Goal: Task Accomplishment & Management: Manage account settings

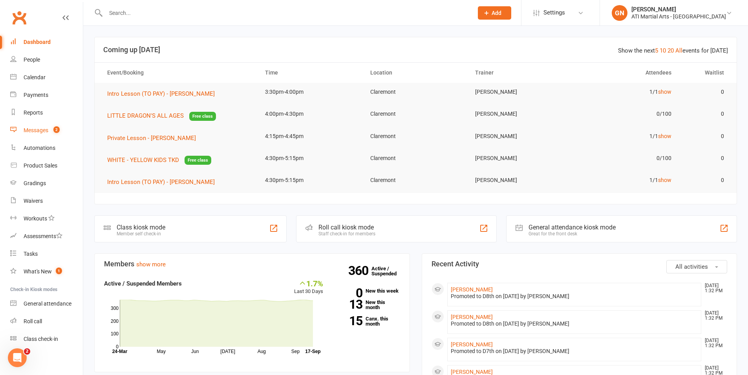
click at [50, 132] on count-badge "2" at bounding box center [54, 130] width 10 height 6
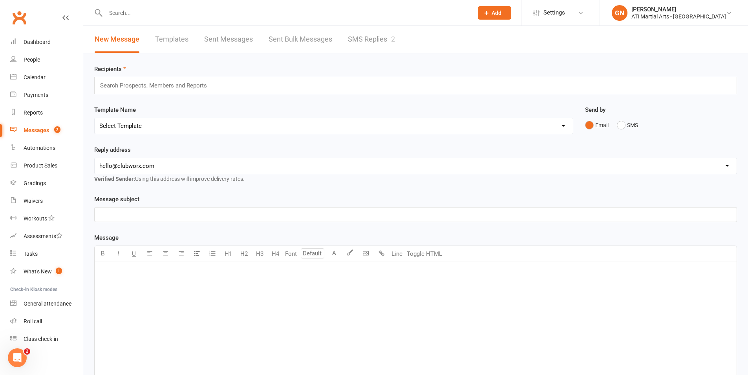
click at [362, 37] on link "SMS Replies 2" at bounding box center [371, 39] width 47 height 27
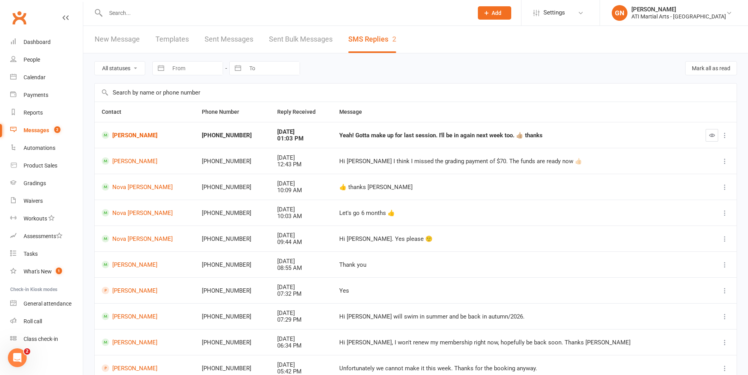
click at [188, 5] on div at bounding box center [280, 13] width 373 height 26
click at [190, 11] on input "text" at bounding box center [285, 12] width 364 height 11
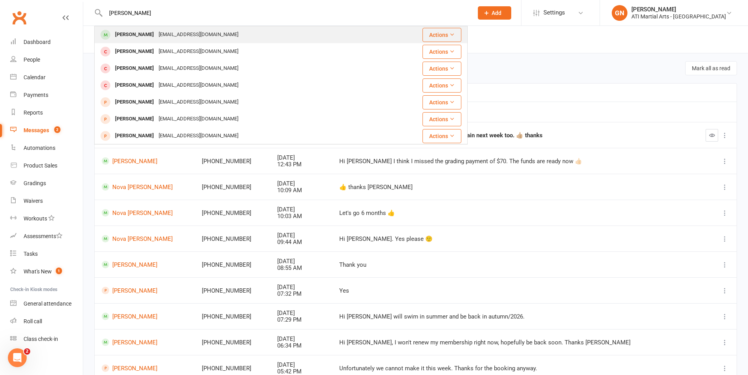
type input "ali abd"
click at [193, 42] on div "Ali Abdelkhalek af_abdelkhalek@yahoo.com" at bounding box center [245, 35] width 300 height 16
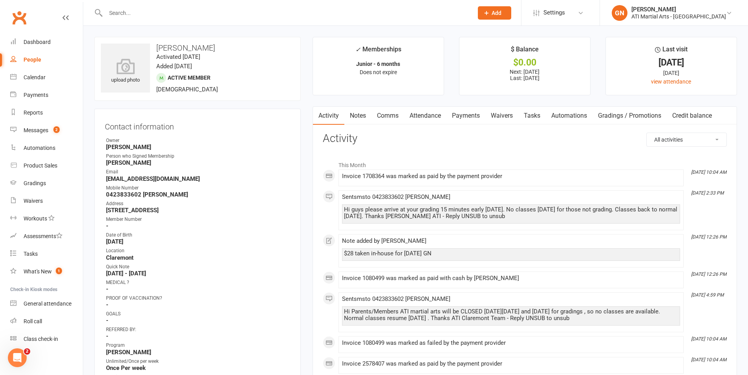
click at [459, 119] on link "Payments" at bounding box center [465, 116] width 39 height 18
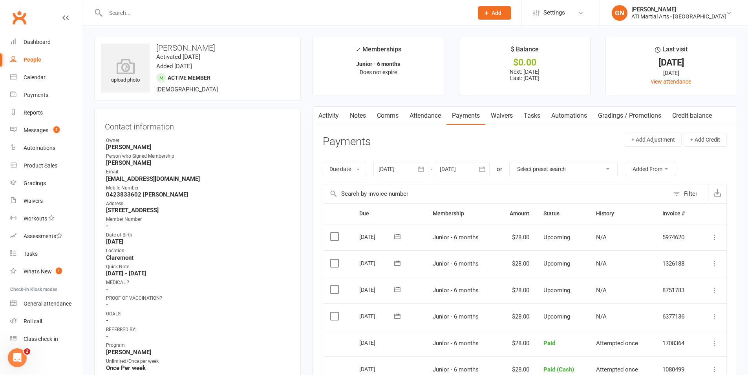
click at [377, 117] on link "Comms" at bounding box center [387, 116] width 33 height 18
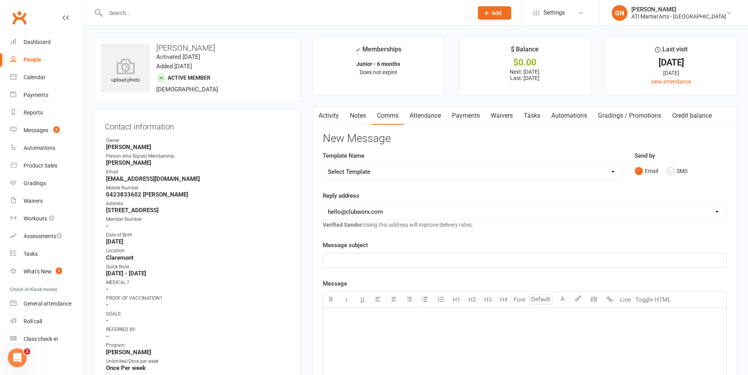
click at [675, 173] on button "SMS" at bounding box center [676, 171] width 21 height 15
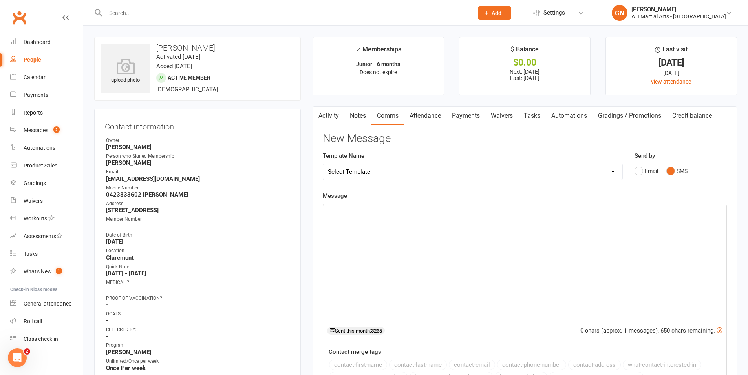
click at [658, 237] on div "﻿" at bounding box center [524, 263] width 403 height 118
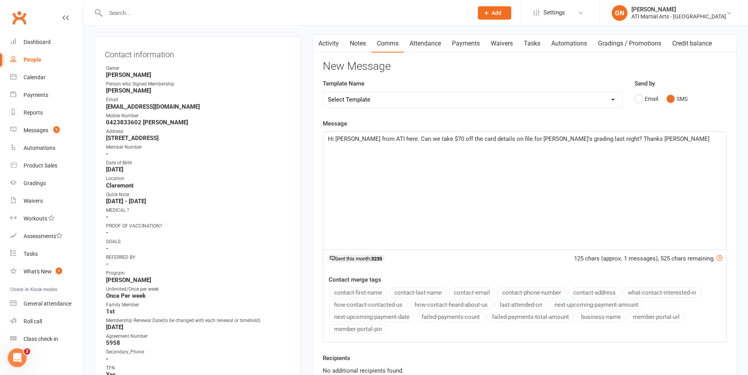
scroll to position [184, 0]
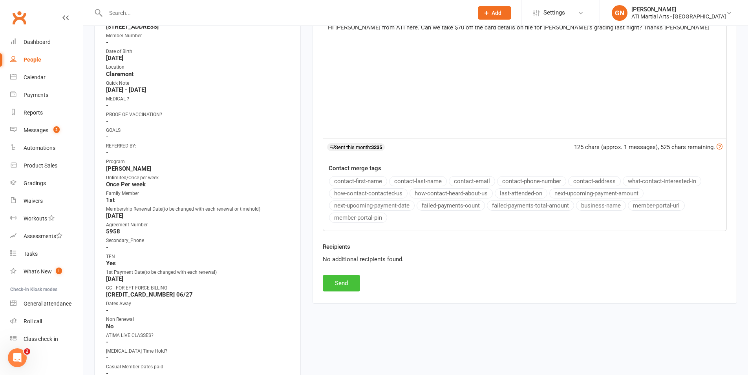
click at [344, 289] on button "Send" at bounding box center [341, 283] width 37 height 16
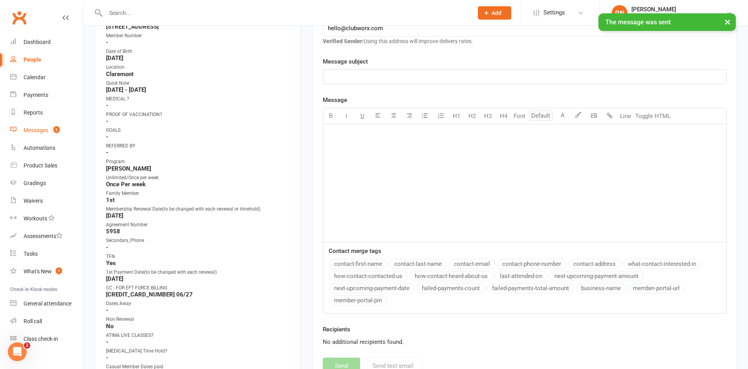
click at [38, 132] on div "Messages" at bounding box center [36, 130] width 25 height 6
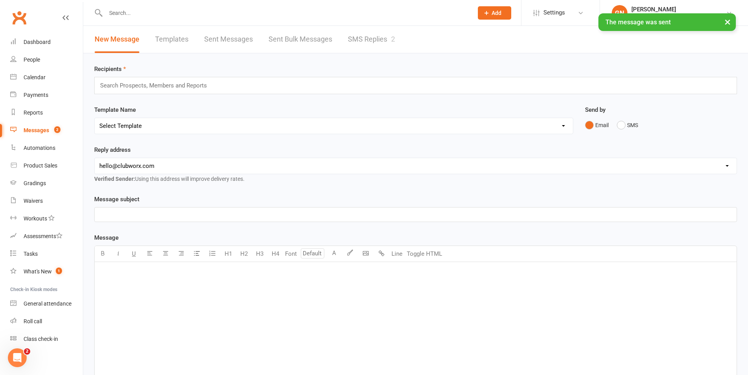
click at [359, 35] on link "SMS Replies 2" at bounding box center [371, 39] width 47 height 27
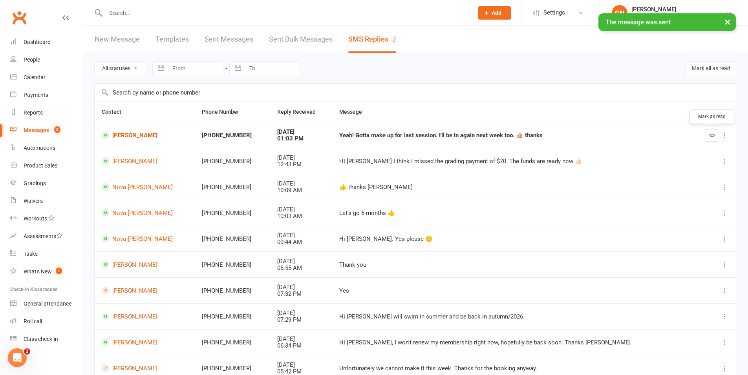
click at [715, 138] on button "button" at bounding box center [711, 135] width 13 height 13
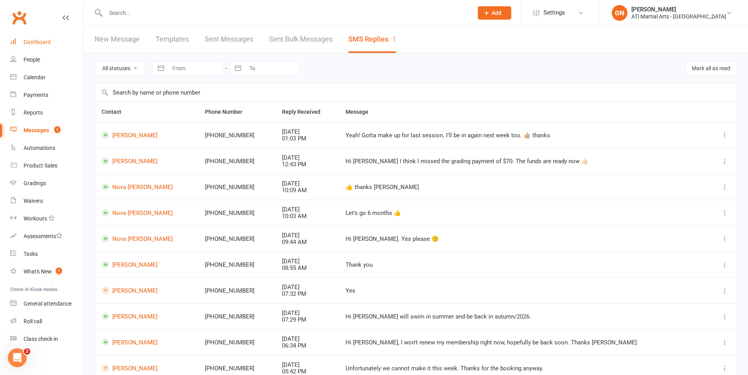
click at [56, 43] on link "Dashboard" at bounding box center [46, 42] width 73 height 18
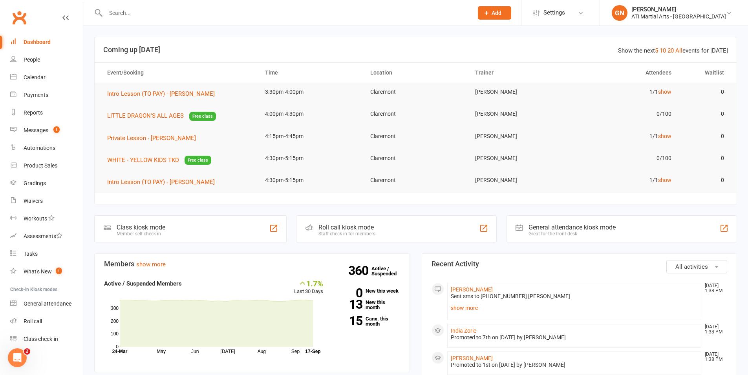
click at [417, 189] on td "Claremont" at bounding box center [415, 180] width 105 height 18
click at [212, 19] on div at bounding box center [280, 13] width 373 height 26
click at [213, 16] on input "text" at bounding box center [285, 12] width 364 height 11
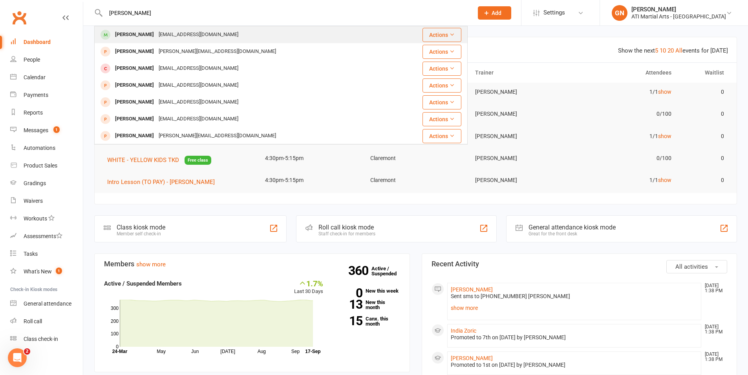
type input "liam oates"
click at [226, 31] on div "Liam Oates sky_1104@hotmail.com" at bounding box center [245, 35] width 300 height 16
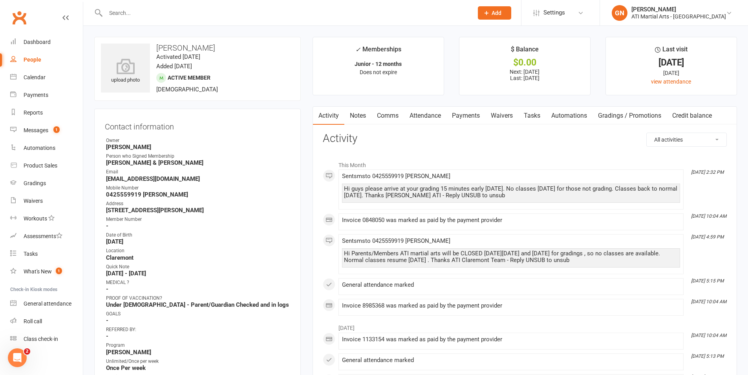
drag, startPoint x: 458, startPoint y: 280, endPoint x: 451, endPoint y: 275, distance: 9.0
click at [451, 274] on li "Sep 11, 4:59 PM Sent sms to 0425559919 Tracy Hi Parents/Members ATI martial art…" at bounding box center [510, 254] width 345 height 40
drag, startPoint x: 199, startPoint y: 104, endPoint x: 200, endPoint y: 92, distance: 12.2
click at [200, 92] on contact-information "upload photo Liam Oates Activated 19 October, 2019 Added 19 October, 2019 Activ…" at bounding box center [197, 340] width 206 height 607
click at [170, 128] on h3 "Contact information" at bounding box center [197, 125] width 185 height 12
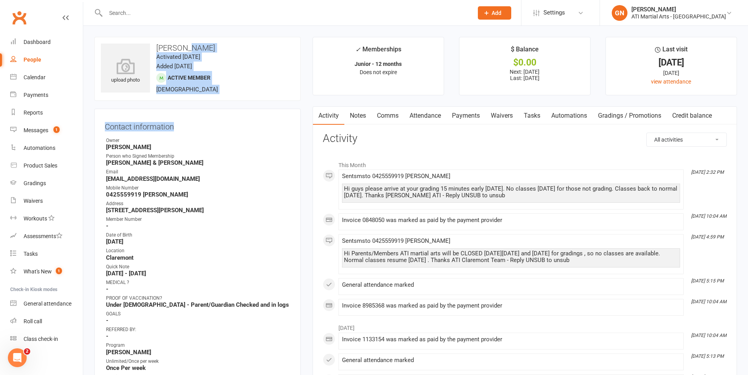
drag, startPoint x: 193, startPoint y: 128, endPoint x: 185, endPoint y: 48, distance: 80.5
click at [186, 48] on contact-information "upload photo Liam Oates Activated 19 October, 2019 Added 19 October, 2019 Activ…" at bounding box center [197, 340] width 206 height 607
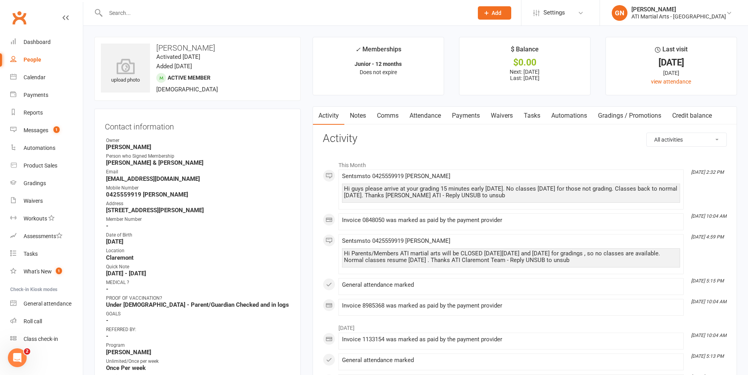
click at [203, 138] on div "Owner" at bounding box center [198, 140] width 184 height 7
click at [36, 41] on div "Dashboard" at bounding box center [37, 42] width 27 height 6
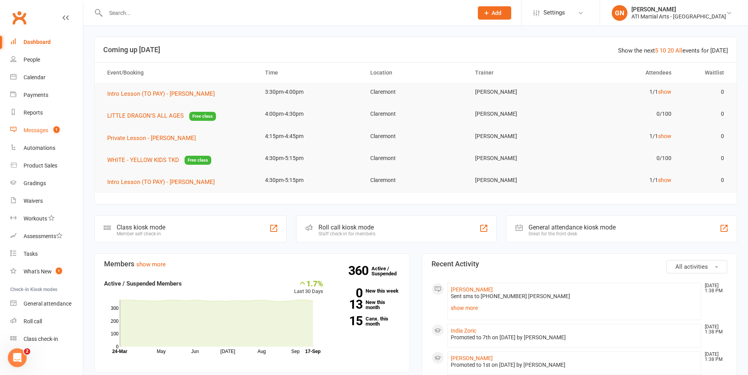
click at [58, 129] on span "1" at bounding box center [56, 129] width 6 height 7
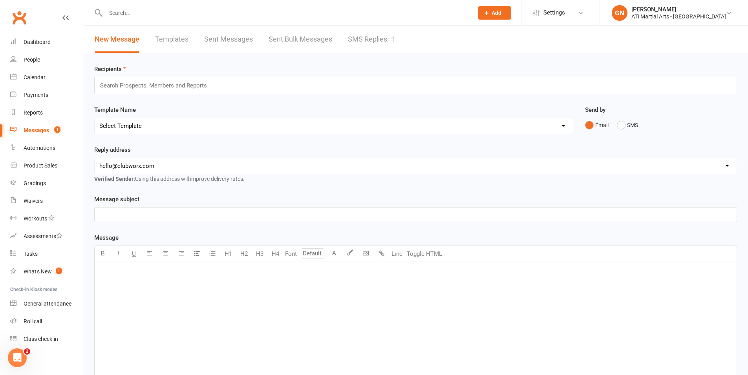
click at [354, 49] on link "SMS Replies 1" at bounding box center [371, 39] width 47 height 27
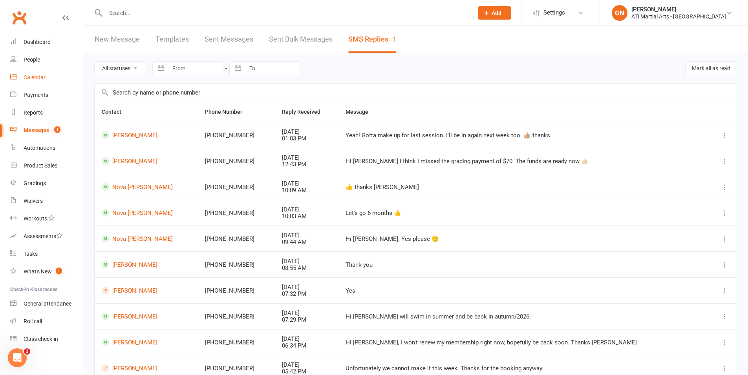
click at [38, 80] on div "Calendar" at bounding box center [35, 77] width 22 height 6
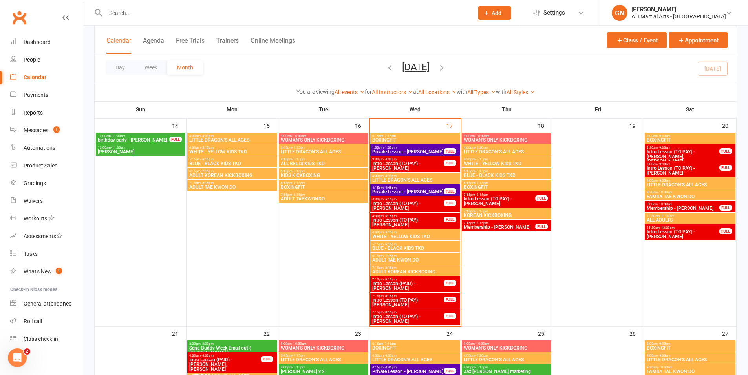
scroll to position [462, 0]
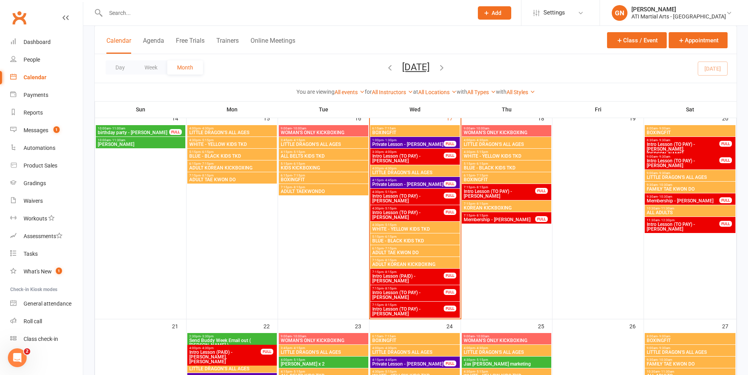
click at [404, 280] on span "Intro Lesson (PAID) - Dan Mcmillan" at bounding box center [408, 278] width 72 height 9
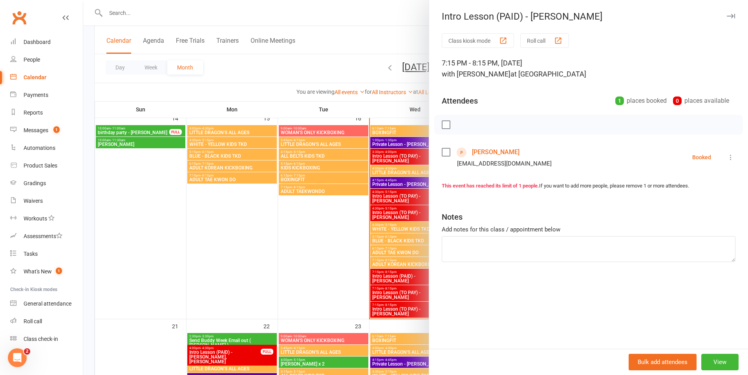
click at [403, 316] on div at bounding box center [415, 187] width 665 height 375
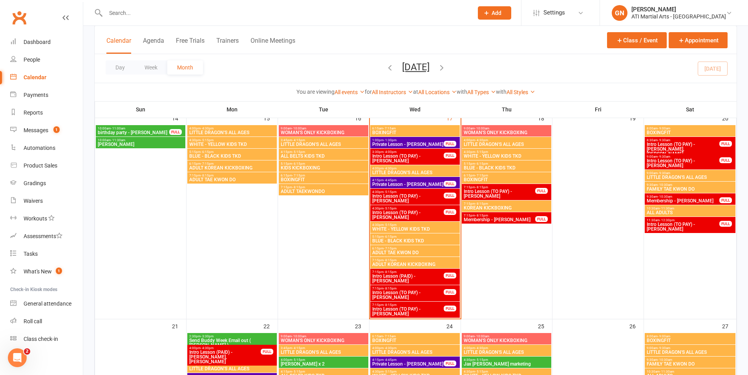
click at [403, 298] on span "Intro Lesson (TO PAY) - Alina Menhinick" at bounding box center [408, 294] width 72 height 9
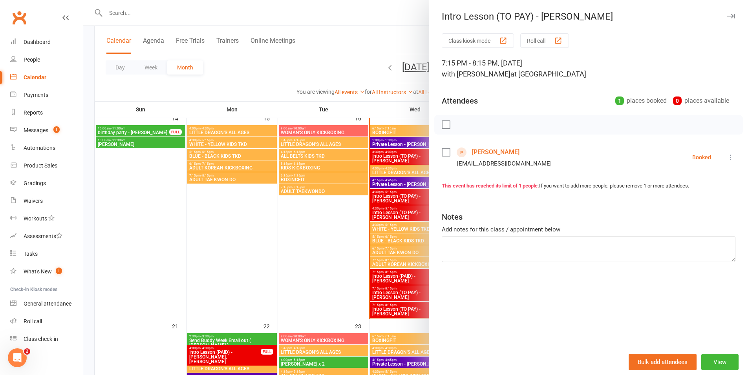
click at [403, 298] on div at bounding box center [415, 187] width 665 height 375
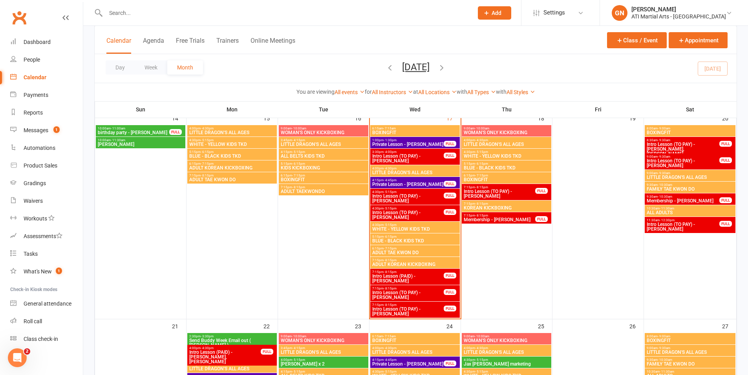
click at [409, 316] on span "Intro Lesson (TO PAY) - Naomi Ciungu" at bounding box center [408, 311] width 72 height 9
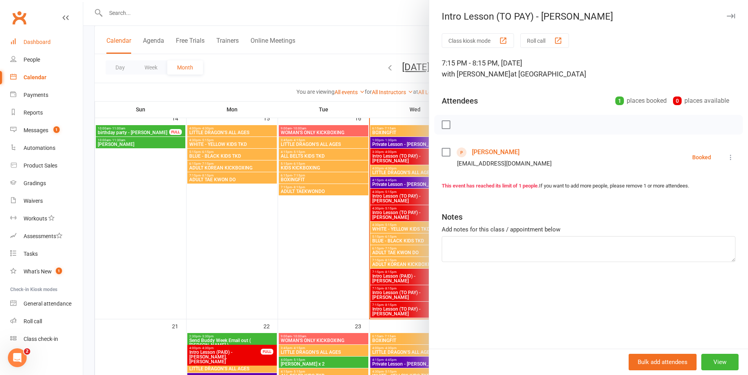
click at [68, 42] on link "Dashboard" at bounding box center [46, 42] width 73 height 18
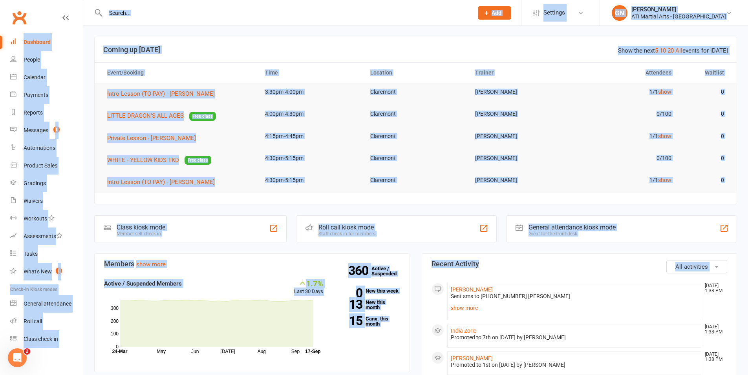
drag, startPoint x: 484, startPoint y: 258, endPoint x: 0, endPoint y: -49, distance: 572.8
click at [316, 121] on td "4:00pm-4:30pm" at bounding box center [310, 114] width 105 height 18
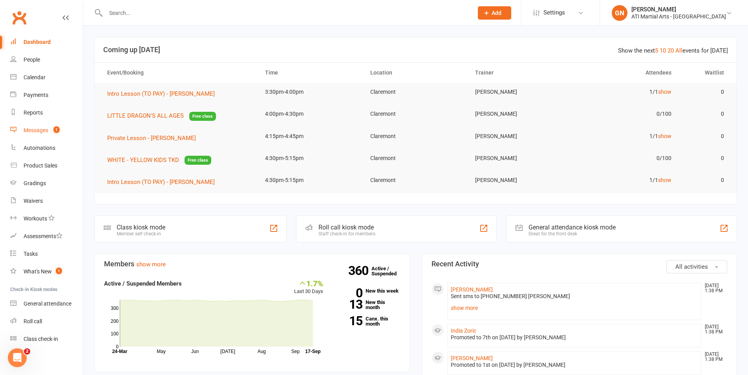
click at [62, 131] on link "Messages 1" at bounding box center [46, 131] width 73 height 18
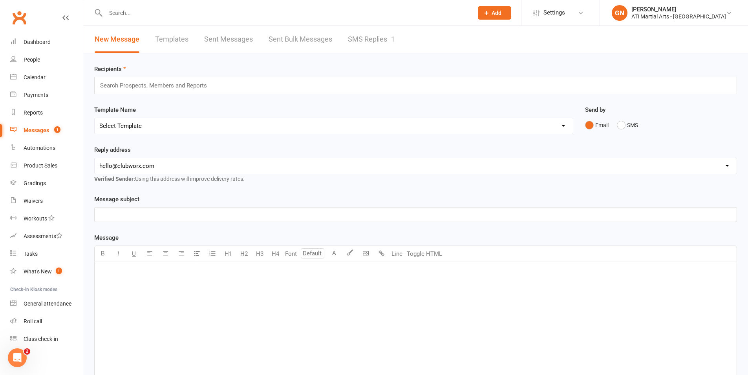
click at [352, 20] on div at bounding box center [280, 13] width 373 height 26
click at [355, 30] on link "SMS Replies 1" at bounding box center [371, 39] width 47 height 27
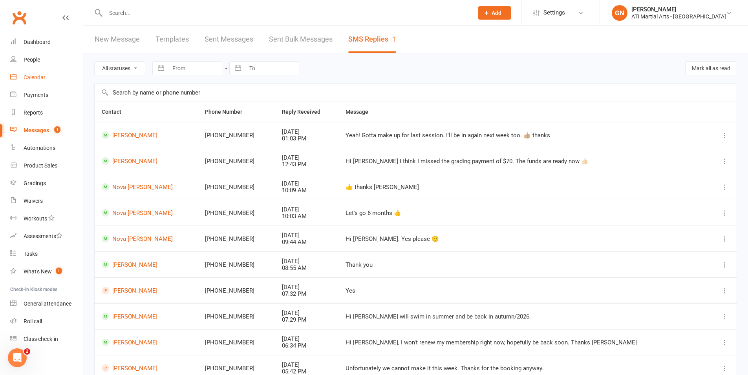
click at [23, 75] on link "Calendar" at bounding box center [46, 78] width 73 height 18
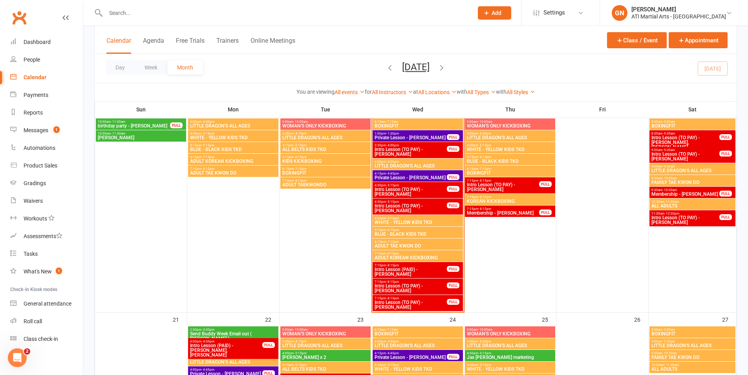
scroll to position [468, 0]
click at [433, 289] on span "Intro Lesson (TO PAY) - Alina Menhinick" at bounding box center [410, 288] width 73 height 9
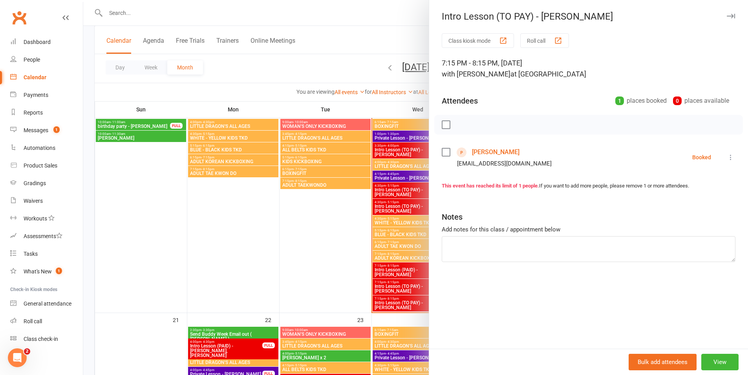
click at [484, 154] on link "Alina Menhinick" at bounding box center [496, 152] width 48 height 13
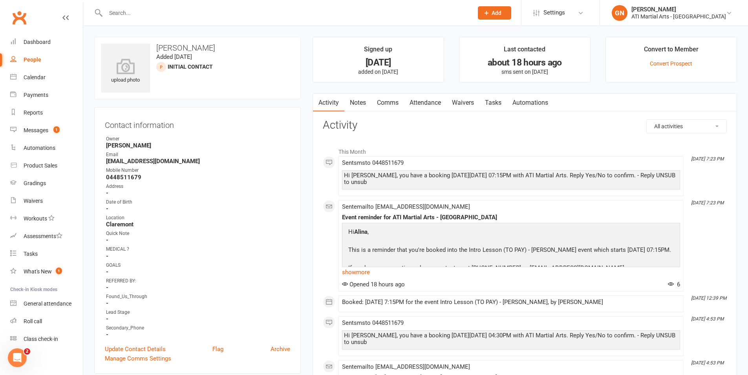
click at [431, 107] on link "Attendance" at bounding box center [425, 103] width 42 height 18
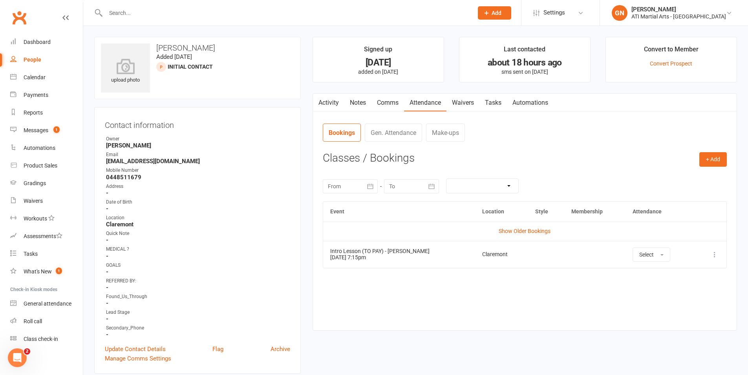
click at [51, 51] on link "People" at bounding box center [46, 60] width 73 height 18
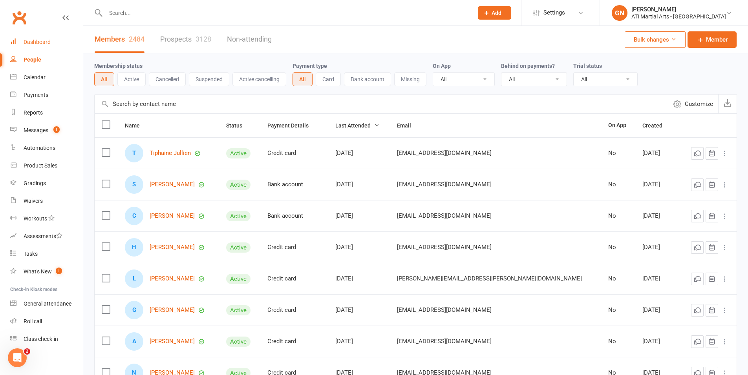
click at [49, 43] on div "Dashboard" at bounding box center [37, 42] width 27 height 6
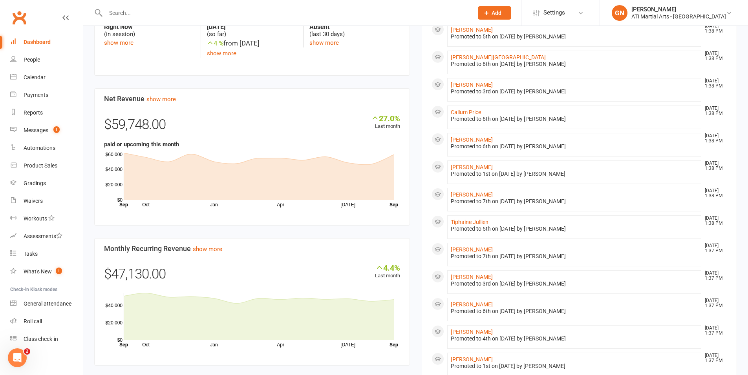
scroll to position [427, 0]
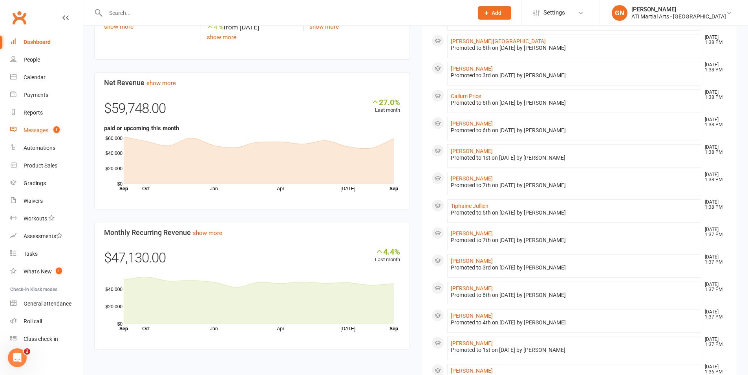
click at [62, 131] on link "Messages 1" at bounding box center [46, 131] width 73 height 18
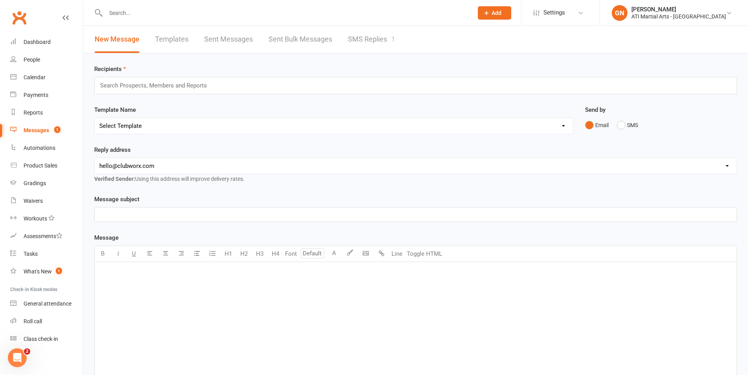
click at [368, 36] on link "SMS Replies 1" at bounding box center [371, 39] width 47 height 27
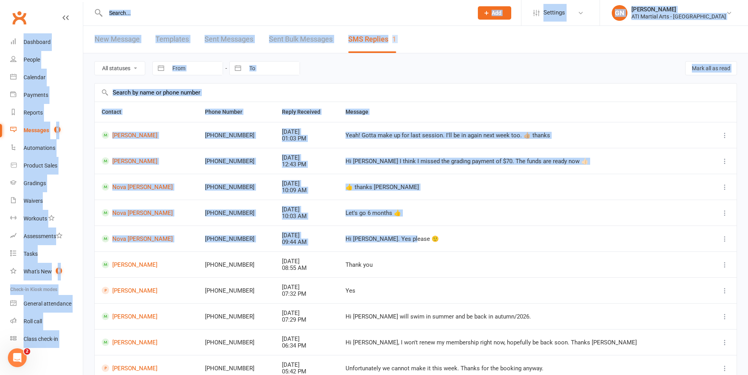
drag, startPoint x: 450, startPoint y: 241, endPoint x: 278, endPoint y: -7, distance: 302.0
click at [278, 0] on html "Prospect Member Non-attending contact Class / event Appointment Grading event T…" at bounding box center [374, 220] width 748 height 440
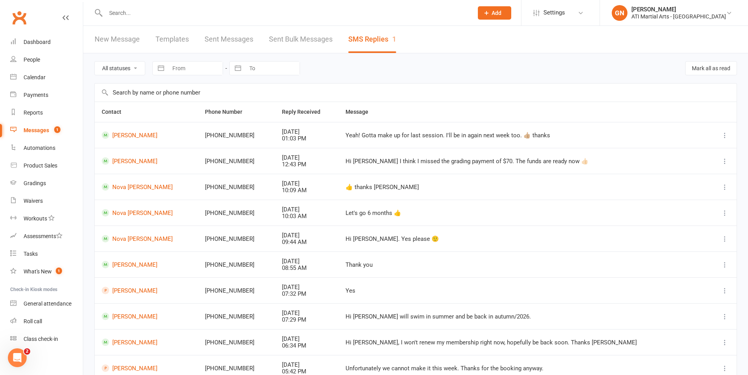
click at [431, 254] on td "Thank you" at bounding box center [523, 265] width 370 height 26
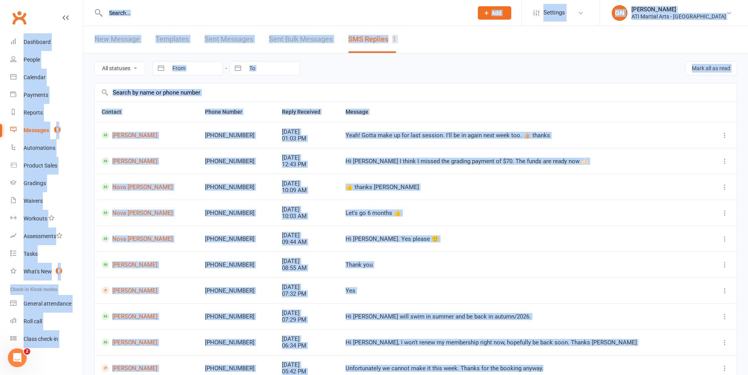
drag, startPoint x: 563, startPoint y: 336, endPoint x: 35, endPoint y: -35, distance: 645.3
click at [35, 0] on html "Prospect Member Non-attending contact Class / event Appointment Grading event T…" at bounding box center [374, 220] width 748 height 440
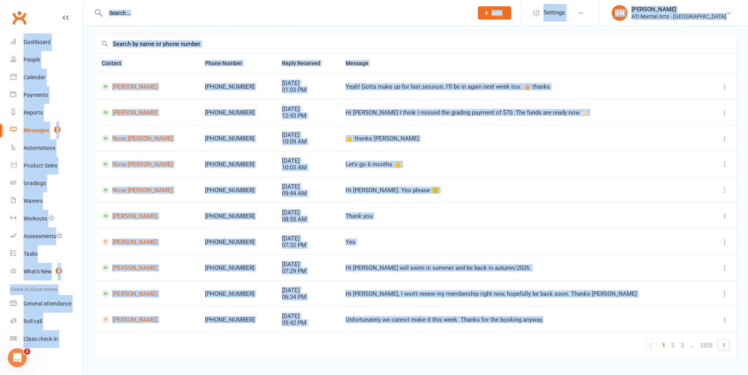
scroll to position [65, 0]
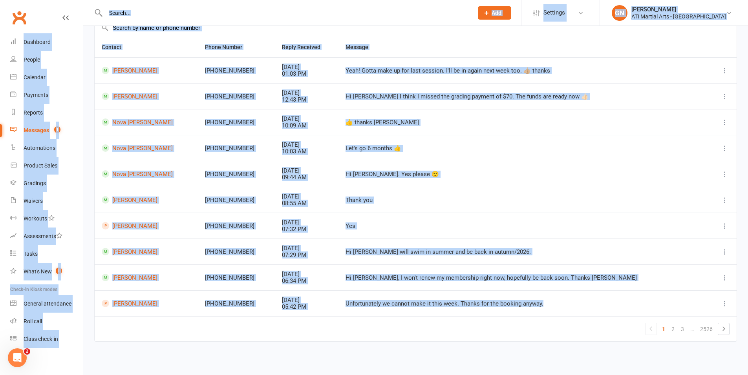
click at [275, 177] on td "+61418883240" at bounding box center [236, 174] width 77 height 26
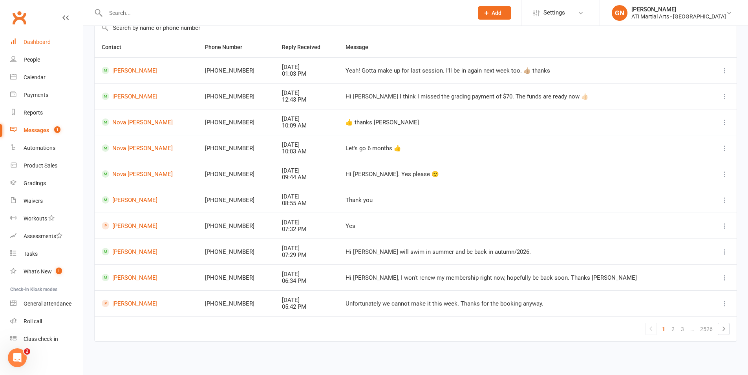
click at [53, 47] on link "Dashboard" at bounding box center [46, 42] width 73 height 18
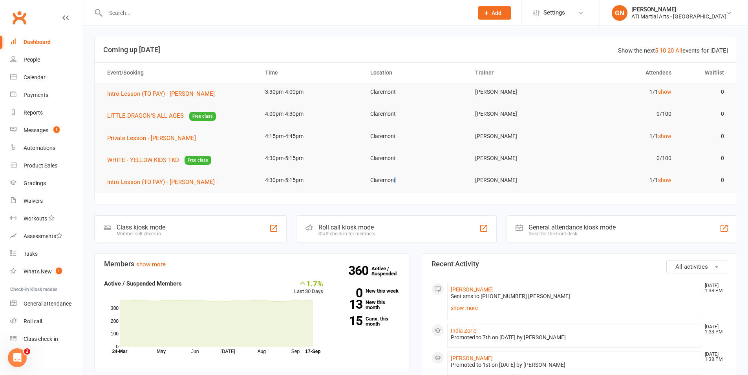
click at [396, 181] on td "Claremont" at bounding box center [415, 180] width 105 height 18
drag, startPoint x: 396, startPoint y: 181, endPoint x: 391, endPoint y: 179, distance: 5.8
click at [391, 179] on td "Claremont" at bounding box center [415, 180] width 105 height 18
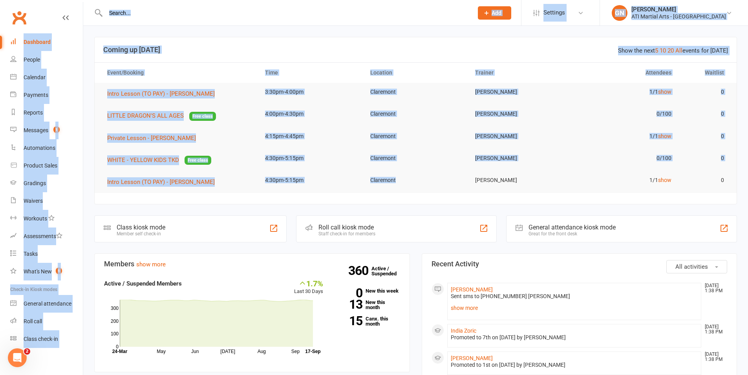
drag, startPoint x: 397, startPoint y: 180, endPoint x: 192, endPoint y: 8, distance: 268.4
click at [288, 87] on td "3:30pm-4:00pm" at bounding box center [310, 92] width 105 height 18
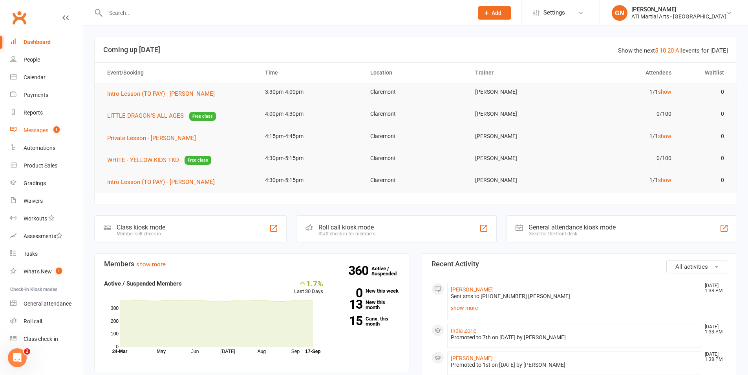
click at [74, 125] on link "Messages 1" at bounding box center [46, 131] width 73 height 18
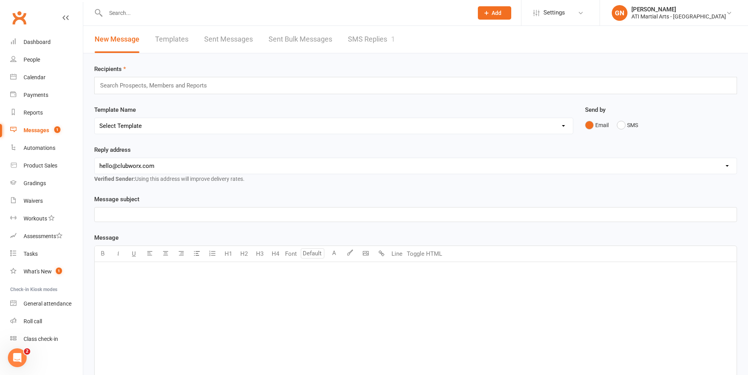
click at [354, 45] on link "SMS Replies 1" at bounding box center [371, 39] width 47 height 27
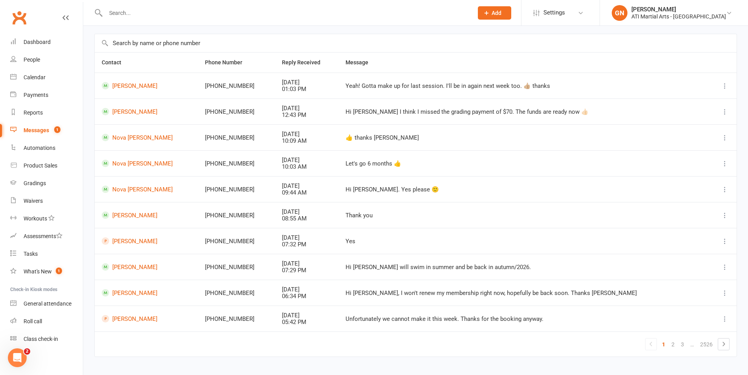
scroll to position [50, 0]
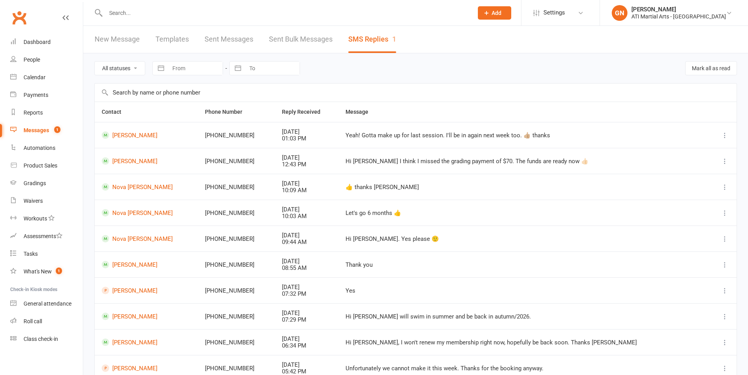
scroll to position [50, 0]
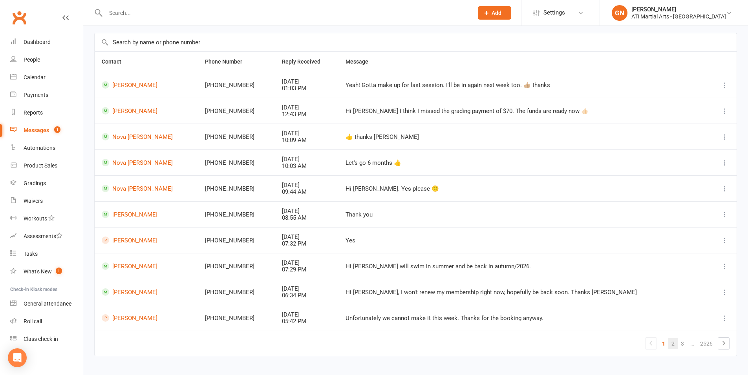
click at [671, 343] on link "2" at bounding box center [672, 343] width 9 height 11
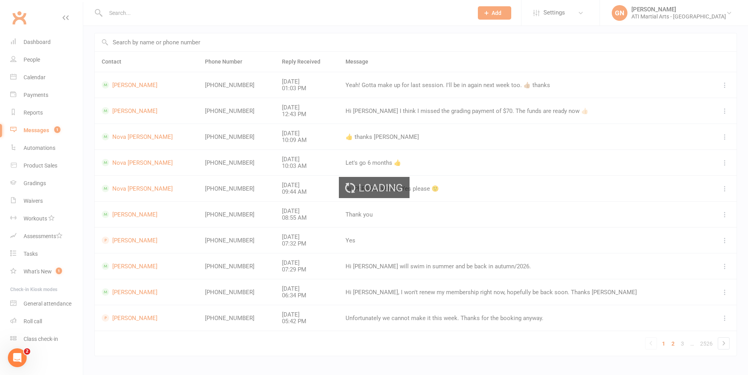
scroll to position [0, 0]
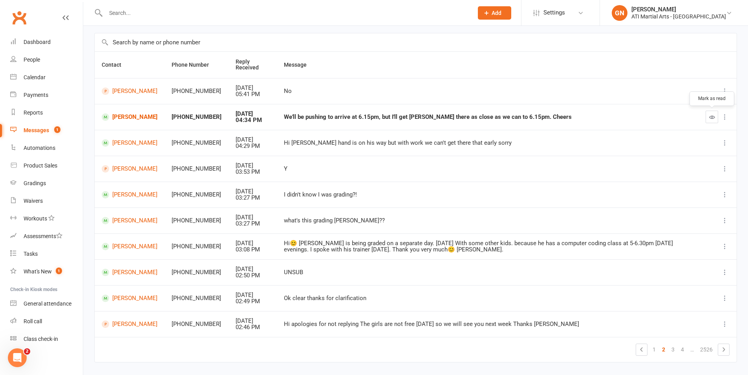
click at [710, 120] on button "button" at bounding box center [711, 117] width 13 height 13
click at [134, 118] on link "Alice Haswell" at bounding box center [130, 116] width 56 height 7
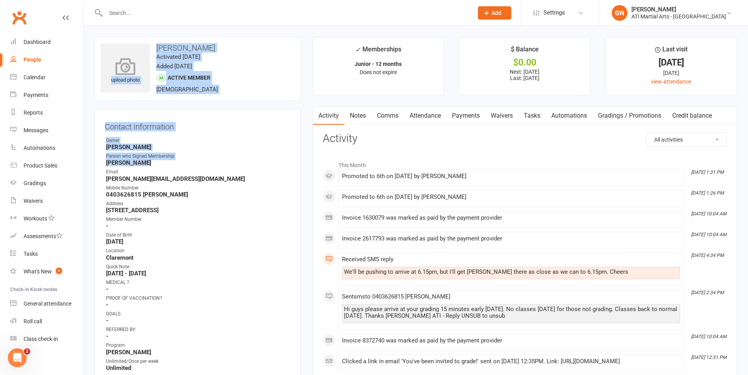
drag, startPoint x: 150, startPoint y: 165, endPoint x: 147, endPoint y: 85, distance: 79.7
click at [147, 85] on contact-information "upload photo Alice Haswell Activated 2 September, 2024 Added 26 August, 2024 Ac…" at bounding box center [197, 340] width 206 height 607
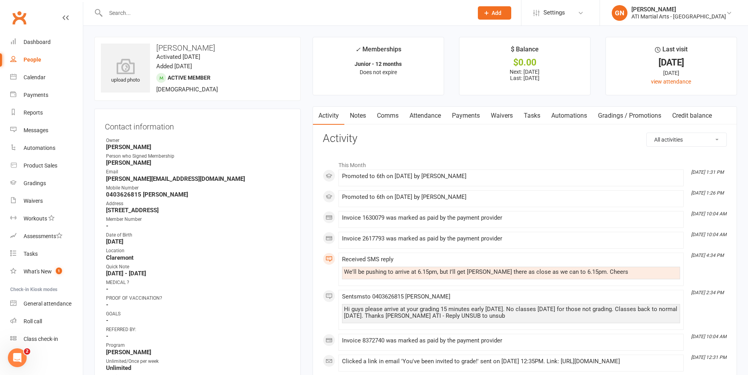
click at [223, 188] on div "Mobile Number" at bounding box center [198, 188] width 184 height 7
drag, startPoint x: 215, startPoint y: 220, endPoint x: 195, endPoint y: 159, distance: 63.6
click at [195, 159] on ul "Owner Jacqui Blaxill Person who Signed Membership Emily Haswell Email richards_…" at bounding box center [197, 372] width 185 height 471
click at [212, 192] on strong "0403626815 Emily" at bounding box center [198, 194] width 184 height 7
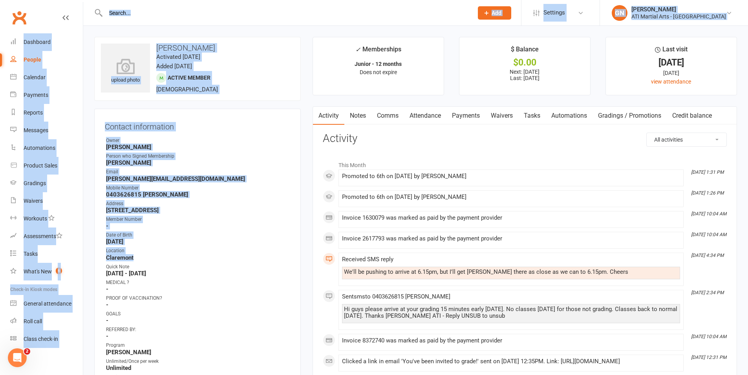
drag, startPoint x: 200, startPoint y: 259, endPoint x: 35, endPoint y: -23, distance: 326.2
click at [216, 200] on div "Address" at bounding box center [198, 203] width 184 height 7
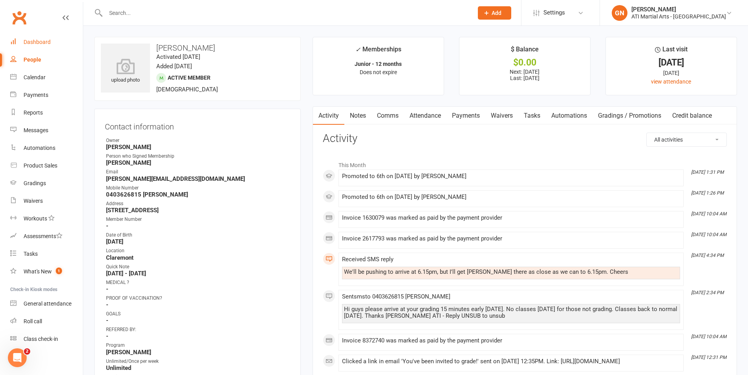
click at [24, 36] on link "Dashboard" at bounding box center [46, 42] width 73 height 18
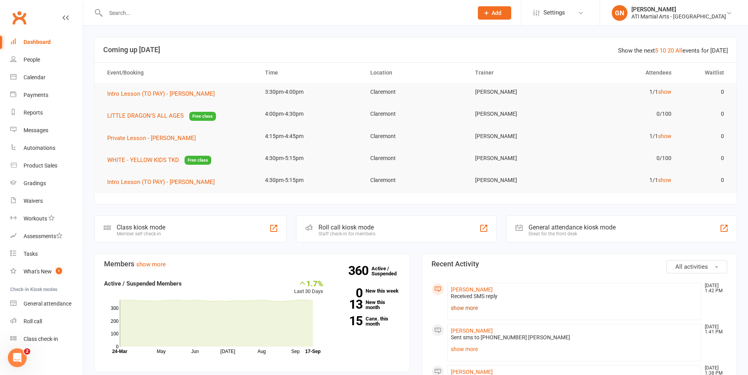
click at [486, 311] on link "show more" at bounding box center [574, 308] width 247 height 11
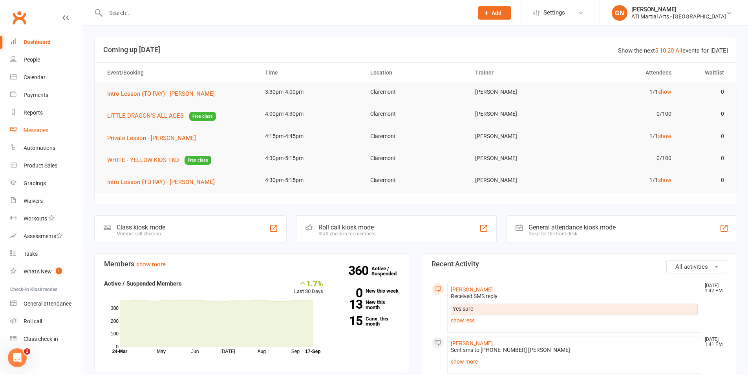
click at [47, 133] on link "Messages" at bounding box center [46, 131] width 73 height 18
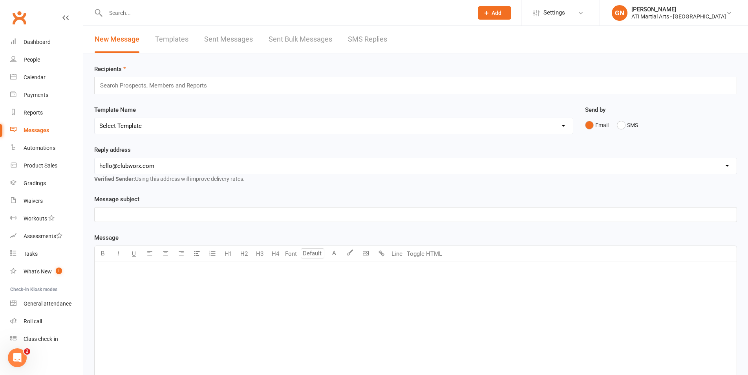
click at [365, 31] on link "SMS Replies" at bounding box center [367, 39] width 39 height 27
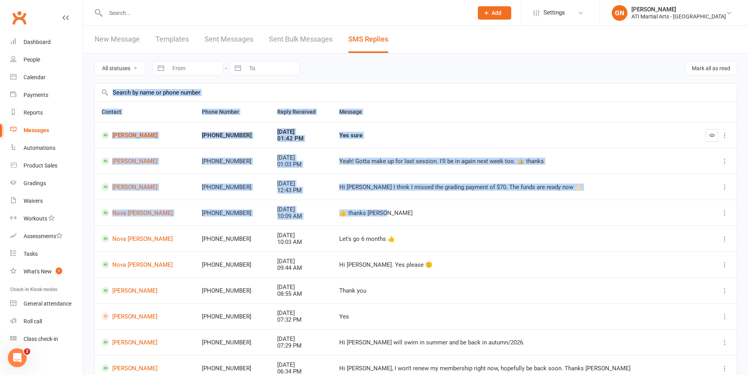
drag, startPoint x: 435, startPoint y: 214, endPoint x: 131, endPoint y: 36, distance: 352.2
click at [219, 88] on main "All statuses Read only Unread only Navigate forward to interact with the calend…" at bounding box center [415, 235] width 643 height 364
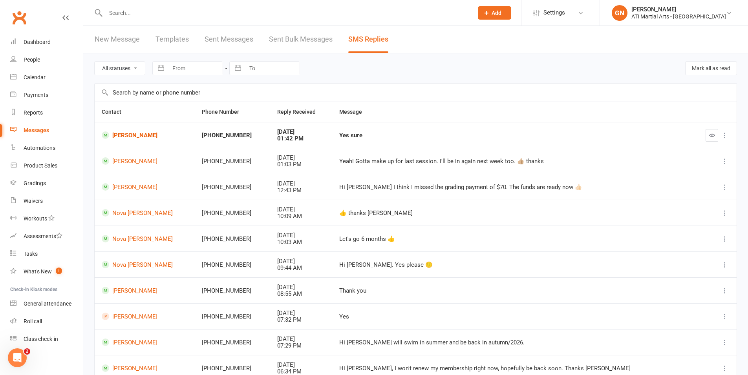
click at [581, 312] on td "Yes" at bounding box center [512, 316] width 360 height 26
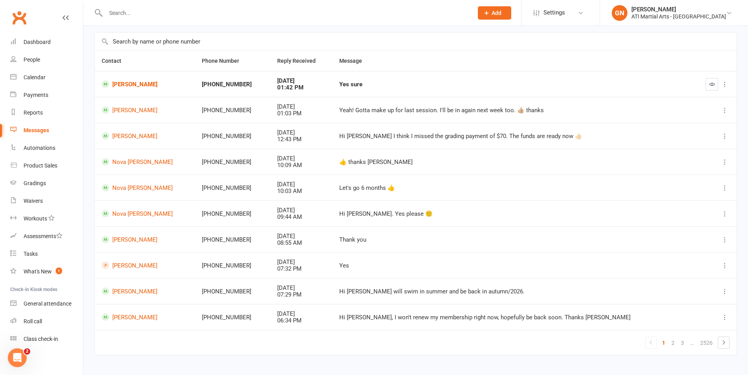
scroll to position [57, 0]
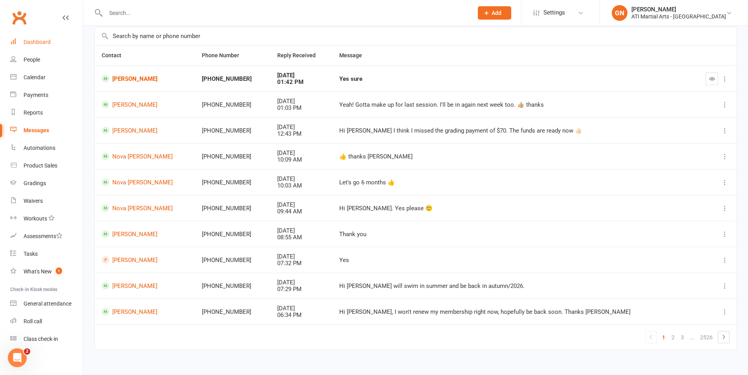
click at [33, 47] on link "Dashboard" at bounding box center [46, 42] width 73 height 18
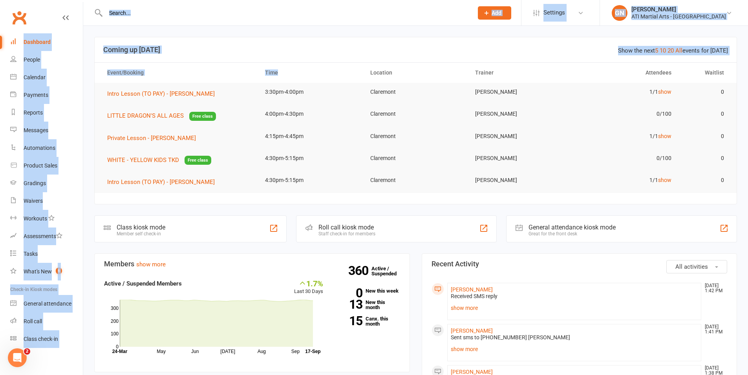
drag, startPoint x: 296, startPoint y: 81, endPoint x: 126, endPoint y: -6, distance: 190.5
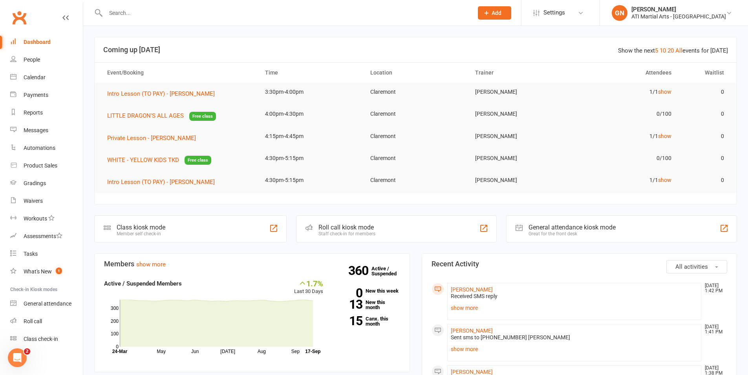
click at [427, 99] on td "Claremont" at bounding box center [415, 92] width 105 height 18
click at [50, 128] on link "Messages" at bounding box center [46, 131] width 73 height 18
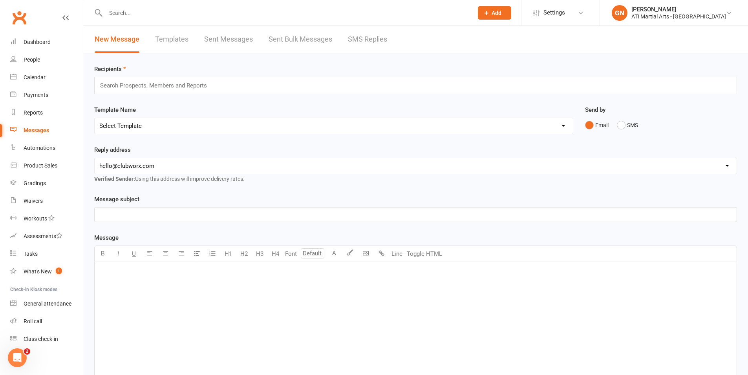
click at [363, 50] on link "SMS Replies" at bounding box center [367, 39] width 39 height 27
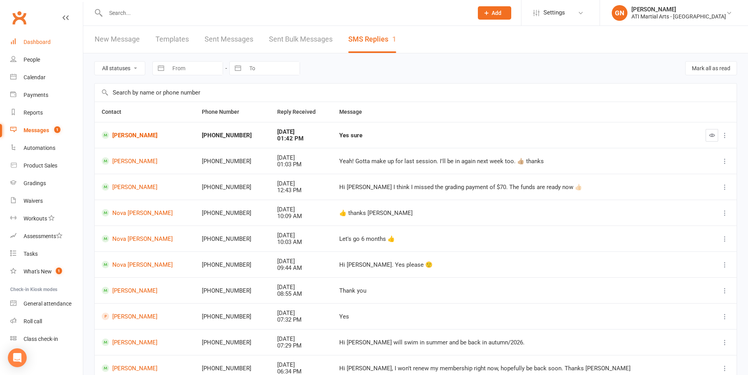
click at [53, 47] on link "Dashboard" at bounding box center [46, 42] width 73 height 18
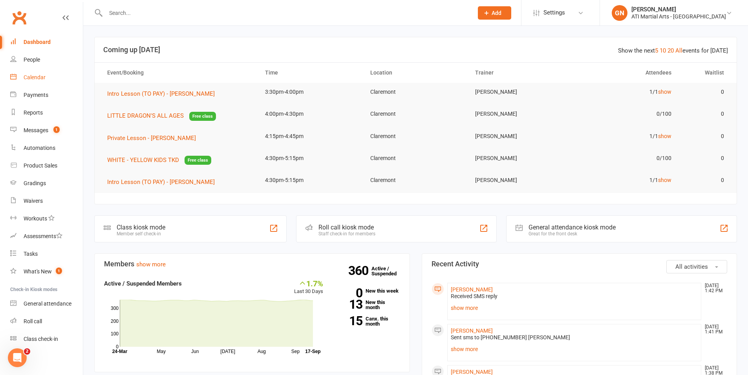
click at [43, 80] on div "Calendar" at bounding box center [35, 77] width 22 height 6
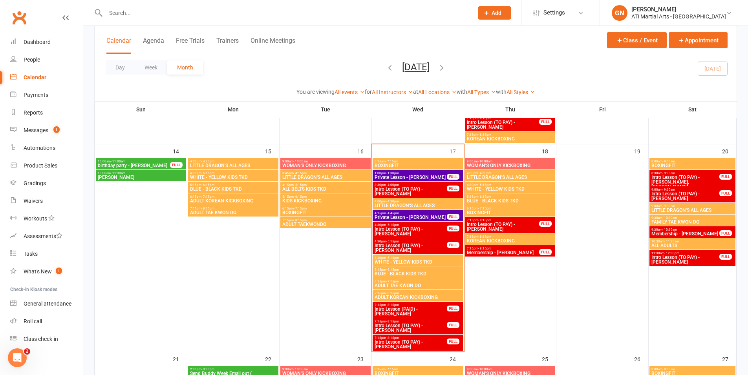
scroll to position [437, 0]
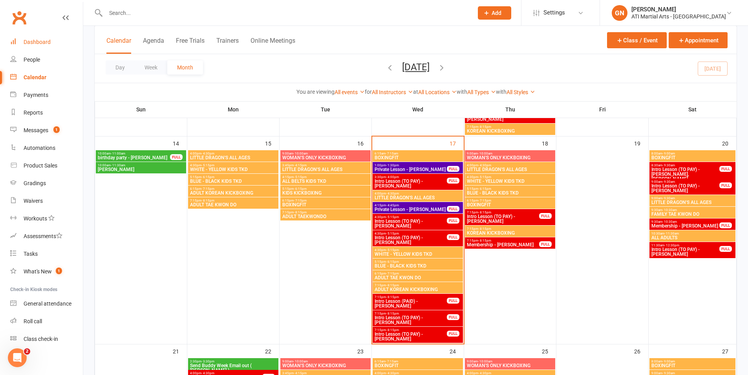
click at [29, 41] on div "Dashboard" at bounding box center [37, 42] width 27 height 6
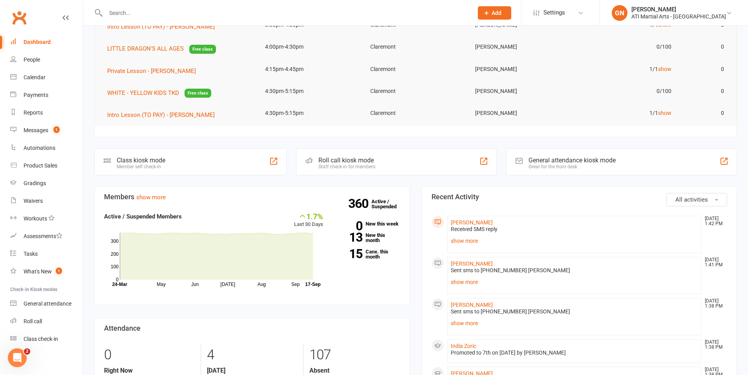
scroll to position [68, 0]
click at [26, 130] on div "Messages" at bounding box center [36, 130] width 25 height 6
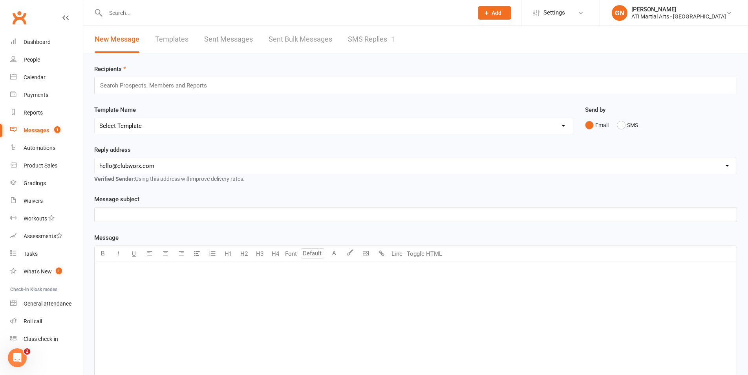
click at [391, 35] on link "SMS Replies 1" at bounding box center [371, 39] width 47 height 27
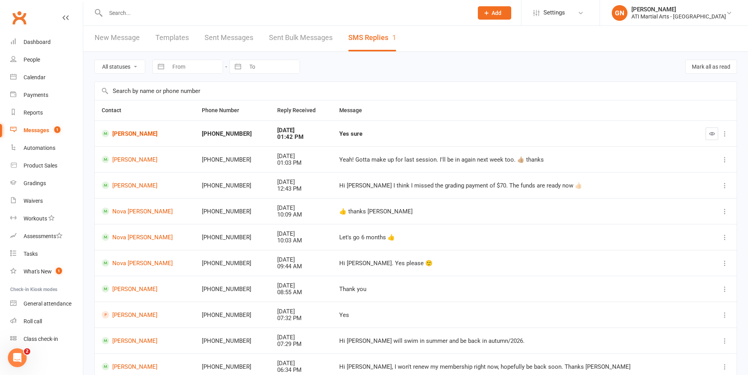
scroll to position [5, 0]
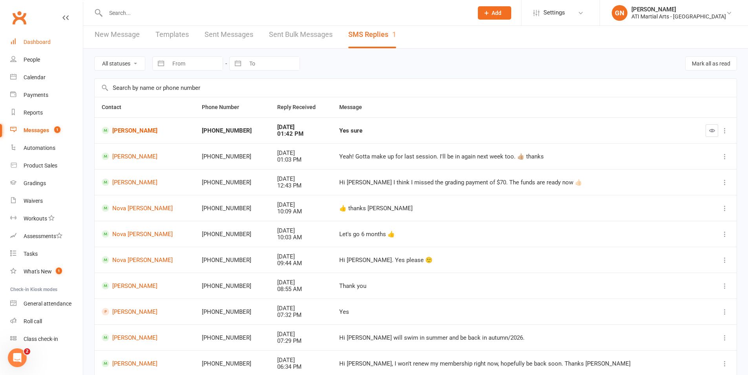
click at [36, 37] on link "Dashboard" at bounding box center [46, 42] width 73 height 18
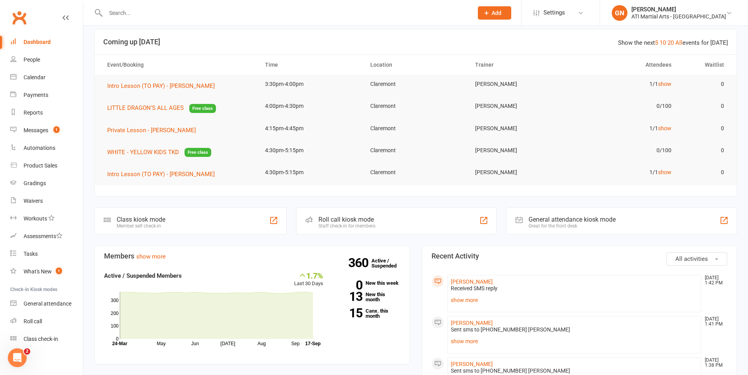
scroll to position [25, 0]
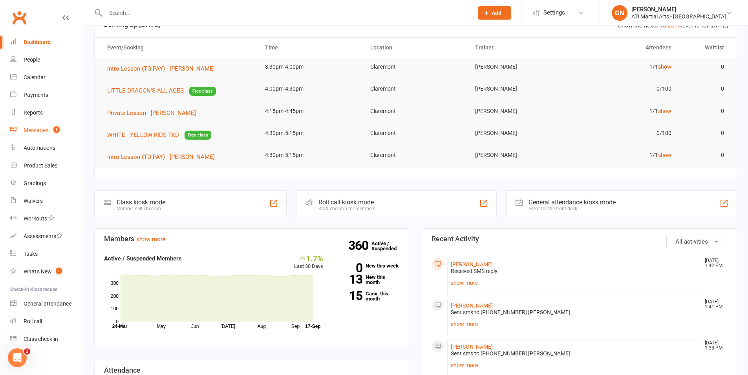
click at [28, 130] on div "Messages" at bounding box center [36, 130] width 25 height 6
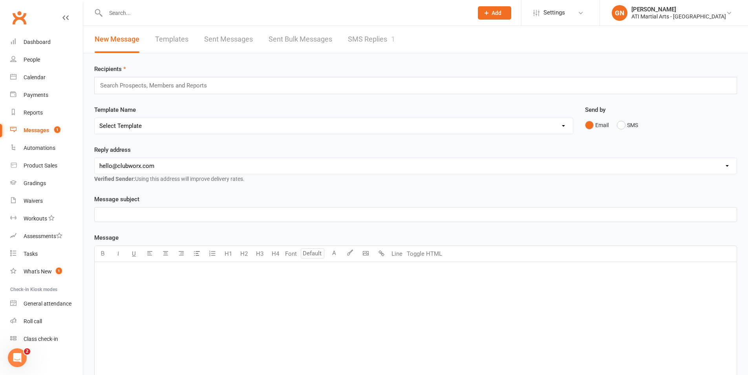
click at [387, 42] on link "SMS Replies 1" at bounding box center [371, 39] width 47 height 27
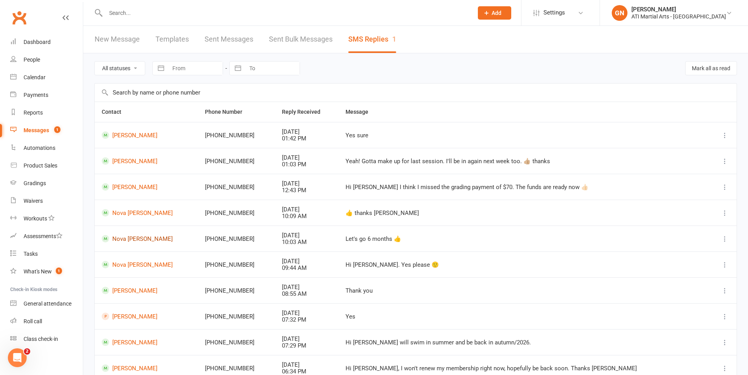
click at [141, 238] on link "Nova Barnett" at bounding box center [146, 238] width 89 height 7
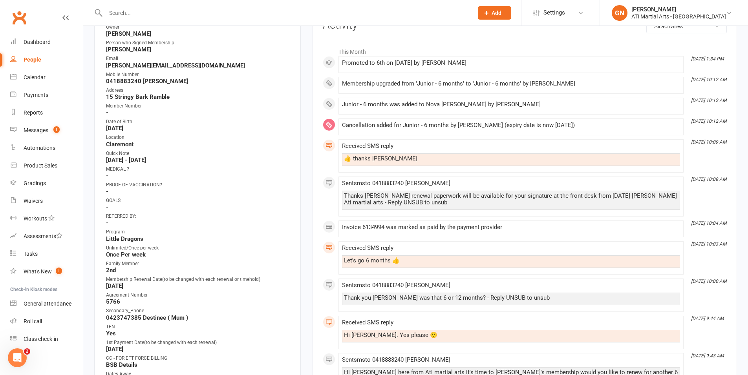
scroll to position [121, 0]
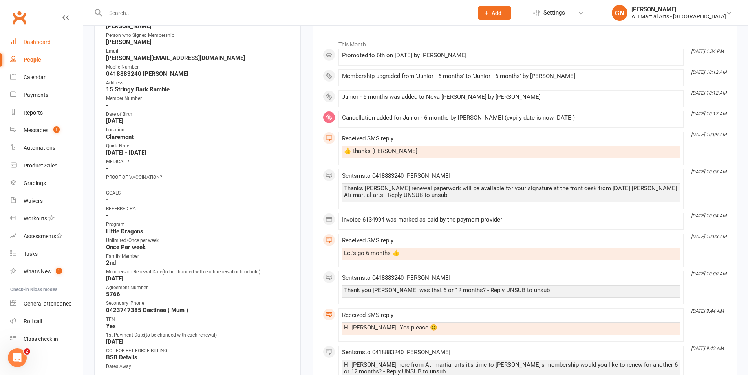
click at [41, 42] on div "Dashboard" at bounding box center [37, 42] width 27 height 6
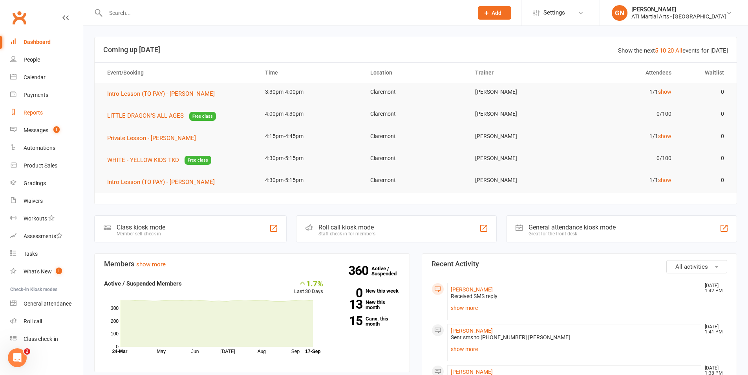
click at [39, 110] on div "Reports" at bounding box center [33, 113] width 19 height 6
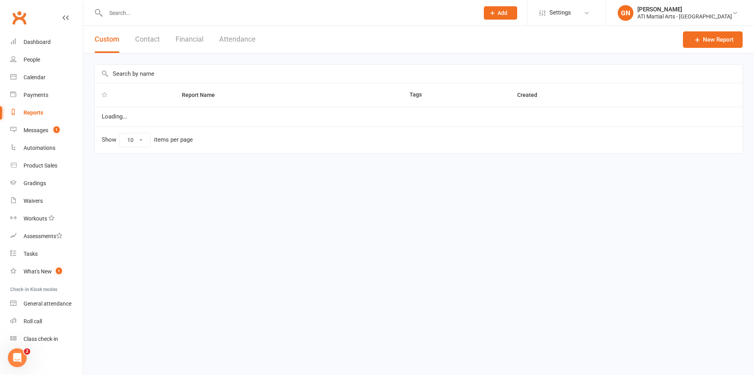
select select "50"
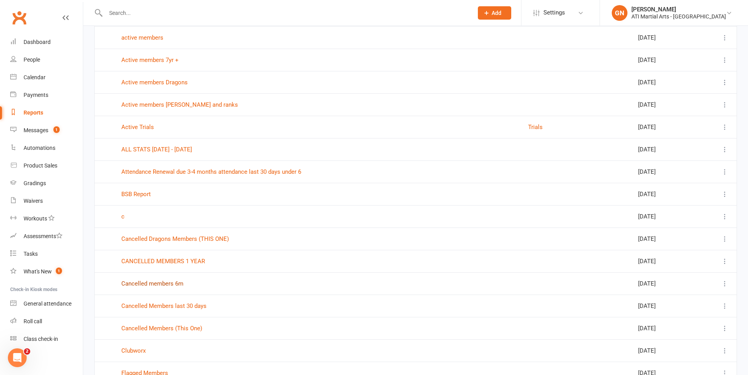
scroll to position [253, 0]
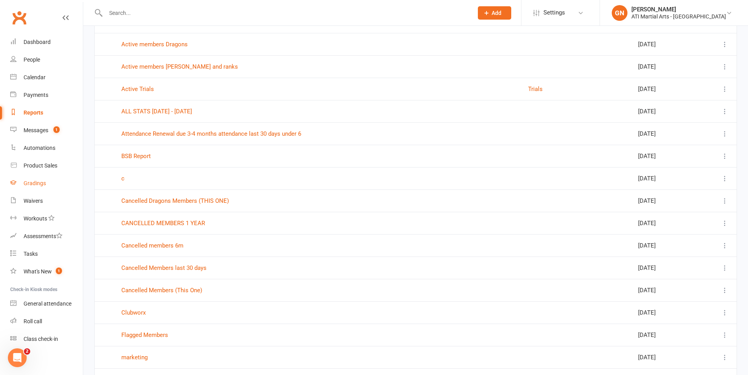
click at [35, 186] on div "Gradings" at bounding box center [35, 183] width 22 height 6
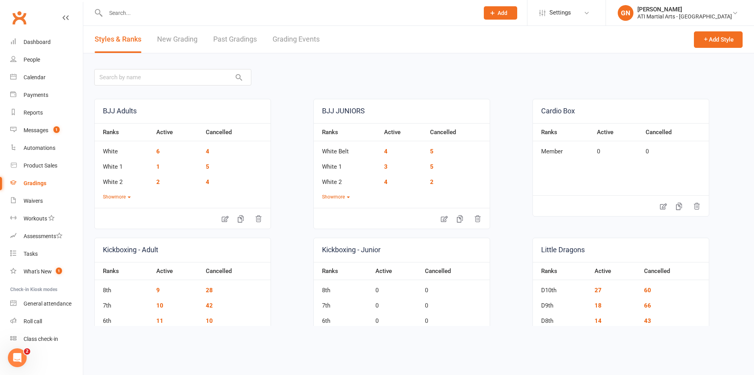
click at [310, 39] on link "Grading Events" at bounding box center [295, 39] width 47 height 27
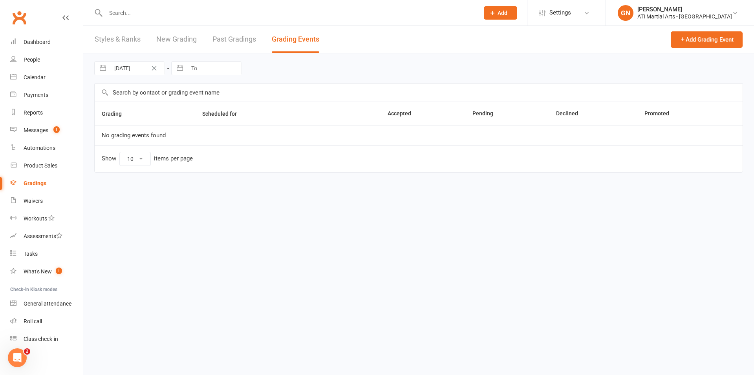
select select "25"
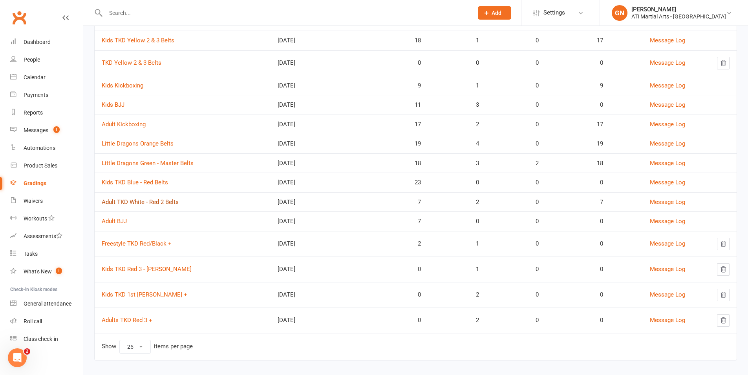
scroll to position [120, 0]
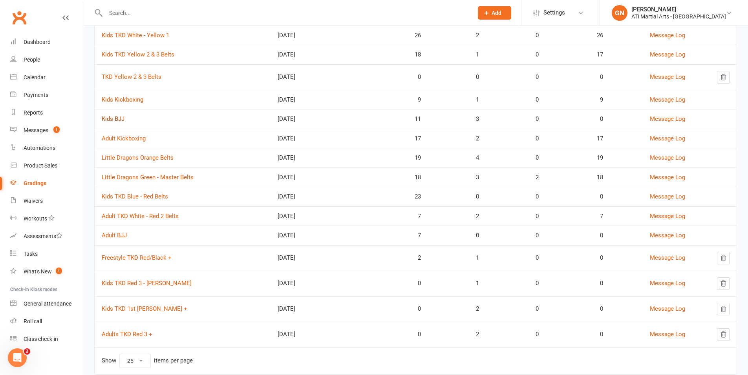
click at [123, 121] on link "Kids BJJ" at bounding box center [113, 118] width 23 height 7
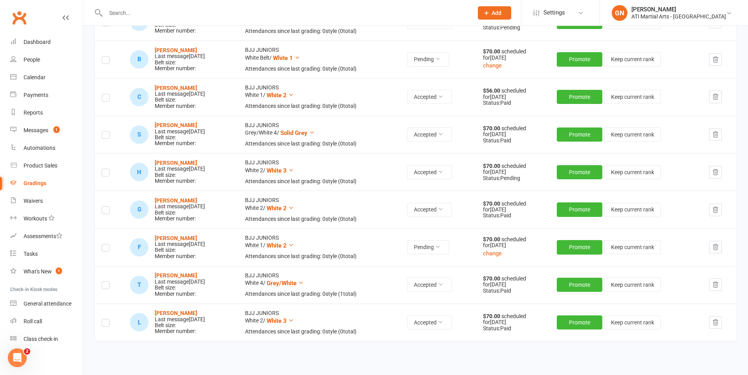
scroll to position [349, 0]
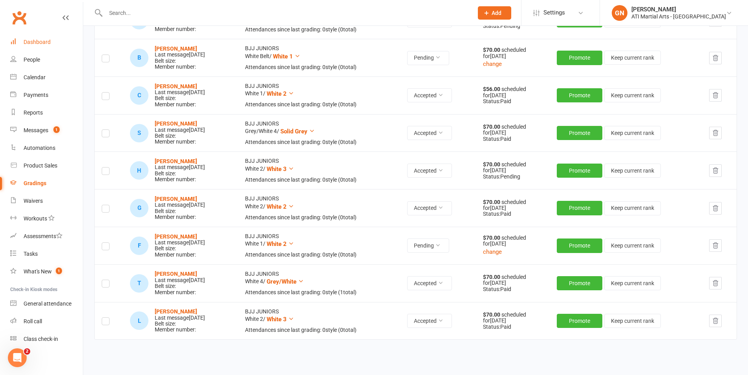
click at [42, 44] on div "Dashboard" at bounding box center [37, 42] width 27 height 6
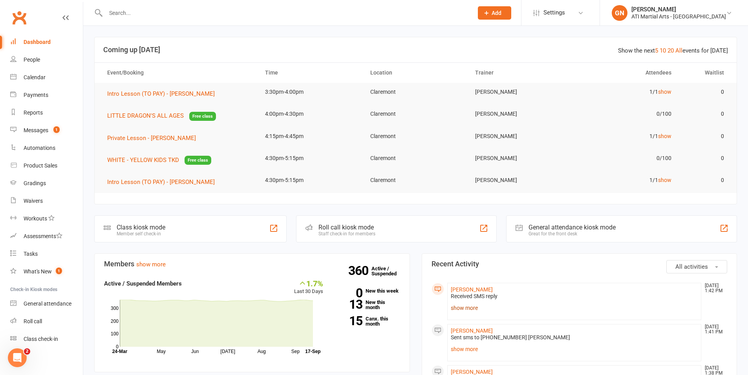
click at [468, 311] on link "show more" at bounding box center [574, 308] width 247 height 11
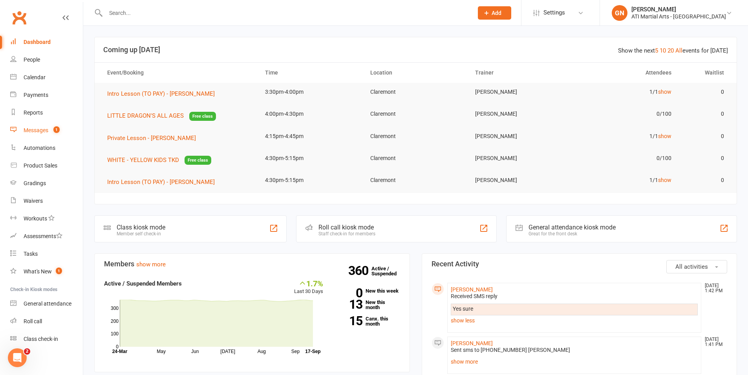
click at [30, 126] on link "Messages 1" at bounding box center [46, 131] width 73 height 18
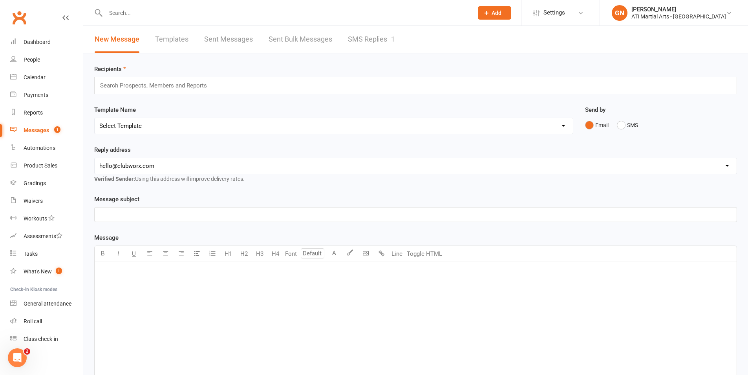
click at [356, 39] on link "SMS Replies 1" at bounding box center [371, 39] width 47 height 27
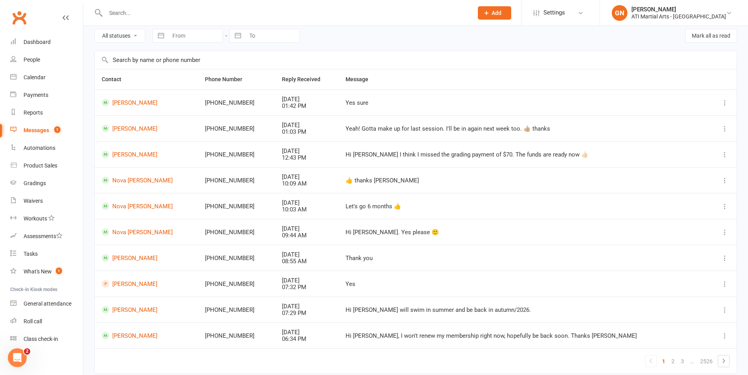
scroll to position [65, 0]
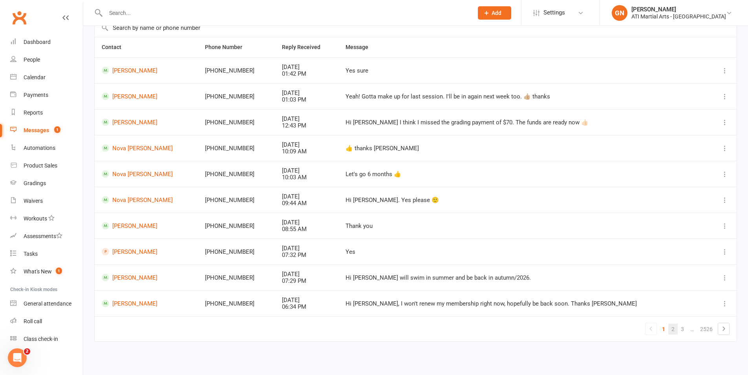
click at [671, 331] on link "2" at bounding box center [672, 329] width 9 height 11
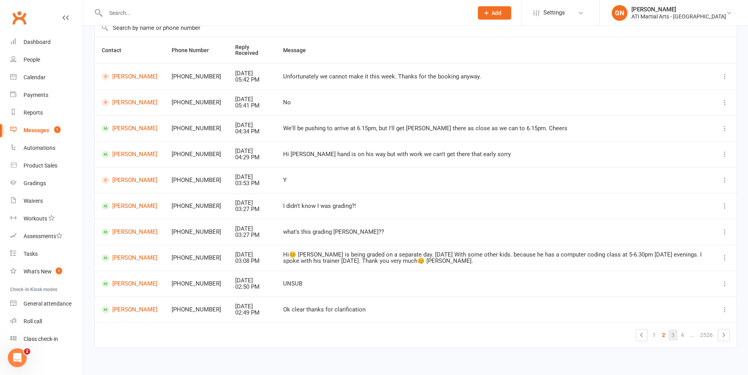
click at [675, 339] on link "3" at bounding box center [672, 335] width 9 height 11
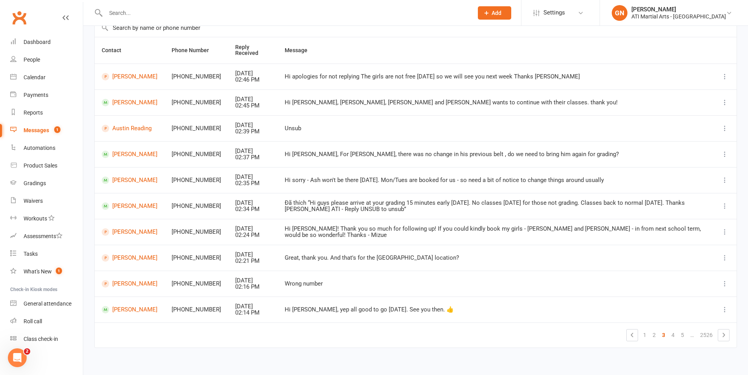
click at [27, 32] on div "Clubworx" at bounding box center [41, 22] width 83 height 29
click at [29, 38] on link "Dashboard" at bounding box center [46, 42] width 73 height 18
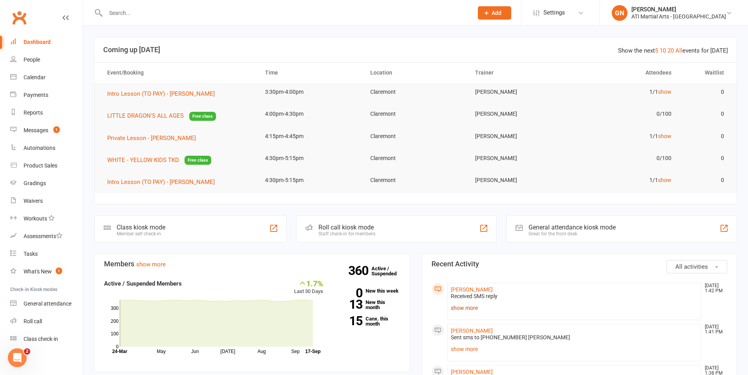
click at [453, 309] on link "show more" at bounding box center [574, 308] width 247 height 11
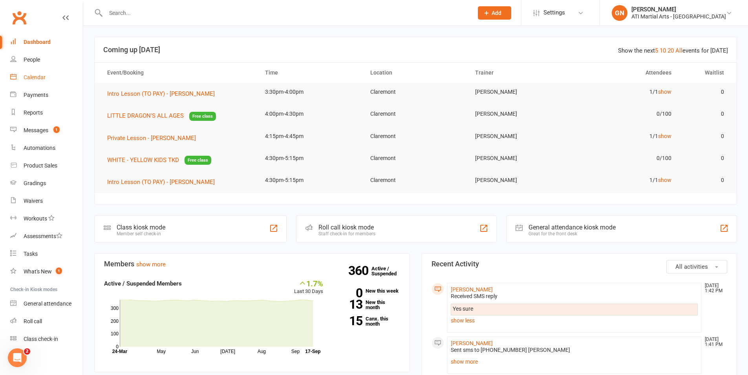
click at [53, 80] on link "Calendar" at bounding box center [46, 78] width 73 height 18
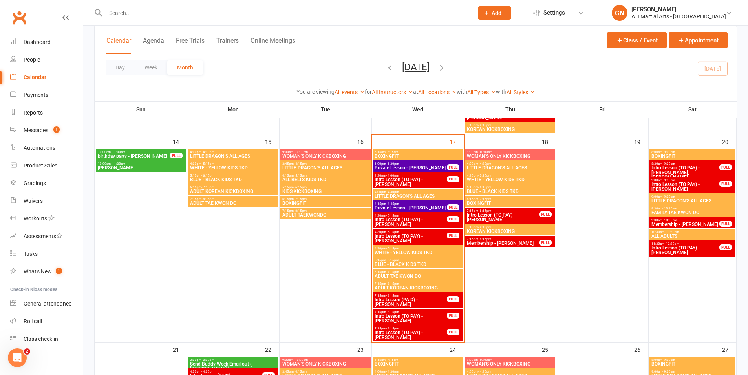
scroll to position [437, 0]
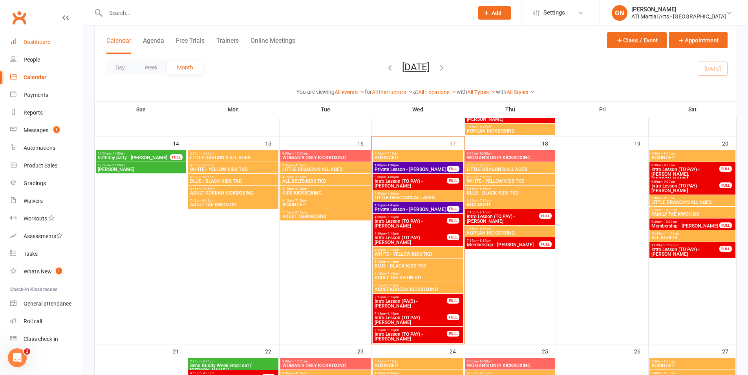
click at [18, 46] on link "Dashboard" at bounding box center [46, 42] width 73 height 18
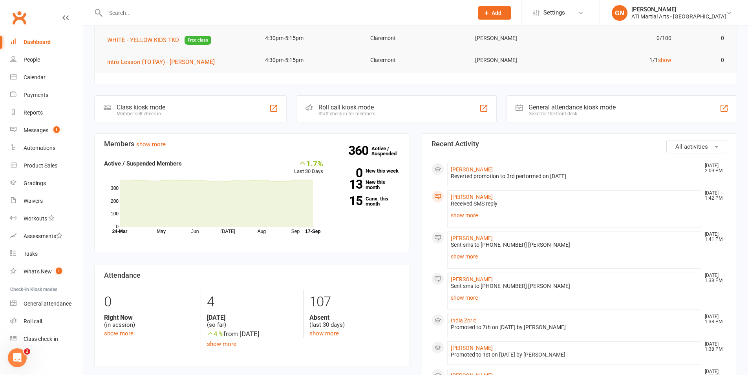
scroll to position [121, 0]
click at [464, 212] on link "show more" at bounding box center [574, 214] width 247 height 11
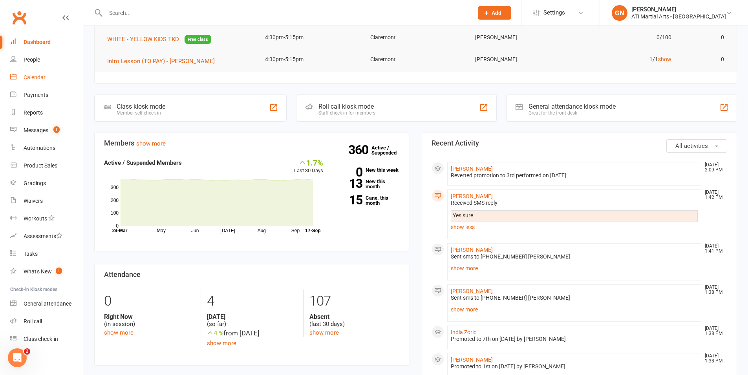
click at [46, 81] on link "Calendar" at bounding box center [46, 78] width 73 height 18
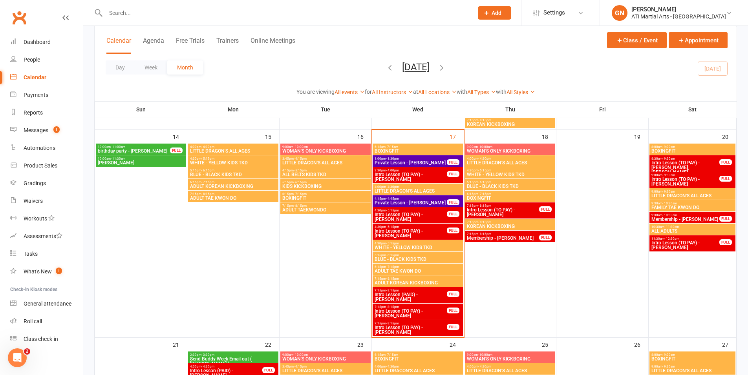
scroll to position [444, 0]
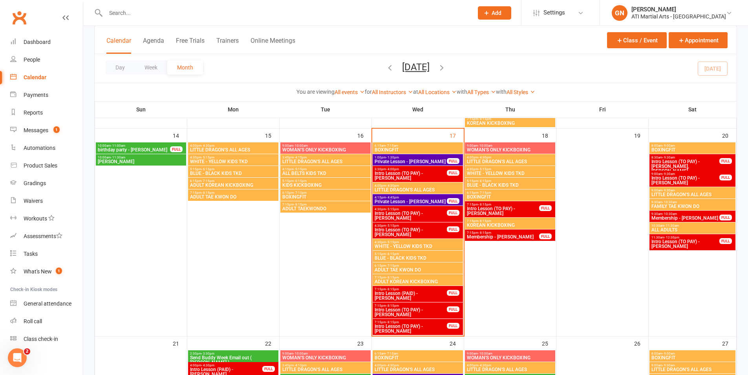
click at [404, 220] on span "Intro Lesson (TO PAY) - Oliver Mac Quarrie" at bounding box center [410, 215] width 73 height 9
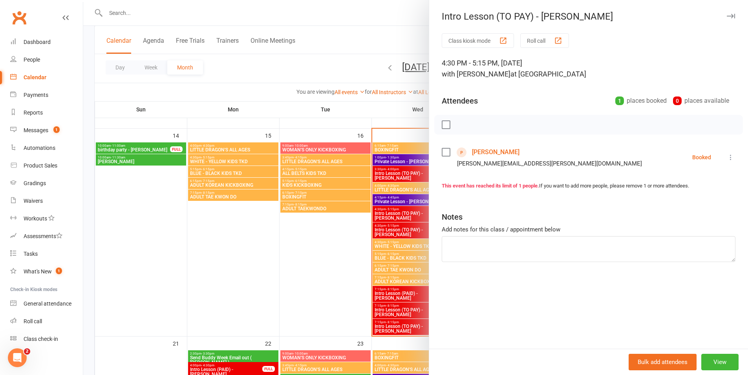
click at [404, 220] on div at bounding box center [415, 187] width 665 height 375
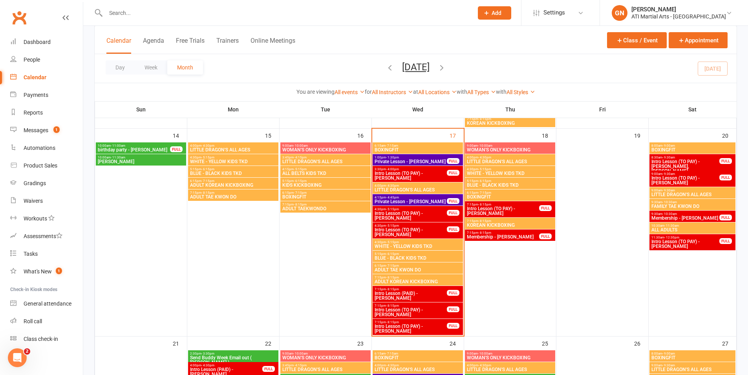
click at [409, 232] on span "Intro Lesson (TO PAY) - Shanai Zadeh" at bounding box center [410, 232] width 73 height 9
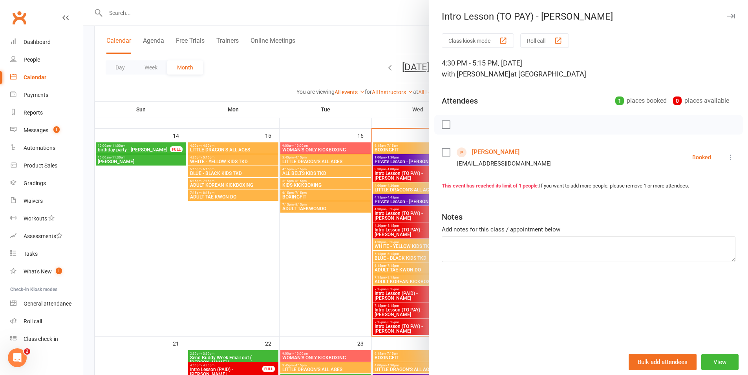
click at [409, 232] on div at bounding box center [415, 187] width 665 height 375
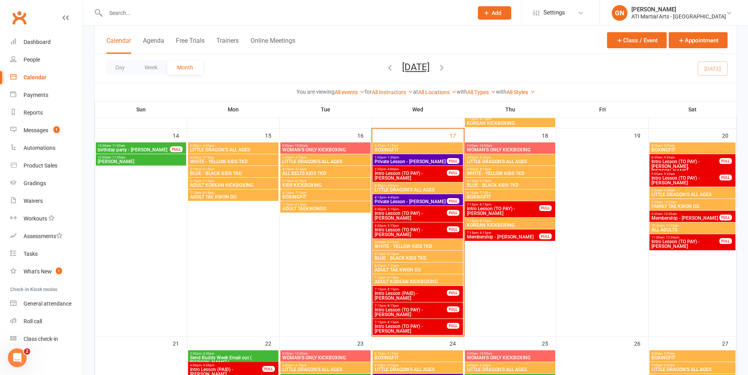
click at [416, 292] on span "Intro Lesson (PAID) - Dan Mcmillan" at bounding box center [410, 295] width 73 height 9
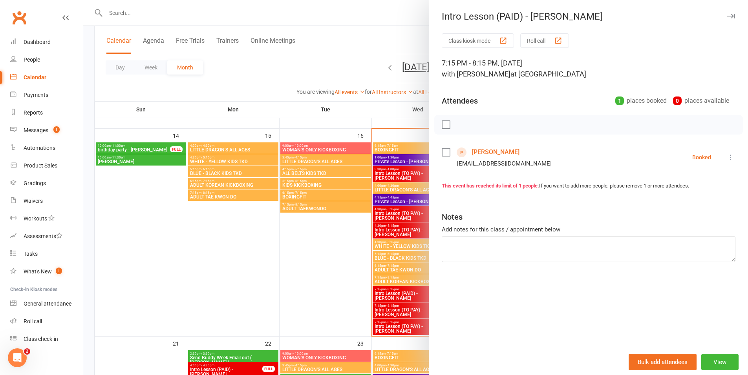
click at [416, 292] on div at bounding box center [415, 187] width 665 height 375
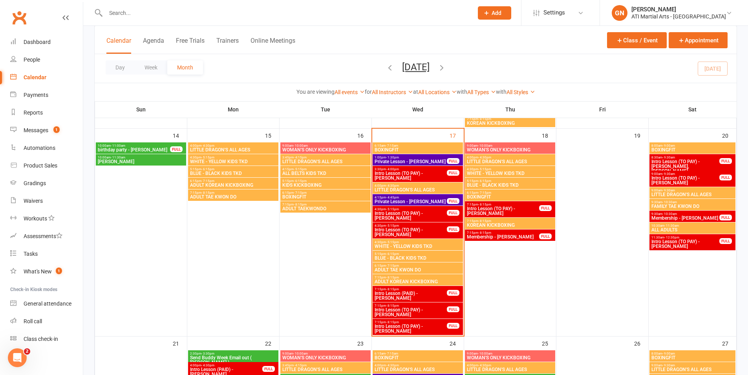
click at [411, 315] on span "Intro Lesson (TO PAY) - Alina Menhinick" at bounding box center [410, 312] width 73 height 9
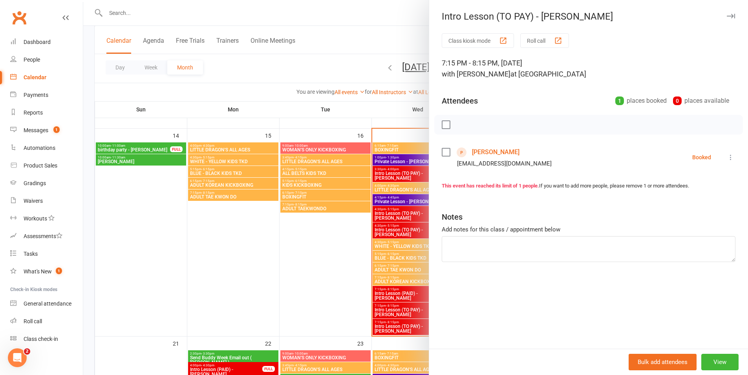
click at [409, 314] on div at bounding box center [415, 187] width 665 height 375
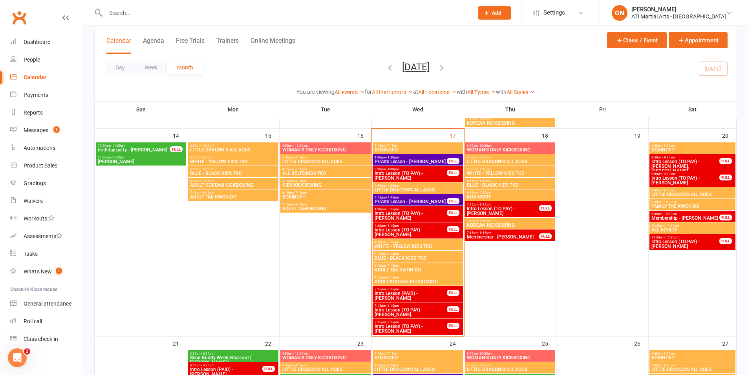
click at [409, 329] on span "Intro Lesson (TO PAY) - Naomi Ciungu" at bounding box center [410, 328] width 73 height 9
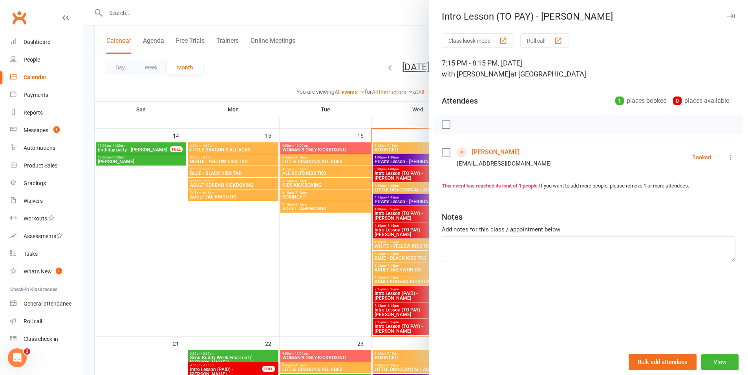
click at [397, 299] on div at bounding box center [415, 187] width 665 height 375
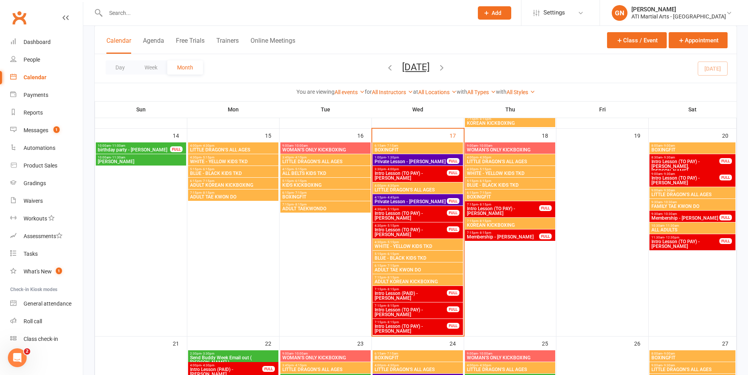
click at [418, 172] on span "Intro Lesson (TO PAY) - Morgan Mc Cleery" at bounding box center [410, 175] width 73 height 9
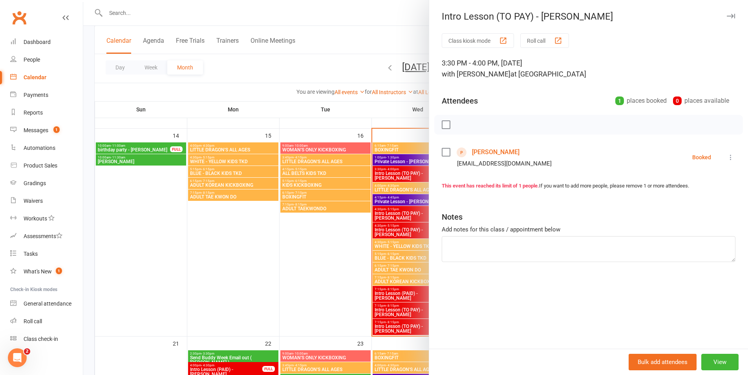
click at [406, 174] on div at bounding box center [415, 187] width 665 height 375
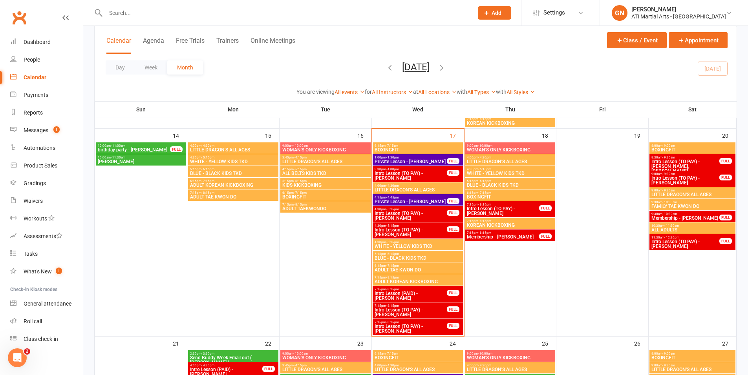
click at [411, 179] on span "Intro Lesson (TO PAY) - Morgan Mc Cleery" at bounding box center [410, 175] width 73 height 9
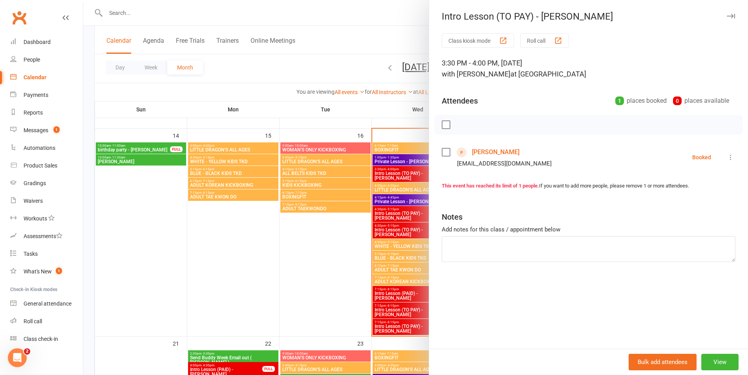
click at [513, 149] on link "Isabella McCleery" at bounding box center [496, 152] width 48 height 13
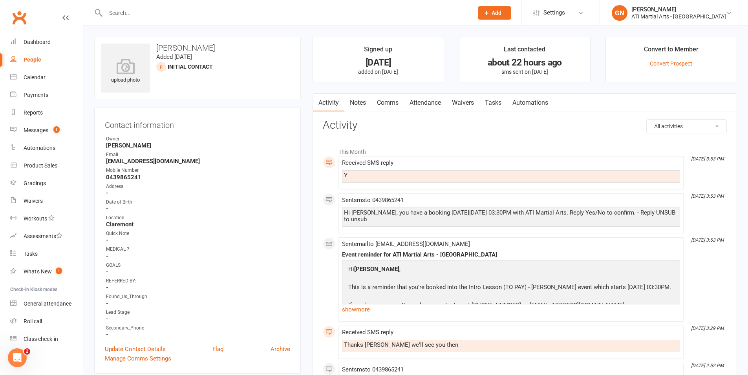
scroll to position [2, 0]
click at [108, 12] on input "text" at bounding box center [285, 12] width 364 height 11
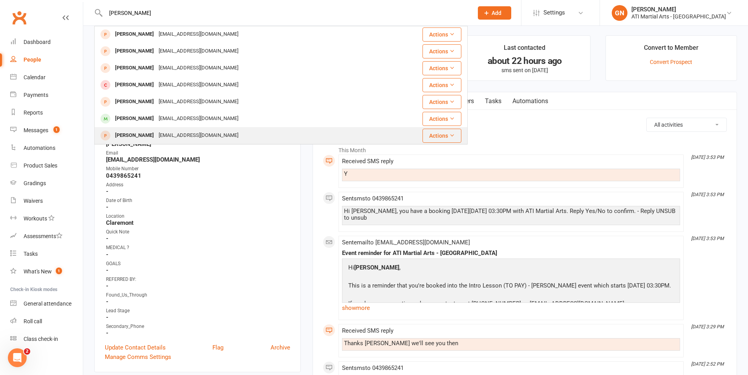
scroll to position [88, 0]
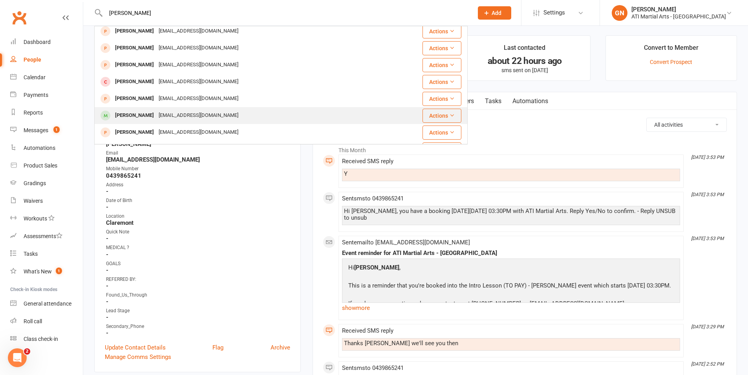
type input "henry tu"
click at [166, 119] on div "lauren.burwood@gmail.com" at bounding box center [198, 115] width 84 height 11
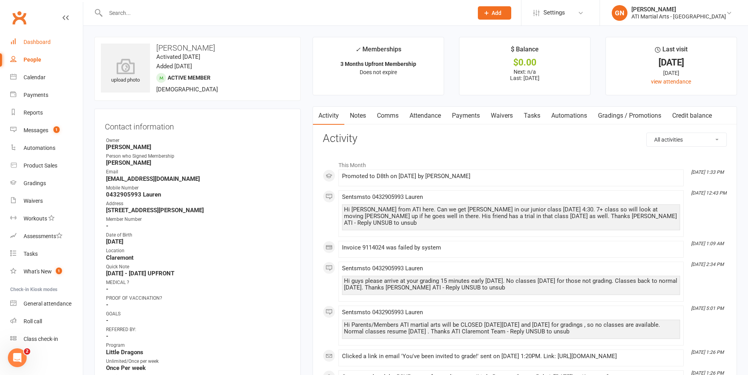
click at [44, 41] on div "Dashboard" at bounding box center [37, 42] width 27 height 6
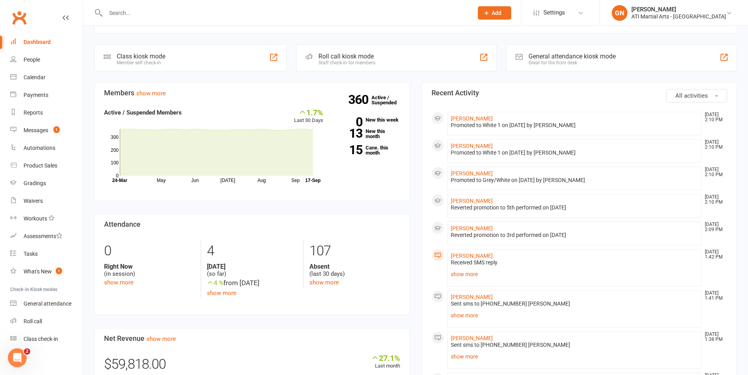
scroll to position [174, 0]
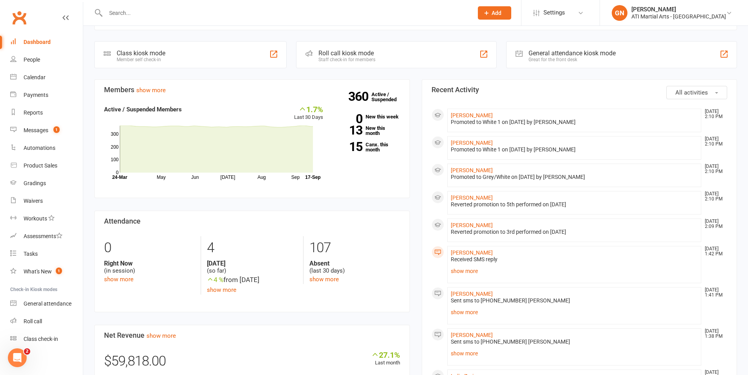
click at [612, 154] on li "Mabel Cullingford Sep 17, 2:10 PM Promoted to White 1 on 15 Sep 2025 by Jacqui …" at bounding box center [574, 148] width 254 height 24
click at [44, 115] on link "Reports" at bounding box center [46, 113] width 73 height 18
select select "50"
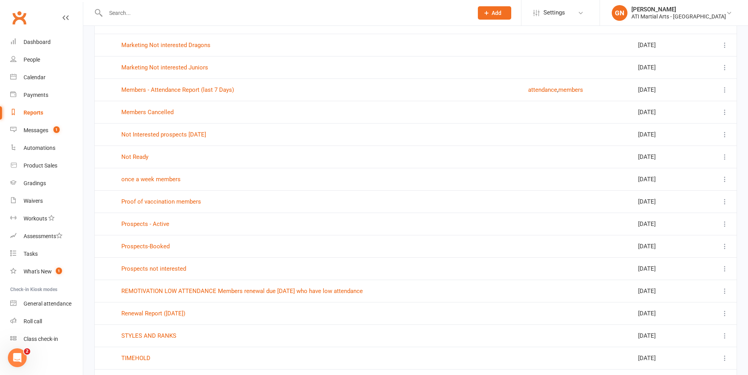
scroll to position [743, 0]
click at [163, 223] on link "Prospects - Active" at bounding box center [145, 225] width 48 height 7
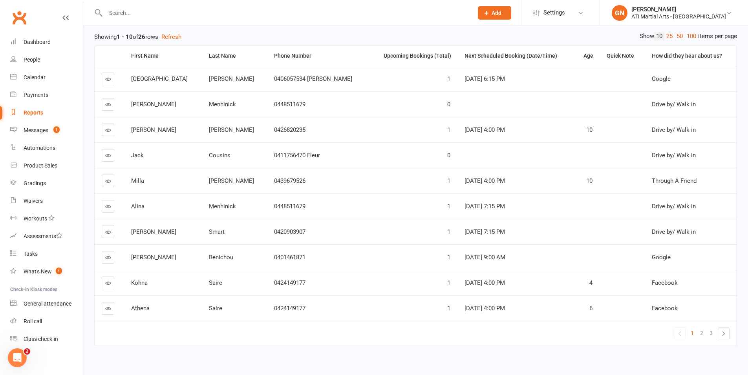
scroll to position [93, 0]
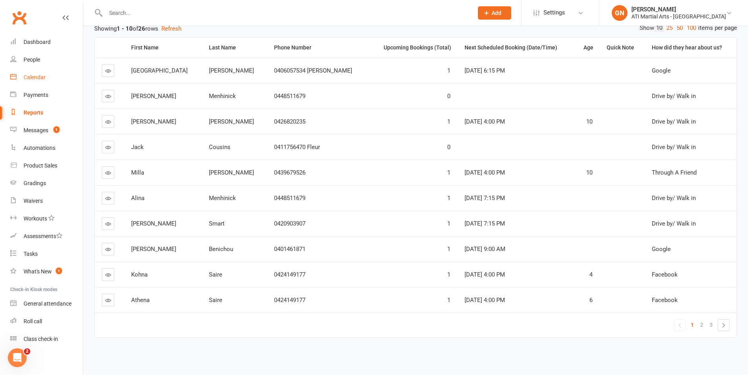
click at [55, 70] on link "Calendar" at bounding box center [46, 78] width 73 height 18
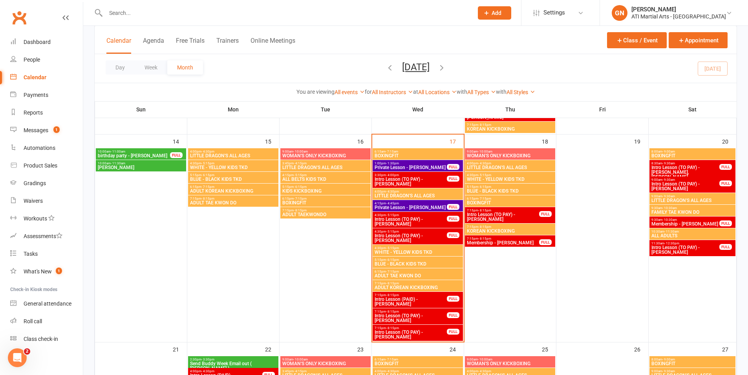
scroll to position [438, 0]
click at [42, 50] on link "Dashboard" at bounding box center [46, 42] width 73 height 18
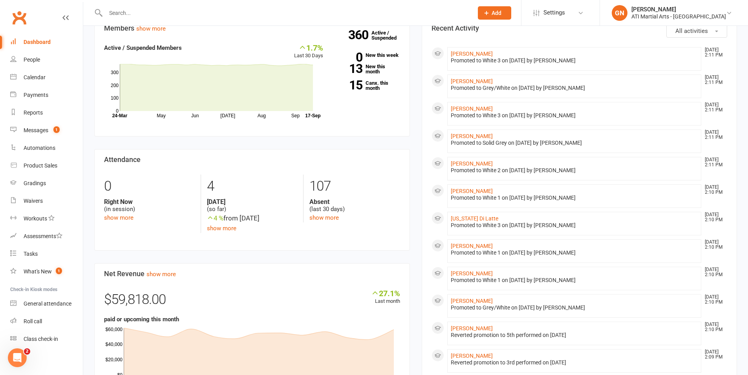
scroll to position [243, 0]
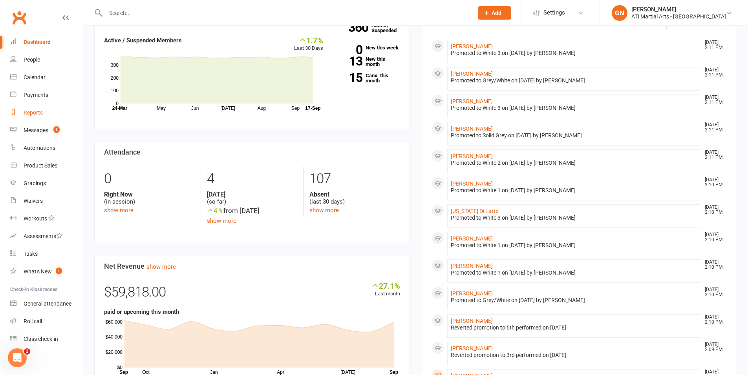
click at [38, 111] on div "Reports" at bounding box center [33, 113] width 19 height 6
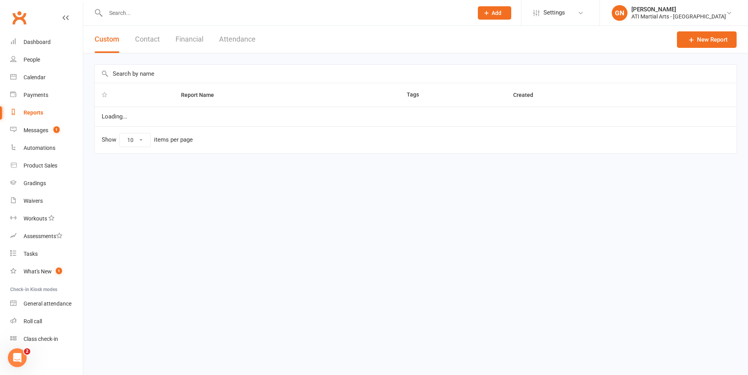
select select "50"
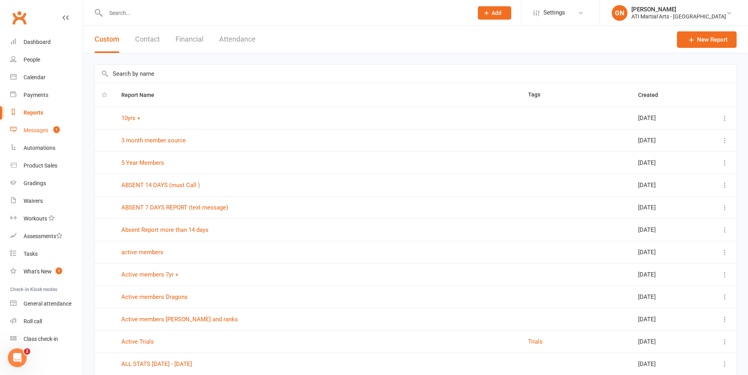
click at [40, 129] on div "Messages" at bounding box center [36, 130] width 25 height 6
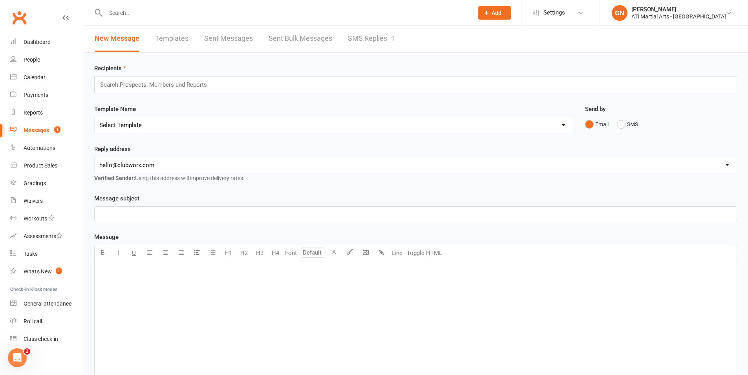
scroll to position [2, 0]
click at [38, 75] on div "Calendar" at bounding box center [35, 77] width 22 height 6
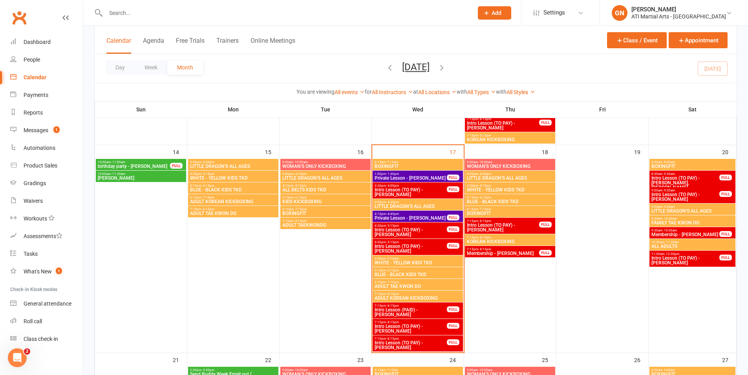
scroll to position [484, 0]
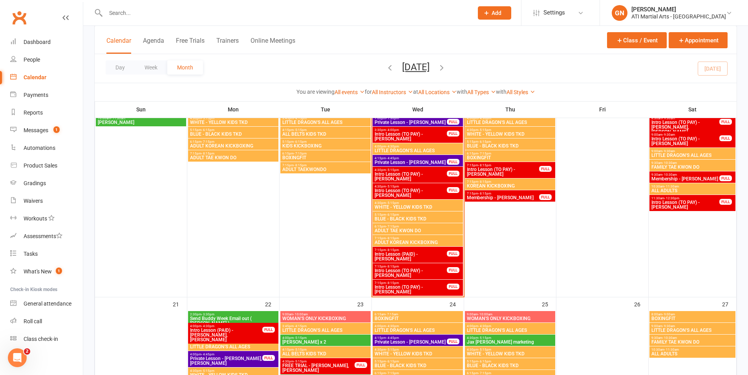
click at [417, 278] on span "Intro Lesson (TO PAY) - Alina Menhinick" at bounding box center [410, 273] width 73 height 9
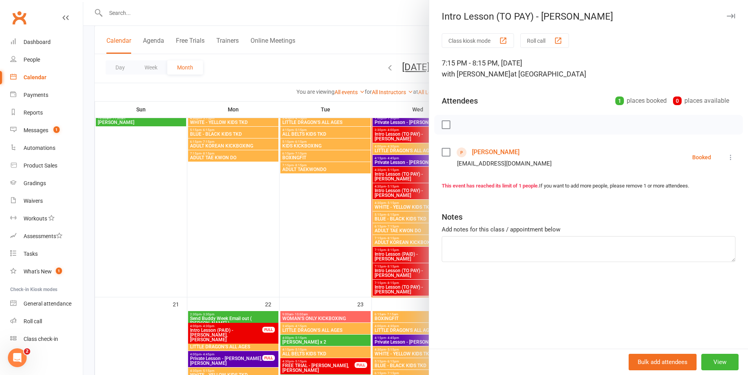
click at [316, 161] on div at bounding box center [415, 187] width 665 height 375
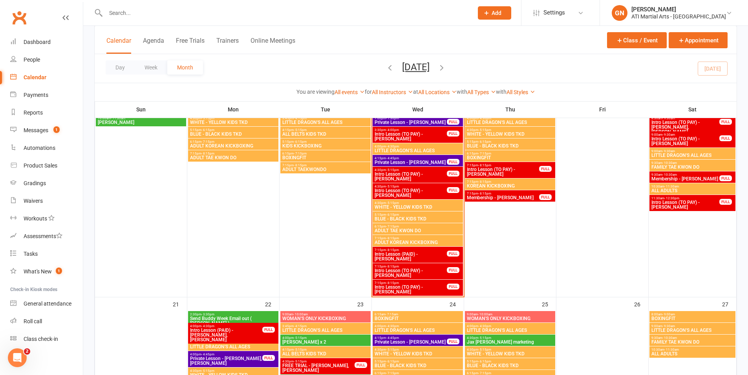
click at [436, 191] on span "Intro Lesson (TO PAY) - Shanai Zadeh" at bounding box center [410, 192] width 73 height 9
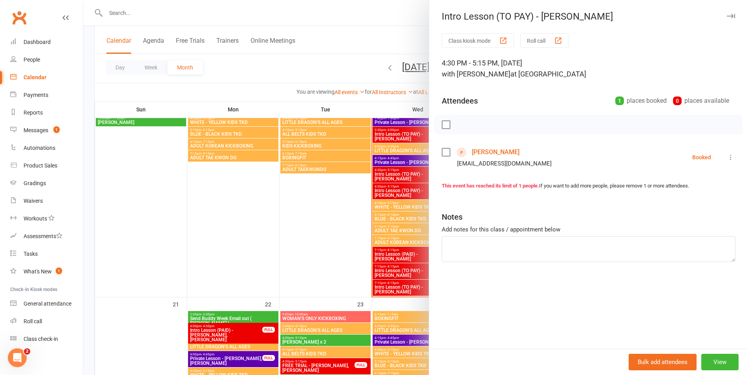
click at [501, 153] on link "Shanai Zadeh" at bounding box center [496, 152] width 48 height 13
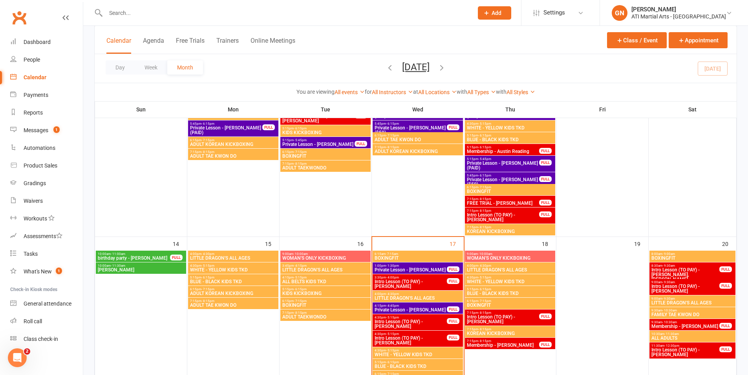
scroll to position [385, 0]
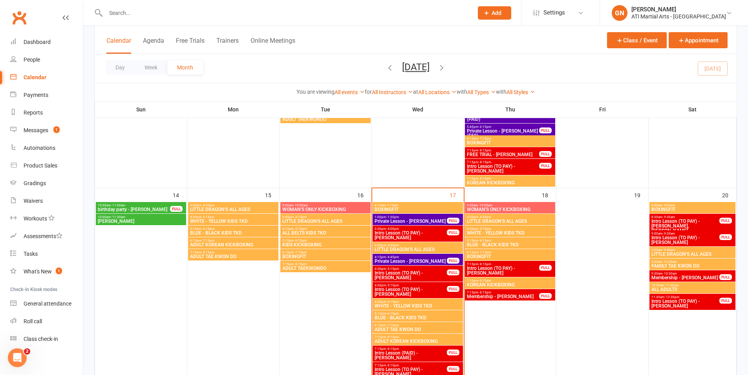
click at [511, 11] on button "Add" at bounding box center [494, 12] width 33 height 13
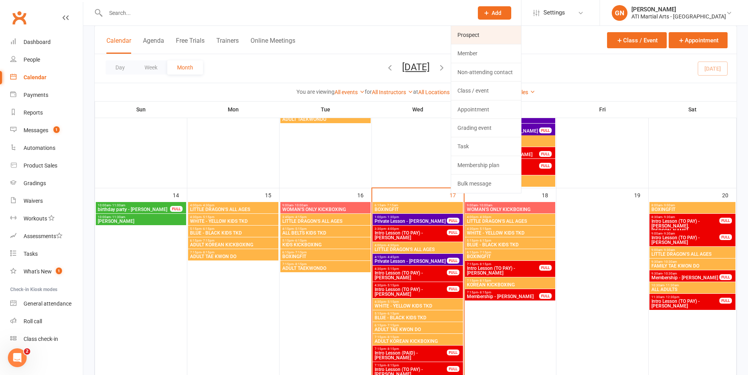
click at [521, 36] on link "Prospect" at bounding box center [486, 35] width 70 height 18
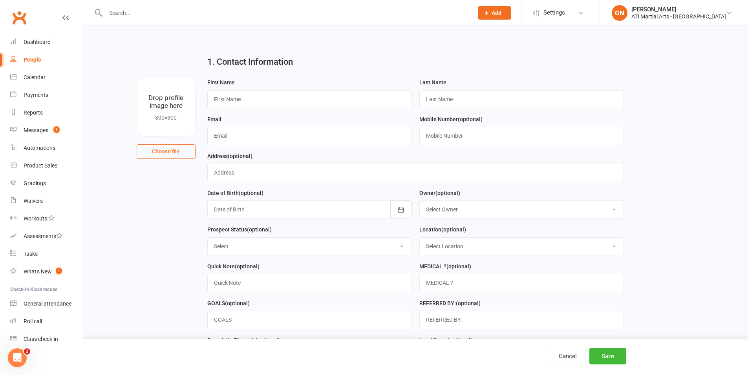
click at [238, 110] on div "First Name" at bounding box center [309, 96] width 212 height 37
click at [353, 98] on input "text" at bounding box center [309, 99] width 205 height 18
type input "Isabella"
type input "none"
type input "none@ati.com"
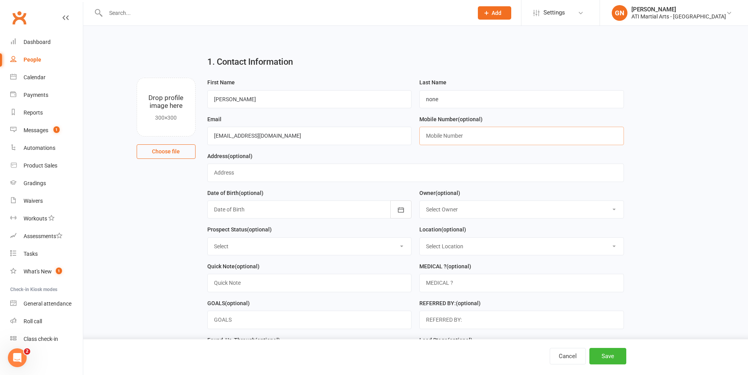
click at [493, 142] on input "text" at bounding box center [521, 136] width 205 height 18
type input "0412842189"
click at [496, 206] on select "Select Owner Rodney Lockyer Tony Curtis Jacqui Blaxill Dawn OBrien Melissa Matt…" at bounding box center [522, 209] width 204 height 17
select select "8"
click at [342, 245] on select "Select Initial Contact Follow-up Call Follow-up Email Almost Ready Not Ready No…" at bounding box center [310, 246] width 204 height 17
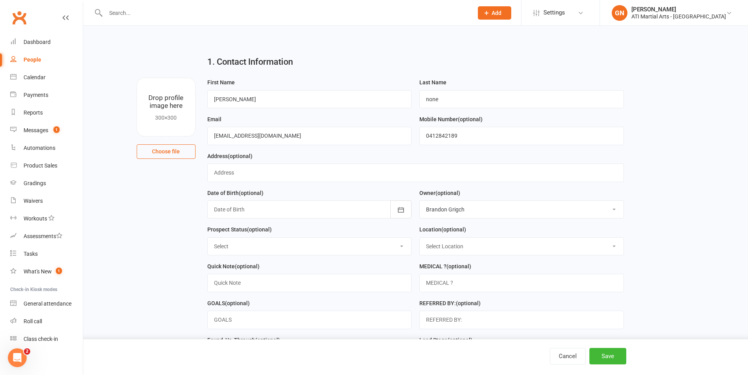
select select "Initial Contact"
click at [438, 248] on select "Select Location Claremont Example Room (Rename me!) Malaga" at bounding box center [522, 246] width 204 height 17
select select "0"
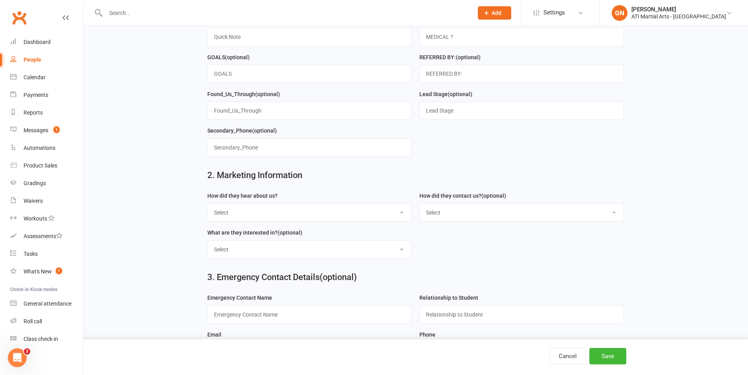
scroll to position [247, 0]
click at [278, 214] on select "Select Google Through A Friend Facebook Sms/email offer Flyer School class Open…" at bounding box center [310, 212] width 204 height 17
select select "Through A Friend"
click at [428, 219] on select "Select Phone Email In-Facility facebook Referal QR code" at bounding box center [522, 212] width 204 height 17
select select "In-Facility"
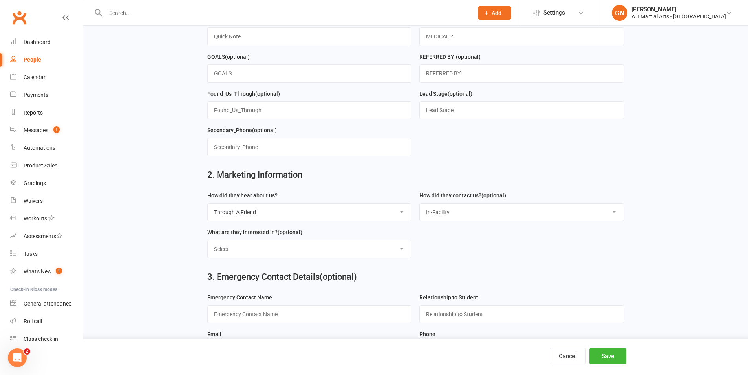
click at [396, 258] on div "Select Classes Personal Training Weight Loss Body Building De-Stressing Diet/Fo…" at bounding box center [309, 249] width 205 height 18
click at [392, 255] on select "Select Classes Personal Training Weight Loss Body Building De-Stressing Diet/Fo…" at bounding box center [310, 249] width 204 height 17
select select "Classes"
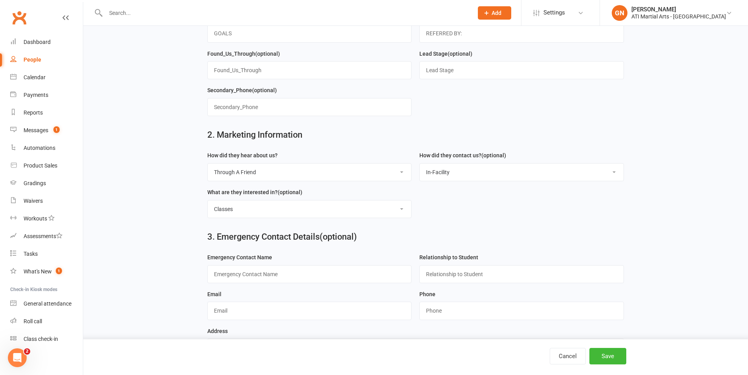
scroll to position [318, 0]
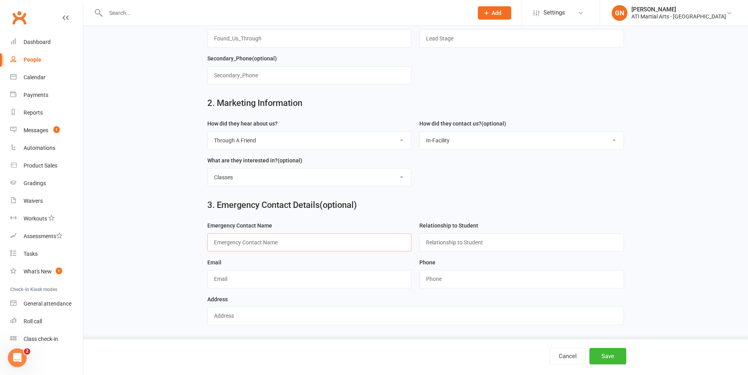
click at [266, 240] on input "text" at bounding box center [309, 243] width 205 height 18
type input "Bruno"
type input "Mum"
click at [305, 243] on input "Bruno" at bounding box center [309, 243] width 205 height 18
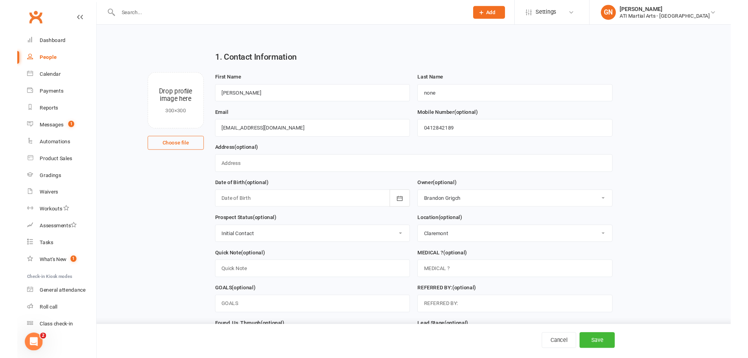
scroll to position [0, 0]
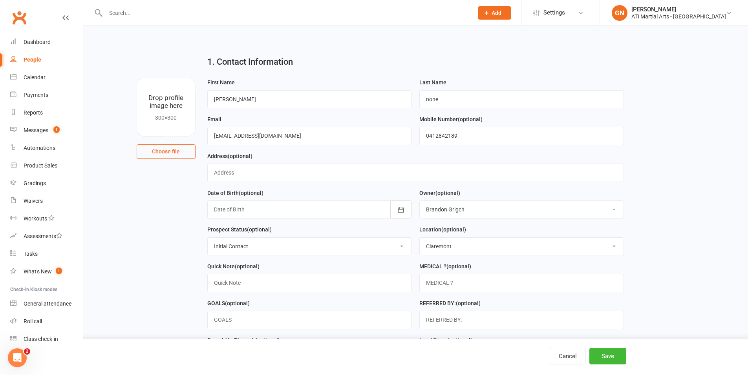
type input "Bruna"
drag, startPoint x: 498, startPoint y: 131, endPoint x: 434, endPoint y: 122, distance: 64.9
click at [434, 122] on div "Mobile Number (optional) 0412842189" at bounding box center [521, 130] width 205 height 31
drag, startPoint x: 434, startPoint y: 122, endPoint x: 476, endPoint y: 152, distance: 51.1
click at [437, 125] on div "Mobile Number (optional) 0412842189" at bounding box center [521, 130] width 205 height 31
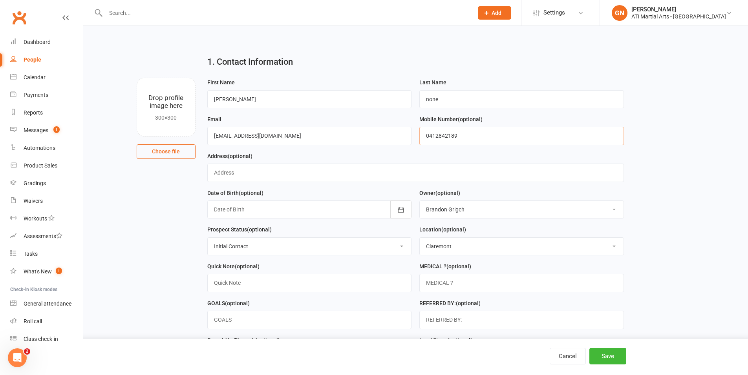
click at [473, 137] on input "0412842189" at bounding box center [521, 136] width 205 height 18
drag, startPoint x: 473, startPoint y: 137, endPoint x: 439, endPoint y: 133, distance: 33.6
click at [439, 133] on input "0412842189" at bounding box center [521, 136] width 205 height 18
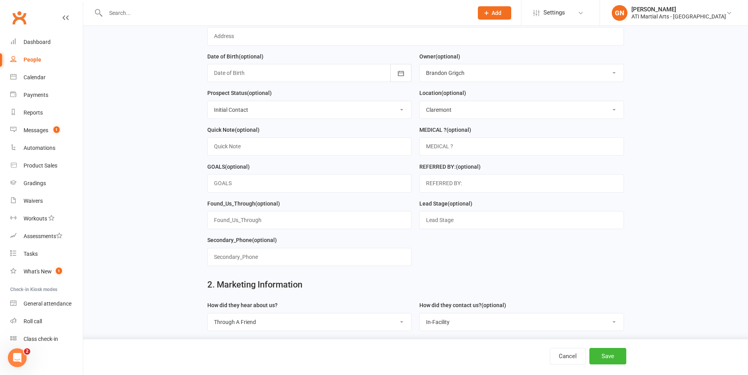
scroll to position [318, 0]
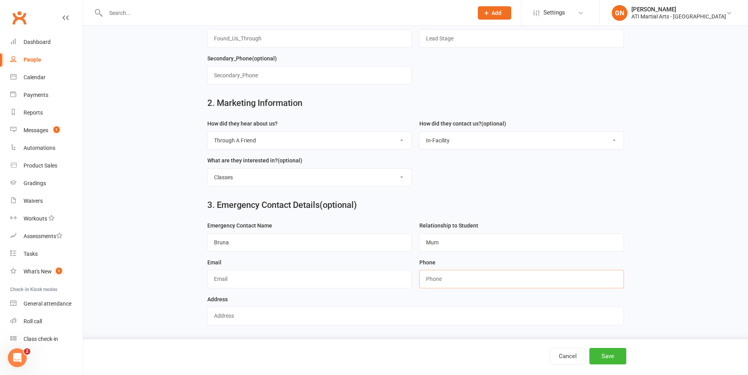
click at [424, 283] on input "string" at bounding box center [521, 279] width 205 height 18
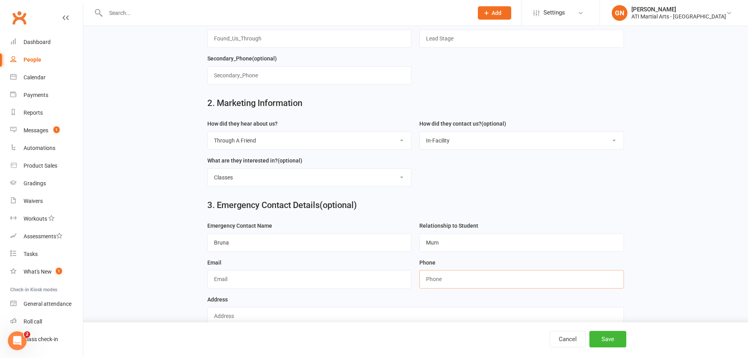
paste input "0412842189"
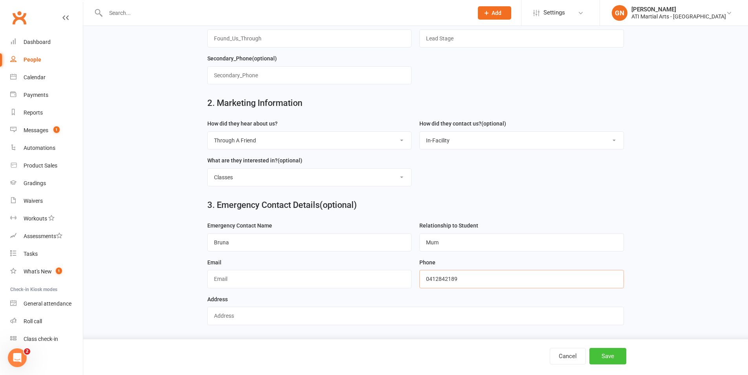
type input "0412842189"
click at [621, 358] on button "Save" at bounding box center [607, 356] width 37 height 16
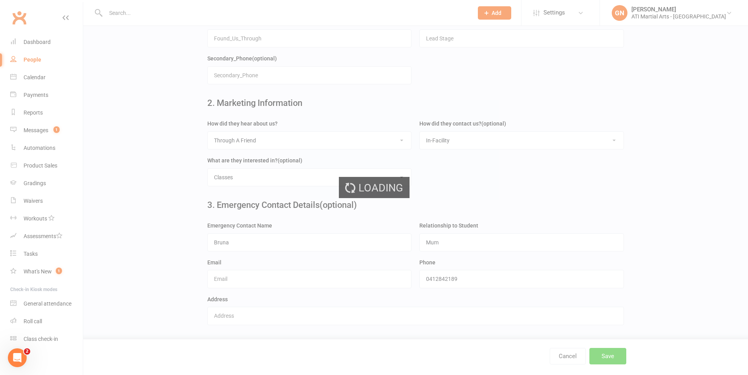
scroll to position [0, 0]
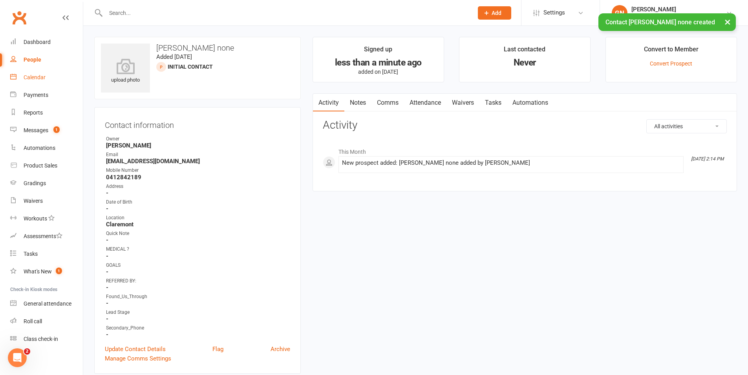
click at [40, 76] on div "Calendar" at bounding box center [35, 77] width 22 height 6
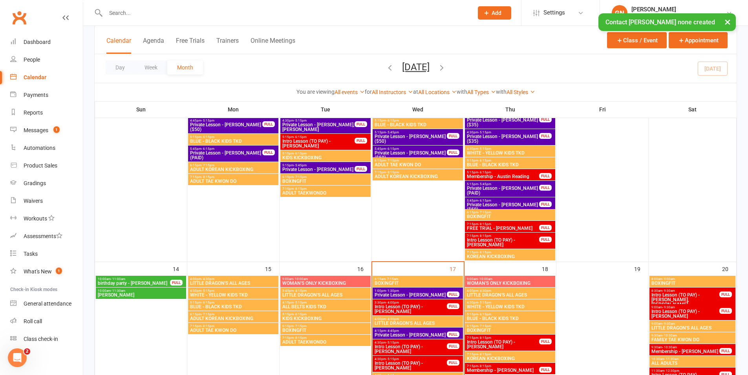
scroll to position [435, 0]
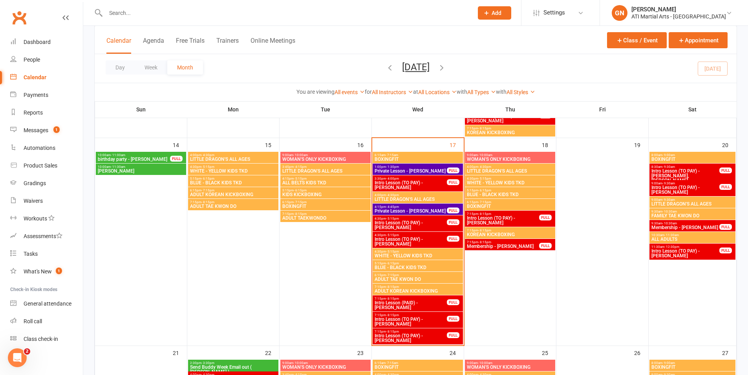
click at [405, 240] on span "Intro Lesson (TO PAY) - Shanai Zadeh" at bounding box center [410, 241] width 73 height 9
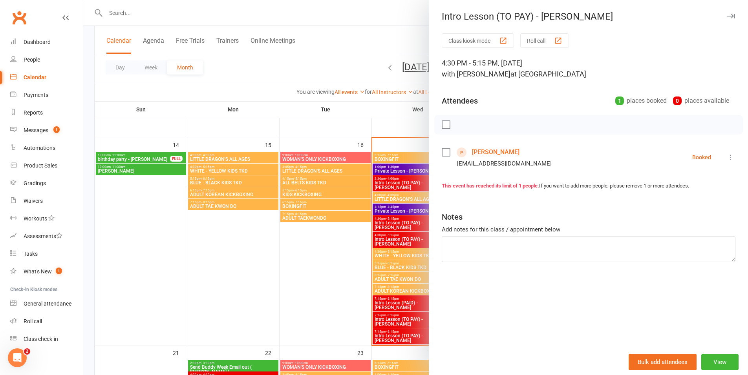
click at [404, 259] on div at bounding box center [415, 187] width 665 height 375
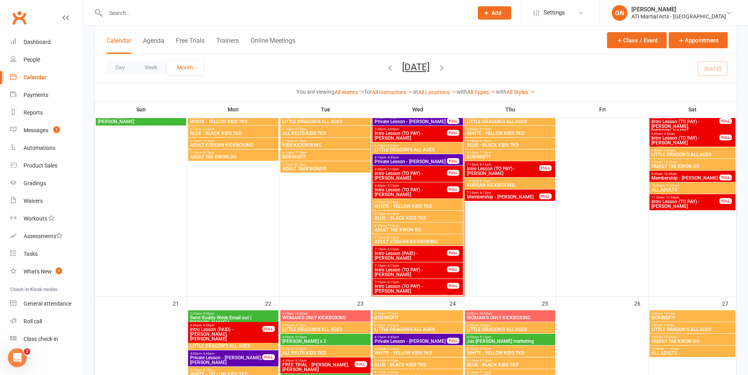
scroll to position [490, 0]
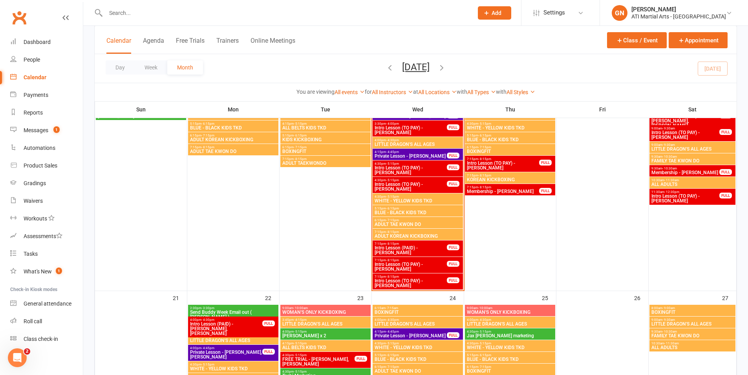
click at [192, 13] on input "text" at bounding box center [285, 12] width 364 height 11
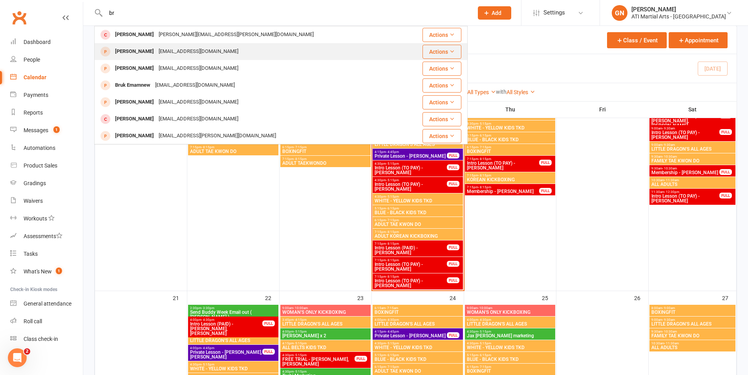
type input "b"
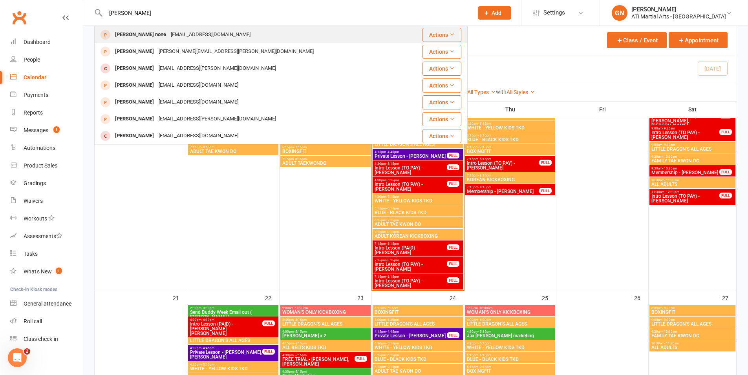
type input "isabell"
click at [192, 32] on div "Isabella none none@ati.com" at bounding box center [249, 35] width 309 height 16
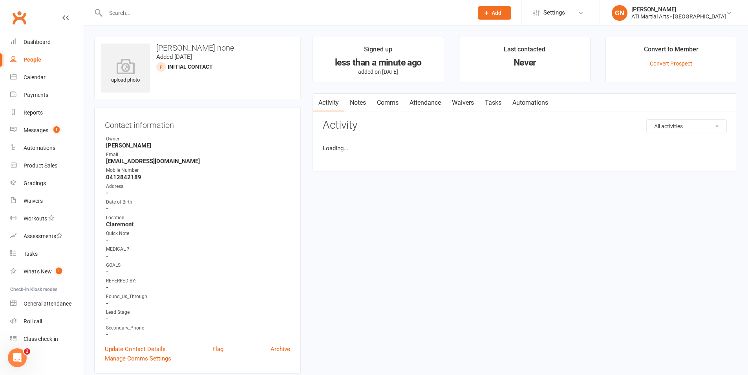
scroll to position [2, 0]
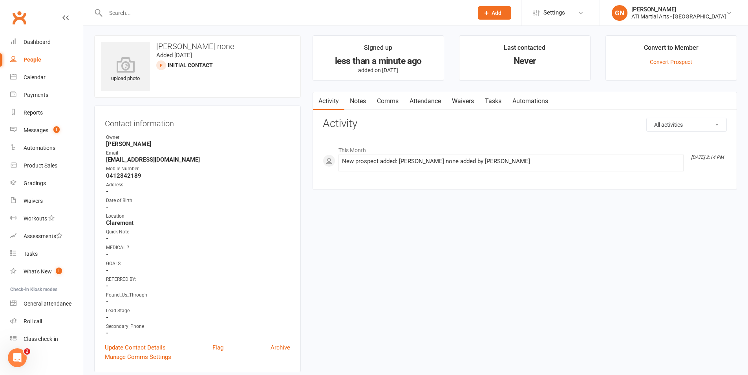
click at [398, 101] on link "Comms" at bounding box center [387, 101] width 33 height 18
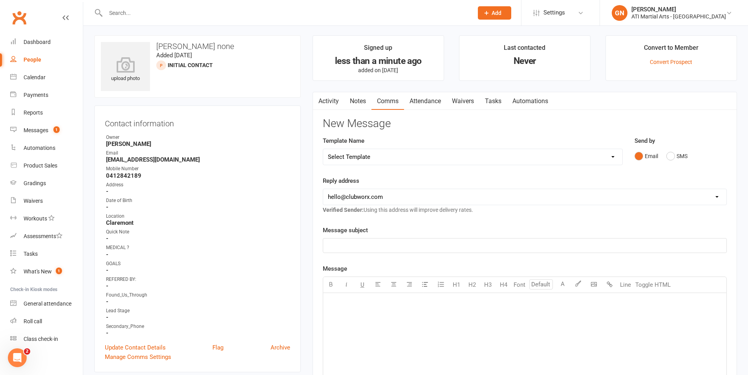
click at [409, 102] on link "Attendance" at bounding box center [425, 101] width 42 height 18
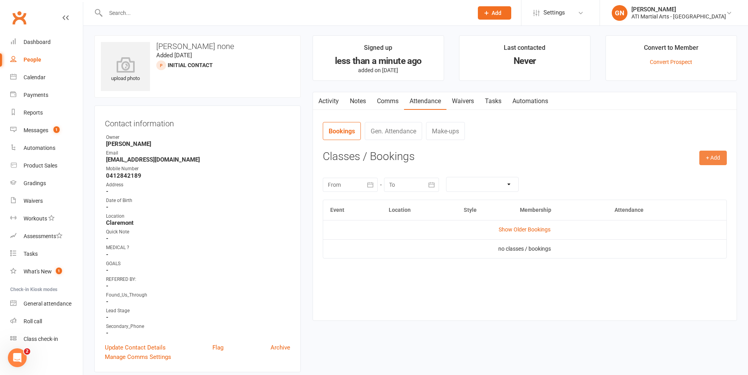
click at [712, 154] on button "+ Add" at bounding box center [712, 158] width 27 height 14
click at [711, 191] on link "Add Appointment" at bounding box center [688, 192] width 78 height 16
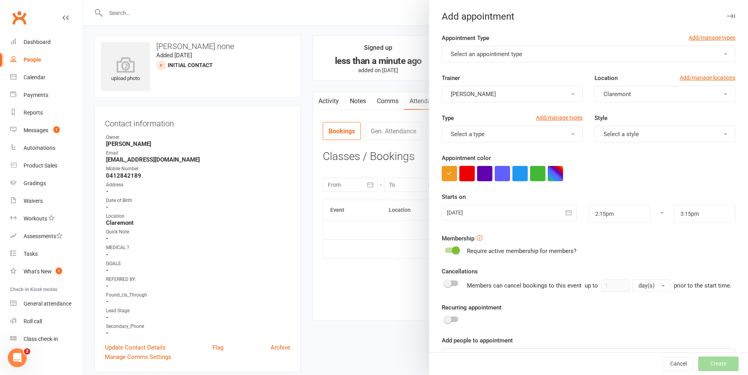
click at [460, 180] on button "button" at bounding box center [466, 173] width 15 height 15
click at [474, 58] on button "Select an appointment type" at bounding box center [589, 54] width 294 height 16
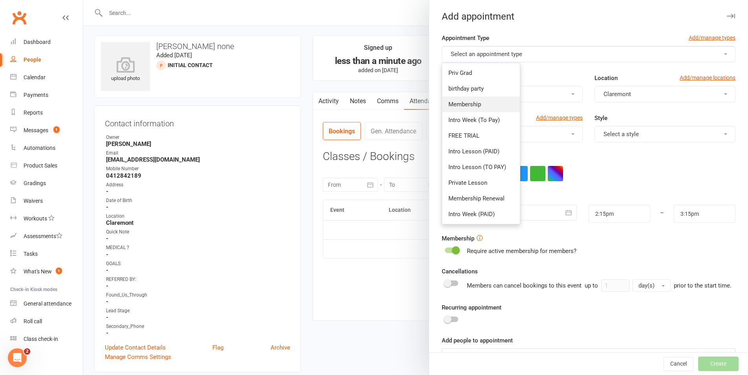
click at [464, 104] on span "Membership" at bounding box center [464, 104] width 33 height 7
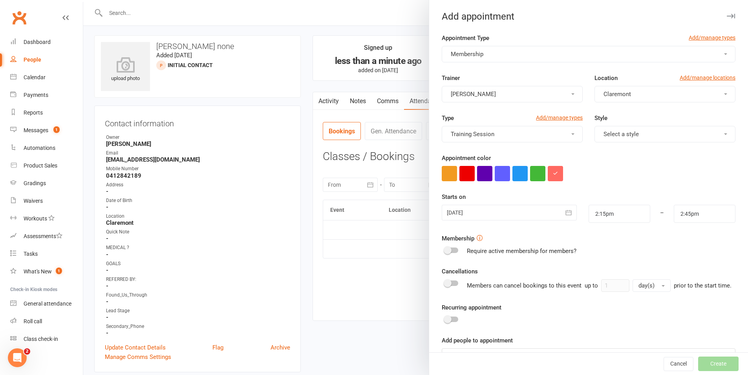
click at [477, 54] on span "Membership" at bounding box center [467, 54] width 33 height 7
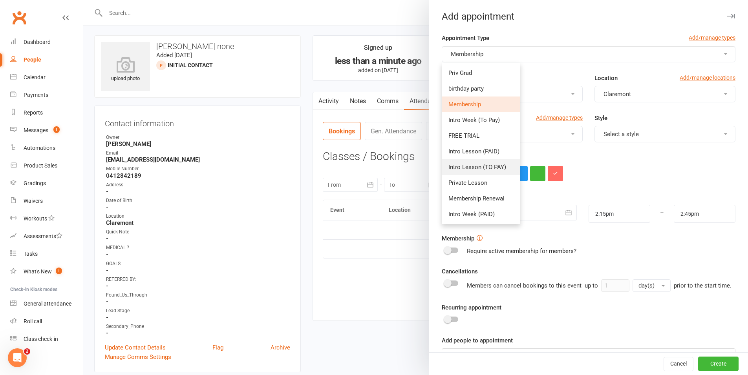
click at [473, 168] on span "Intro Lesson (TO PAY)" at bounding box center [477, 167] width 58 height 7
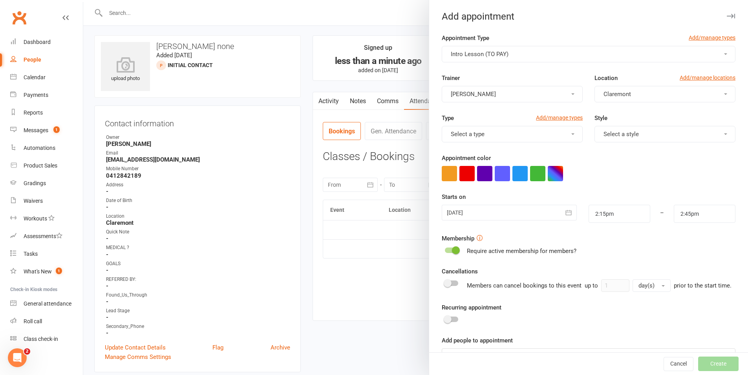
type input "3:15pm"
click at [467, 179] on button "button" at bounding box center [466, 173] width 15 height 15
click at [588, 210] on input "2:15pm" at bounding box center [619, 214] width 62 height 18
type input "4:30pm"
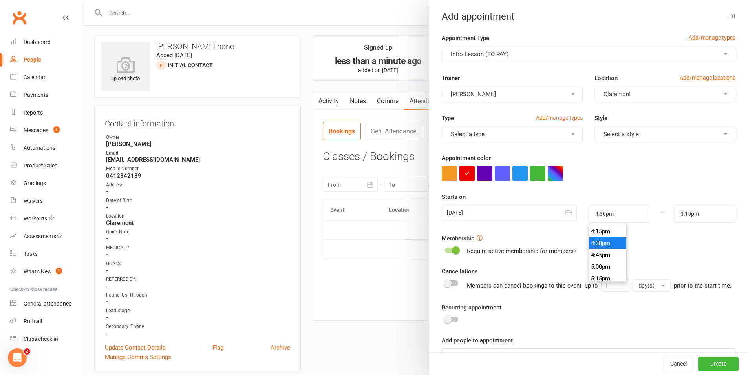
click at [601, 243] on li "4:30pm" at bounding box center [608, 244] width 38 height 12
click at [686, 214] on input "3:15pm" at bounding box center [705, 214] width 62 height 18
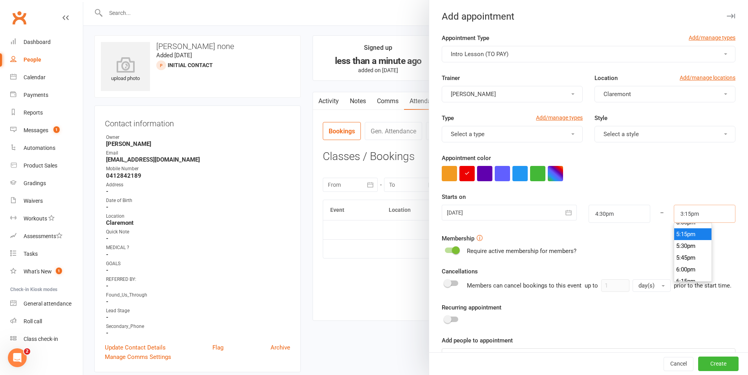
scroll to position [807, 0]
type input "5:15pm"
click at [674, 233] on li "5:15pm" at bounding box center [693, 235] width 38 height 12
click at [705, 362] on button "Create" at bounding box center [718, 364] width 40 height 14
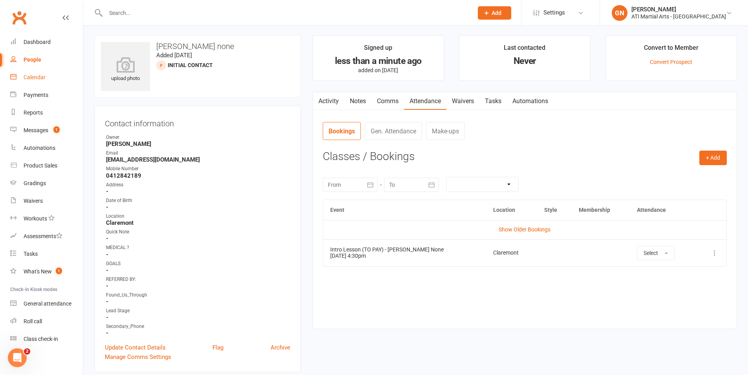
click at [44, 80] on link "Calendar" at bounding box center [46, 78] width 73 height 18
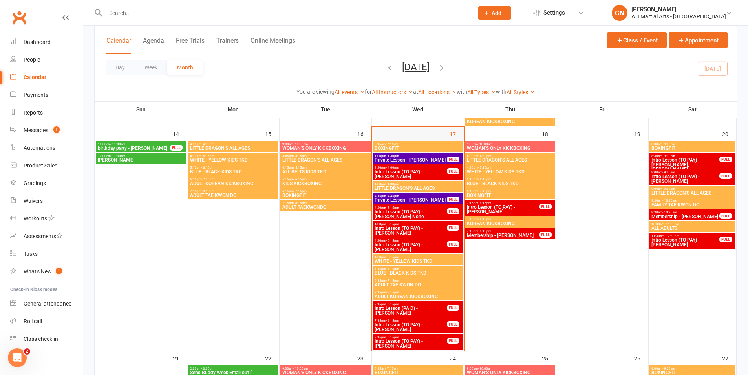
scroll to position [448, 0]
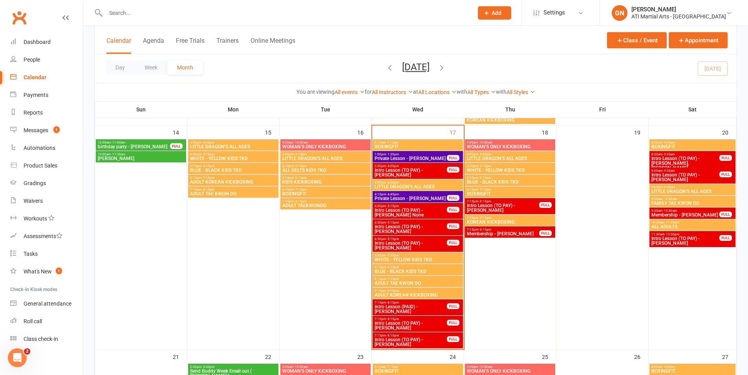
click at [22, 32] on div "Clubworx" at bounding box center [41, 22] width 83 height 29
click at [25, 40] on div "Dashboard" at bounding box center [37, 42] width 27 height 6
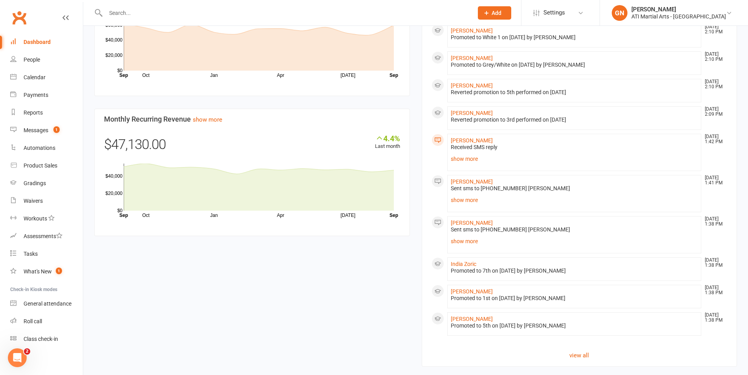
scroll to position [542, 0]
click at [463, 152] on link "show more" at bounding box center [574, 157] width 247 height 11
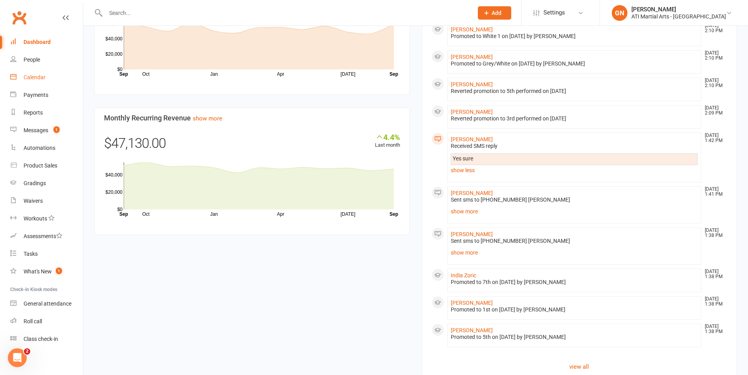
click at [27, 73] on link "Calendar" at bounding box center [46, 78] width 73 height 18
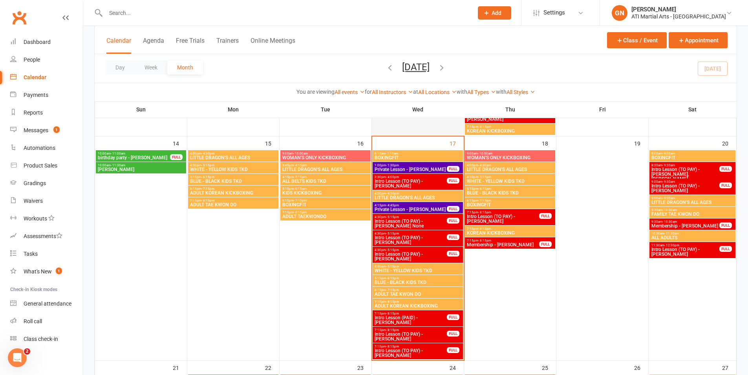
scroll to position [438, 0]
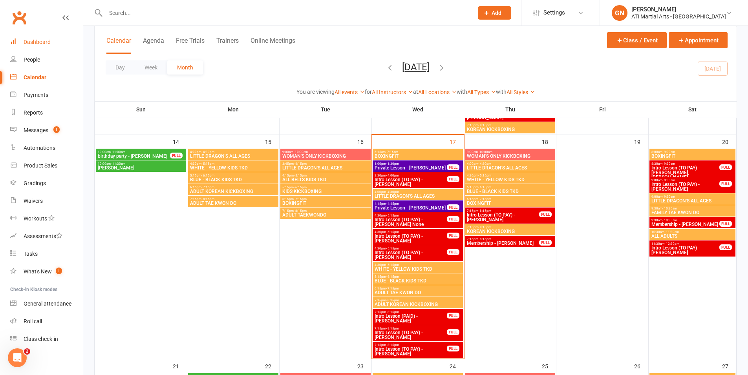
click at [51, 38] on link "Dashboard" at bounding box center [46, 42] width 73 height 18
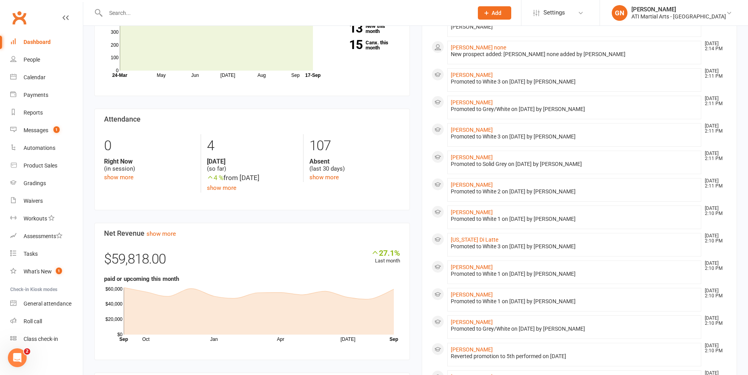
scroll to position [429, 0]
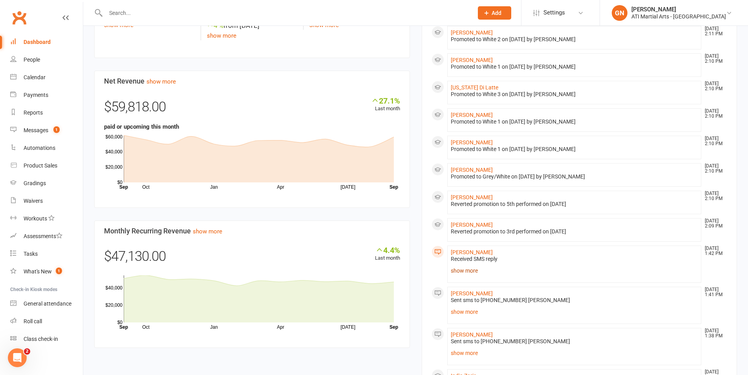
click at [479, 265] on link "show more" at bounding box center [574, 270] width 247 height 11
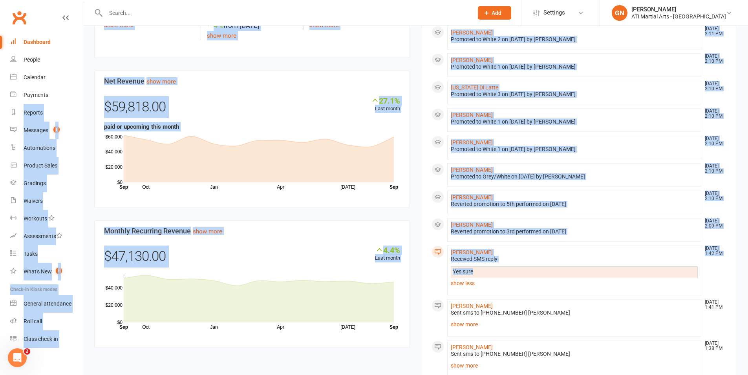
drag, startPoint x: 514, startPoint y: 263, endPoint x: 0, endPoint y: 106, distance: 537.3
click at [0, 106] on ui-view "Prospect Member Non-attending contact Class / event Appointment Grading event T…" at bounding box center [374, 42] width 748 height 939
click at [208, 262] on div "$47,130.00" at bounding box center [252, 259] width 296 height 26
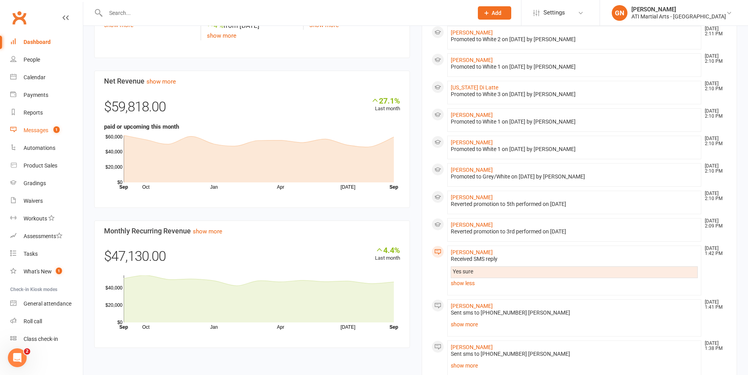
click at [24, 127] on div "Messages" at bounding box center [36, 130] width 25 height 6
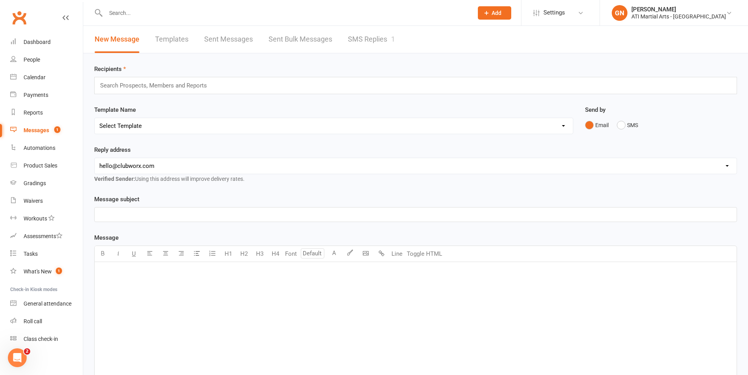
click at [378, 38] on link "SMS Replies 1" at bounding box center [371, 39] width 47 height 27
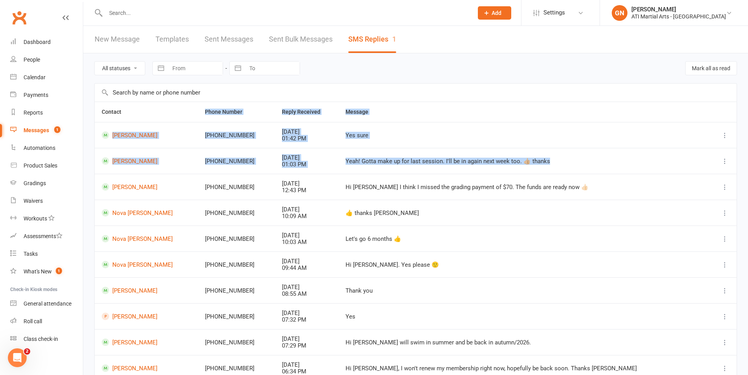
drag, startPoint x: 394, startPoint y: 165, endPoint x: 209, endPoint y: 107, distance: 193.8
click at [209, 107] on table "Contact Phone Number Reply Received Message Ray Zhang +61452608886 Sep 17, 2025…" at bounding box center [415, 254] width 643 height 305
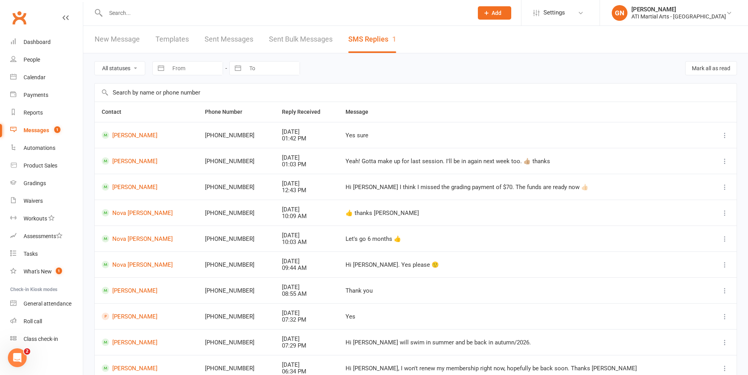
click at [380, 183] on td "Hi Jacqui I think I missed the grading payment of $70. The funds are ready now …" at bounding box center [523, 187] width 370 height 26
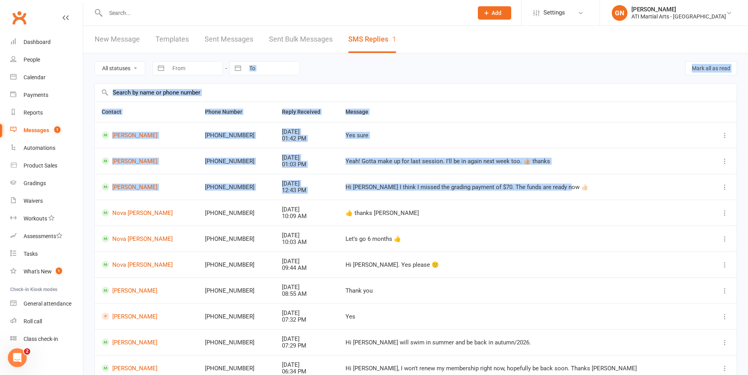
drag, startPoint x: 640, startPoint y: 188, endPoint x: 411, endPoint y: 58, distance: 263.6
click at [411, 58] on main "All statuses Read only Unread only Navigate forward to interact with the calend…" at bounding box center [415, 235] width 643 height 364
click at [417, 179] on td "Hi Jacqui I think I missed the grading payment of $70. The funds are ready now …" at bounding box center [523, 187] width 370 height 26
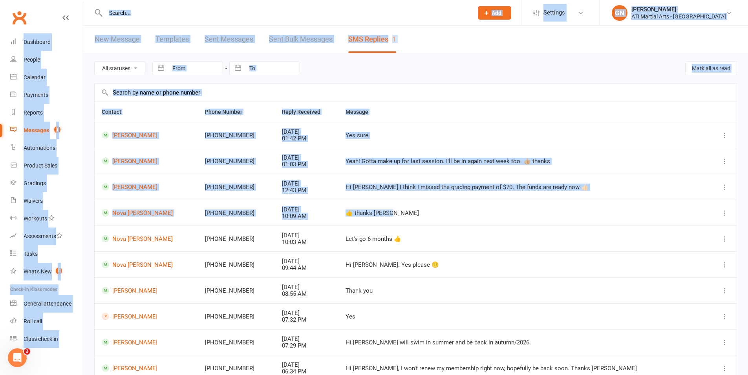
drag, startPoint x: 439, startPoint y: 223, endPoint x: 321, endPoint y: -49, distance: 295.7
click at [321, 0] on html "Prospect Member Non-attending contact Class / event Appointment Grading event T…" at bounding box center [374, 220] width 748 height 440
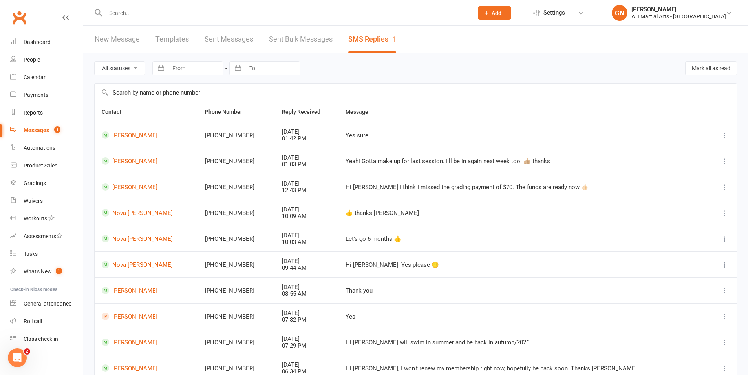
click at [380, 252] on td "Hi Jacqui. Yes please 🙂" at bounding box center [523, 265] width 370 height 26
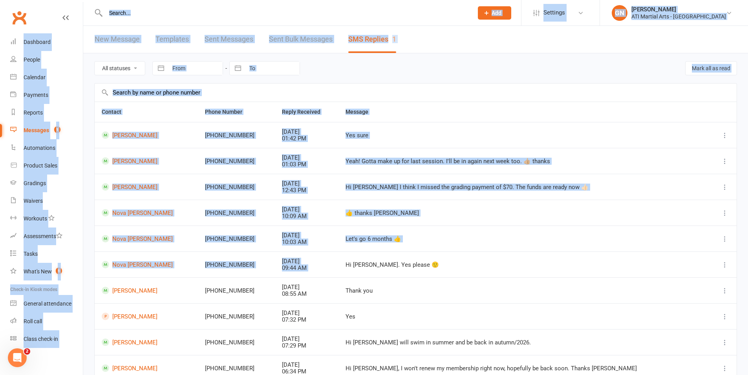
drag, startPoint x: 455, startPoint y: 255, endPoint x: 87, endPoint y: -22, distance: 460.1
click at [87, 0] on html "Prospect Member Non-attending contact Class / event Appointment Grading event T…" at bounding box center [374, 220] width 748 height 440
click at [290, 166] on div "01:03 PM" at bounding box center [306, 164] width 49 height 7
drag, startPoint x: 438, startPoint y: 248, endPoint x: 23, endPoint y: -49, distance: 510.1
click at [23, 0] on html "Prospect Member Non-attending contact Class / event Appointment Grading event T…" at bounding box center [374, 220] width 748 height 440
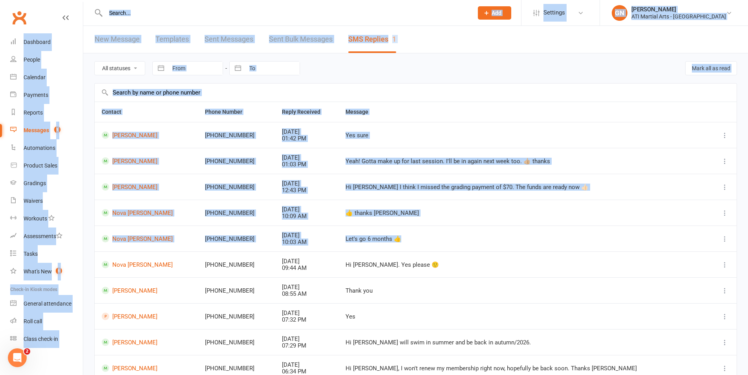
click at [388, 233] on td "Let's go 6 months 👍" at bounding box center [523, 239] width 370 height 26
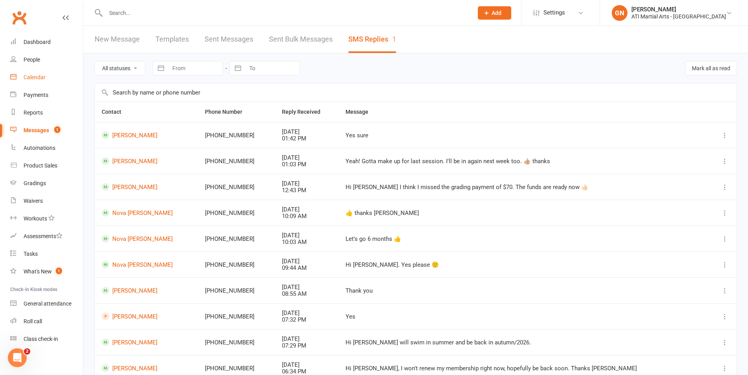
click at [31, 80] on link "Calendar" at bounding box center [46, 78] width 73 height 18
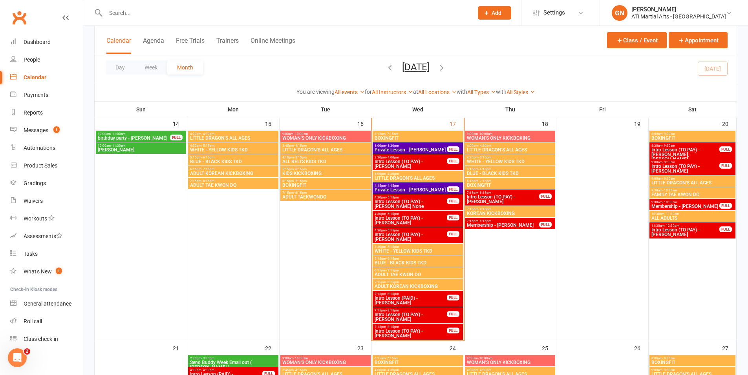
scroll to position [458, 0]
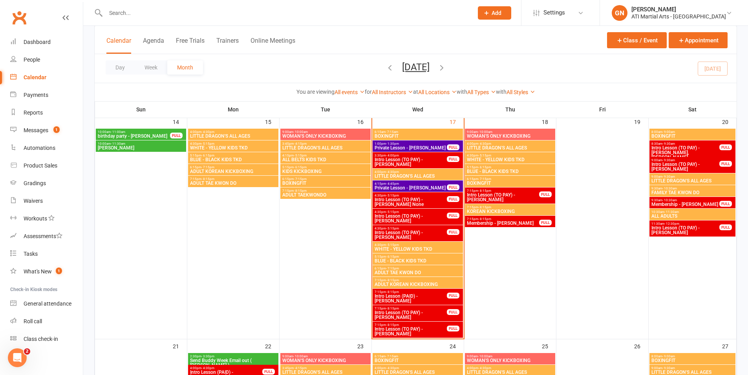
click at [382, 325] on span "7:15pm - 8:15pm" at bounding box center [410, 325] width 73 height 4
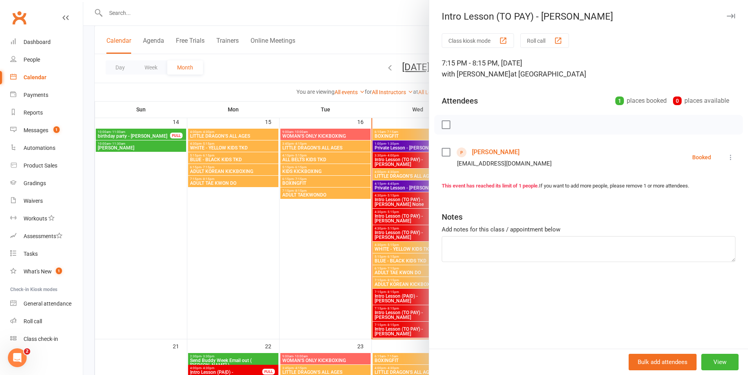
click at [487, 148] on link "Naomi Ciungu" at bounding box center [496, 152] width 48 height 13
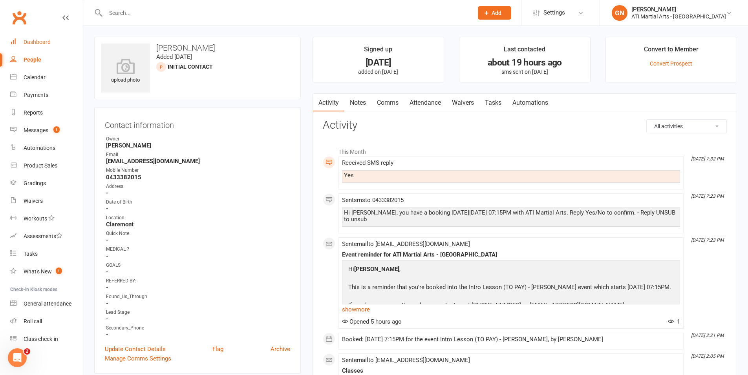
click at [43, 40] on div "Dashboard" at bounding box center [37, 42] width 27 height 6
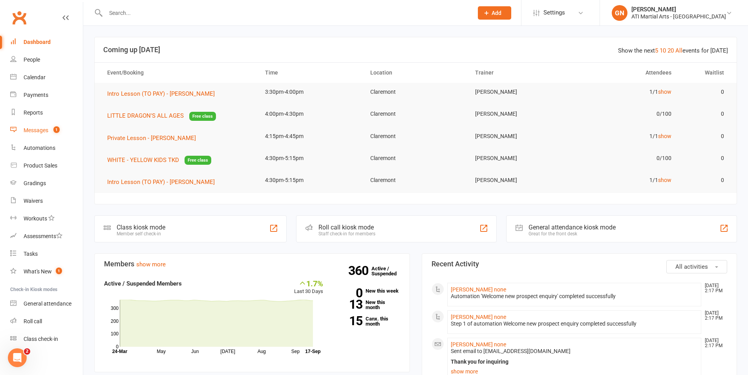
click at [31, 129] on div "Messages" at bounding box center [36, 130] width 25 height 6
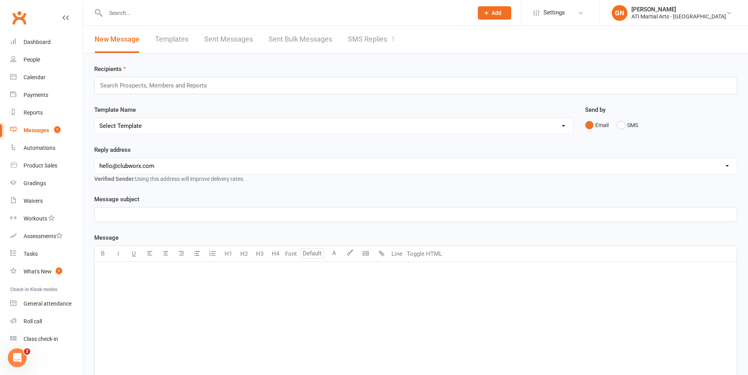
click at [380, 43] on link "SMS Replies 1" at bounding box center [371, 39] width 47 height 27
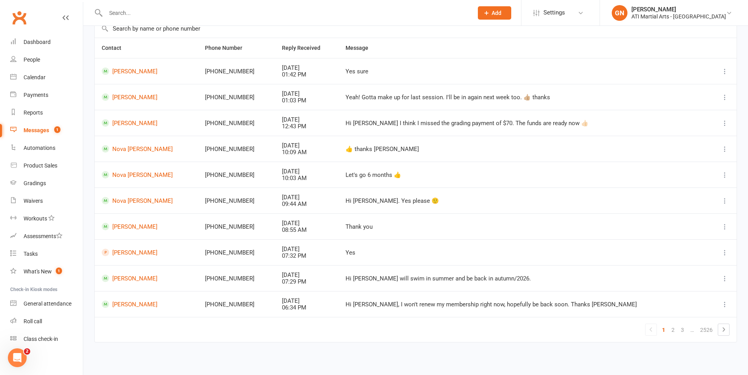
scroll to position [65, 0]
click at [20, 40] on link "Dashboard" at bounding box center [46, 42] width 73 height 18
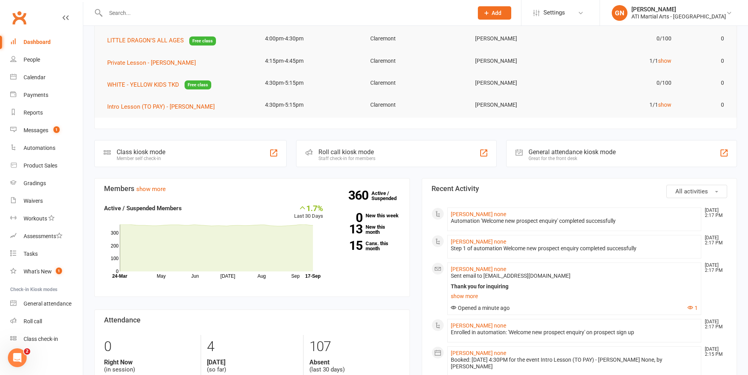
scroll to position [86, 0]
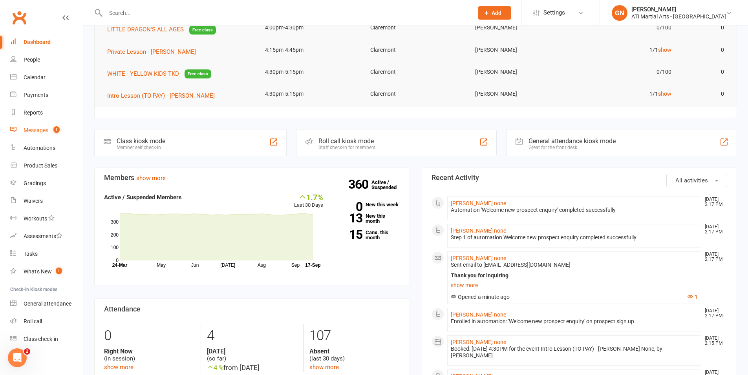
click at [39, 131] on div "Messages" at bounding box center [36, 130] width 25 height 6
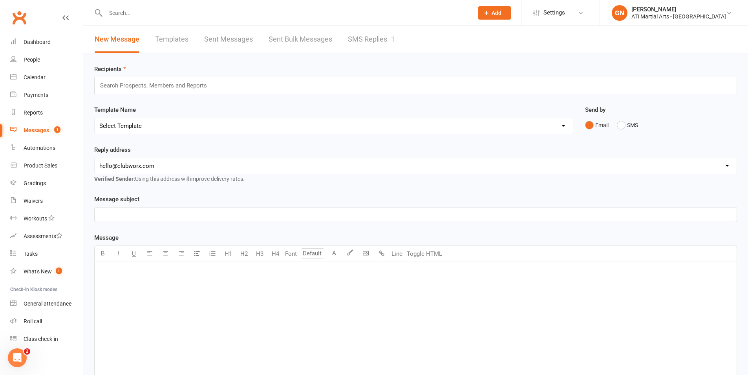
click at [370, 30] on link "SMS Replies 1" at bounding box center [371, 39] width 47 height 27
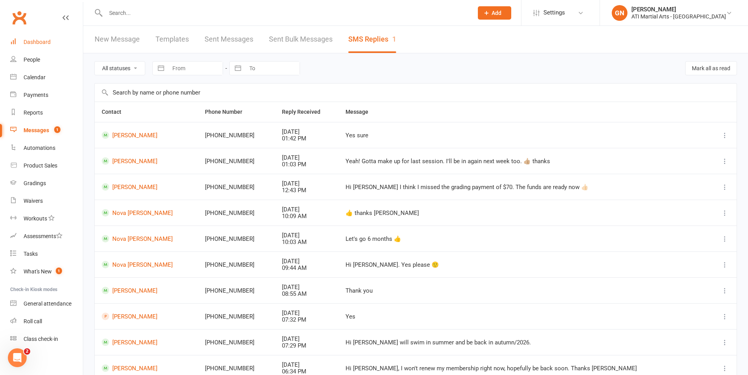
click at [29, 36] on link "Dashboard" at bounding box center [46, 42] width 73 height 18
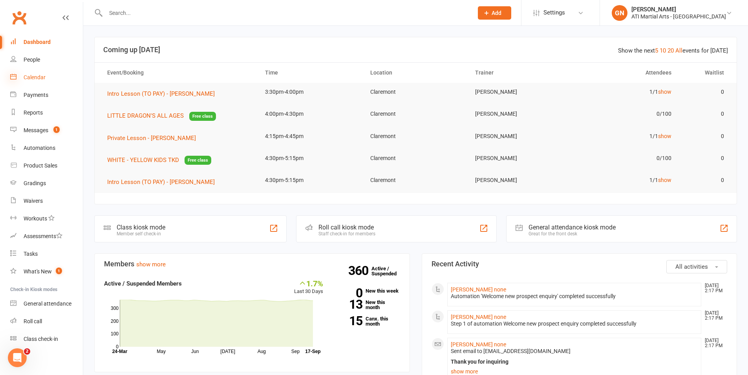
click at [16, 76] on icon at bounding box center [13, 76] width 6 height 6
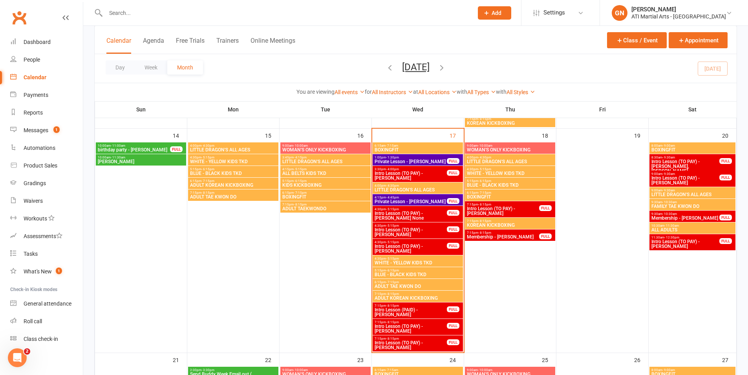
scroll to position [419, 0]
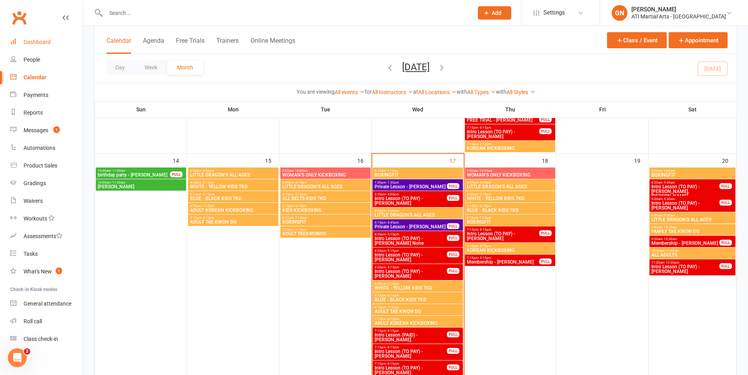
click at [32, 44] on div "Dashboard" at bounding box center [37, 42] width 27 height 6
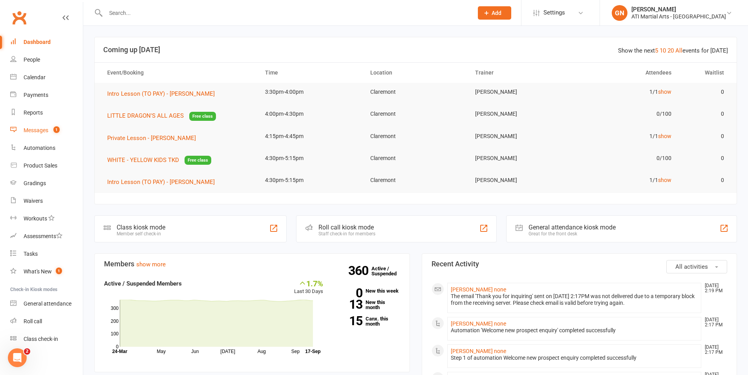
click at [47, 127] on div "Messages" at bounding box center [36, 130] width 25 height 6
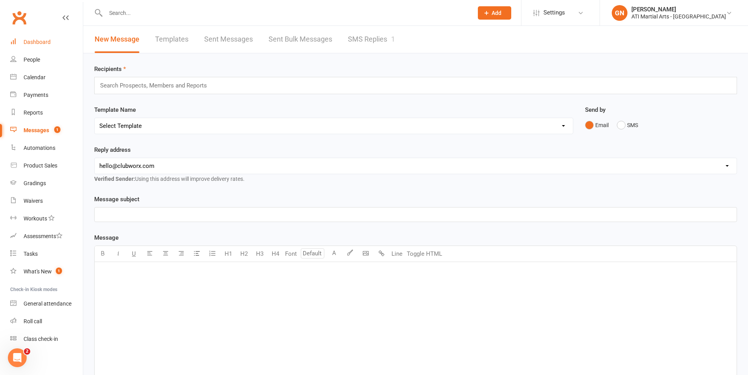
click at [16, 39] on link "Dashboard" at bounding box center [46, 42] width 73 height 18
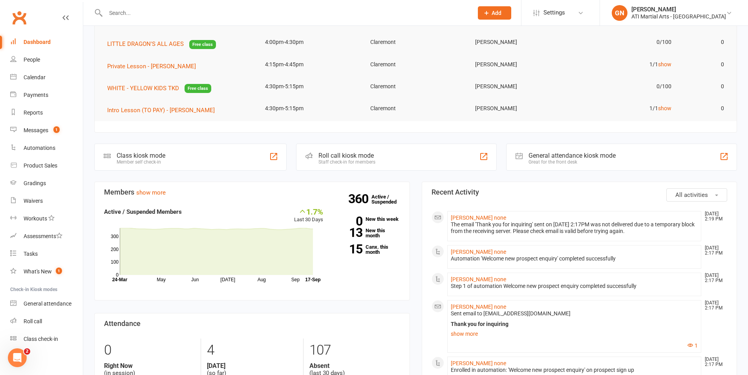
scroll to position [75, 0]
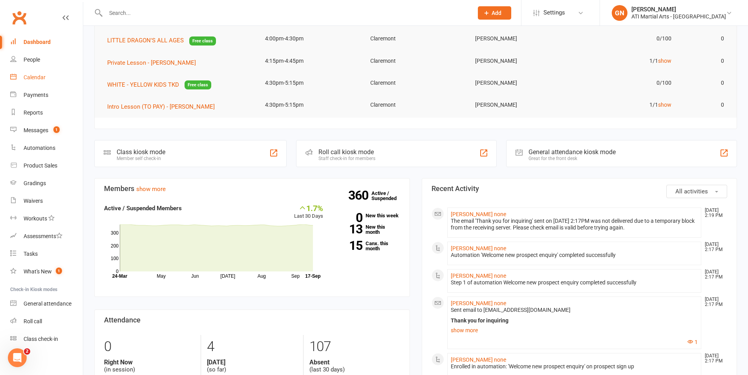
click at [37, 73] on link "Calendar" at bounding box center [46, 78] width 73 height 18
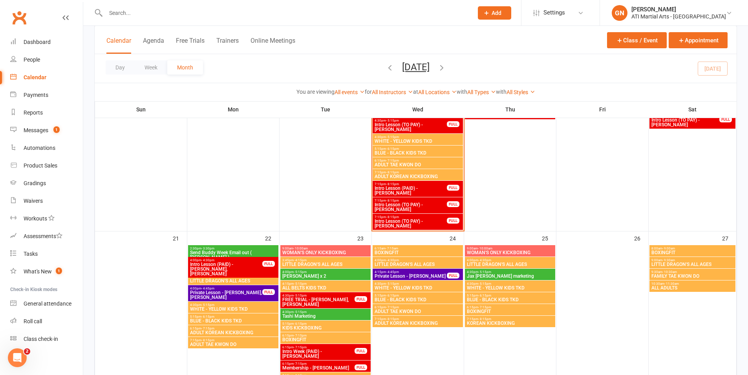
scroll to position [565, 0]
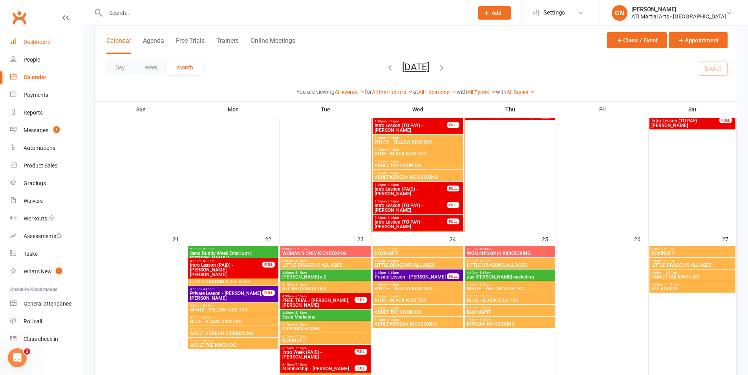
click at [39, 44] on div "Dashboard" at bounding box center [37, 42] width 27 height 6
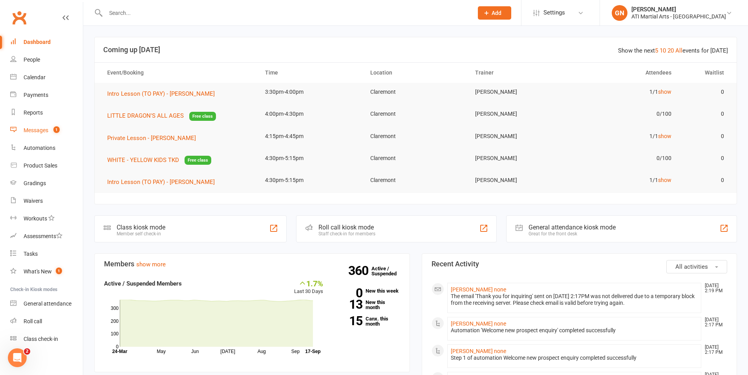
click at [41, 127] on div "Messages" at bounding box center [36, 130] width 25 height 6
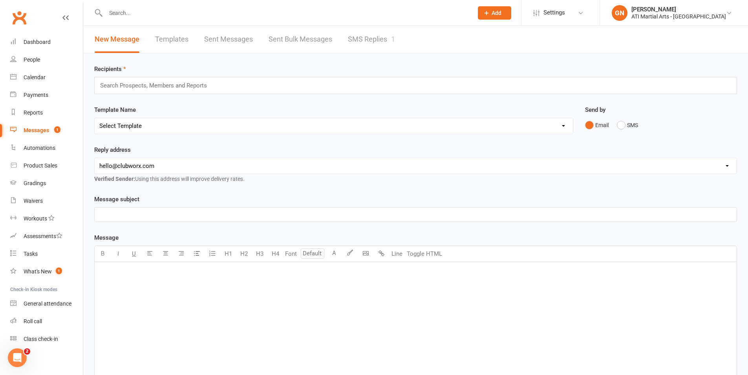
click at [364, 36] on link "SMS Replies 1" at bounding box center [371, 39] width 47 height 27
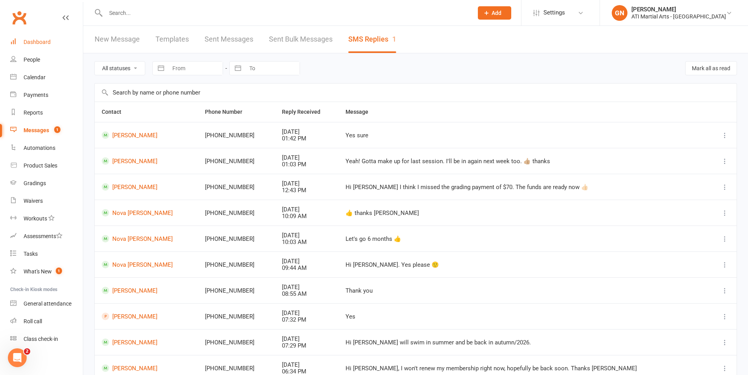
click at [45, 47] on link "Dashboard" at bounding box center [46, 42] width 73 height 18
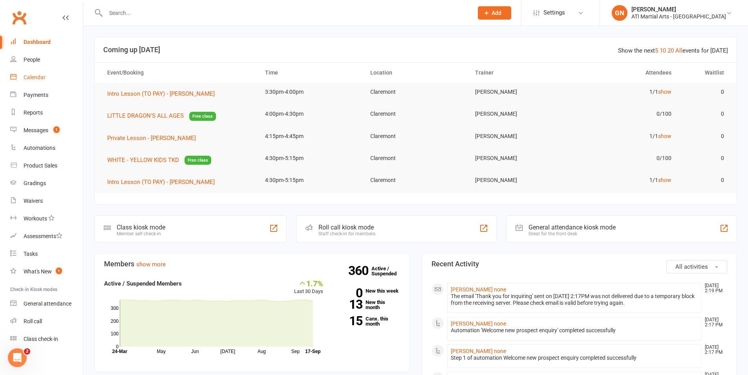
click at [32, 72] on link "Calendar" at bounding box center [46, 78] width 73 height 18
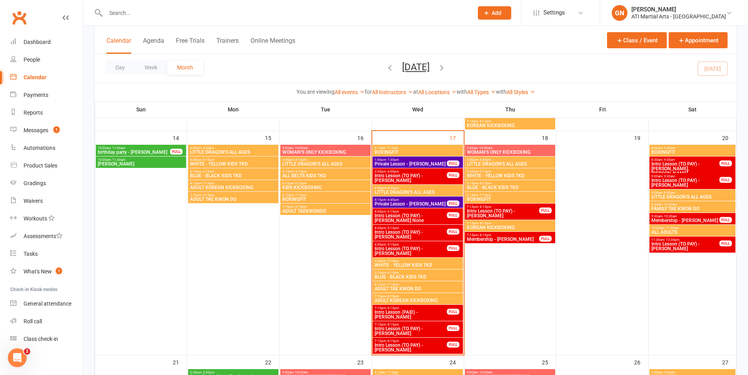
scroll to position [446, 0]
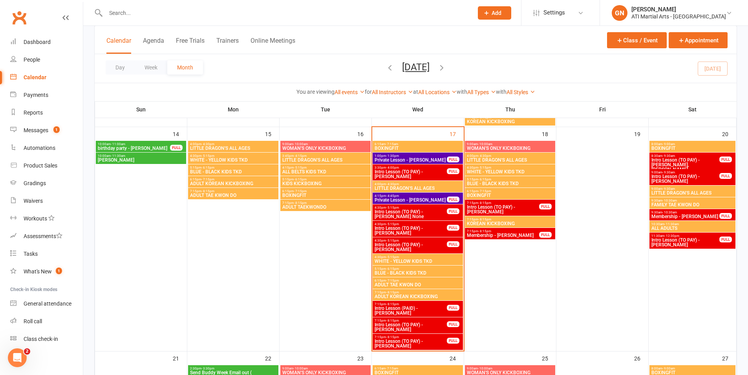
click at [396, 342] on span "Intro Lesson (TO PAY) - Naomi Ciungu" at bounding box center [410, 343] width 73 height 9
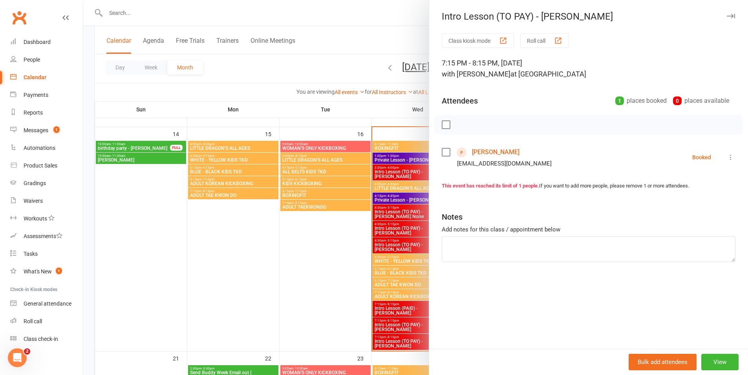
click at [486, 152] on link "Naomi Ciungu" at bounding box center [496, 152] width 48 height 13
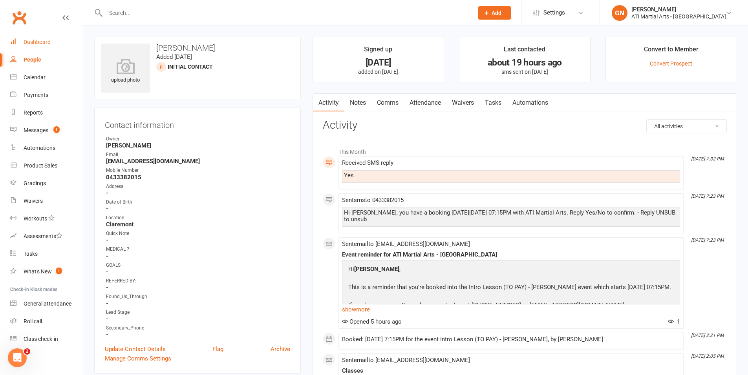
click at [30, 43] on div "Dashboard" at bounding box center [37, 42] width 27 height 6
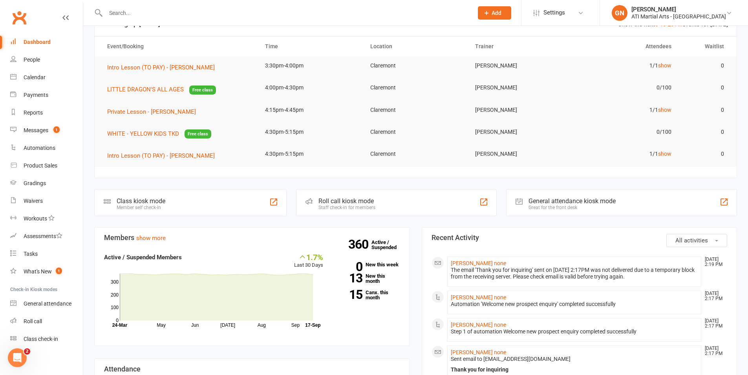
scroll to position [27, 0]
click at [52, 126] on link "Messages 1" at bounding box center [46, 131] width 73 height 18
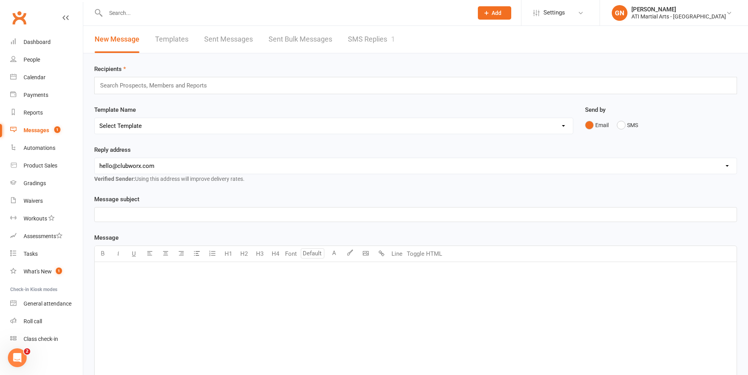
click at [349, 39] on link "SMS Replies 1" at bounding box center [371, 39] width 47 height 27
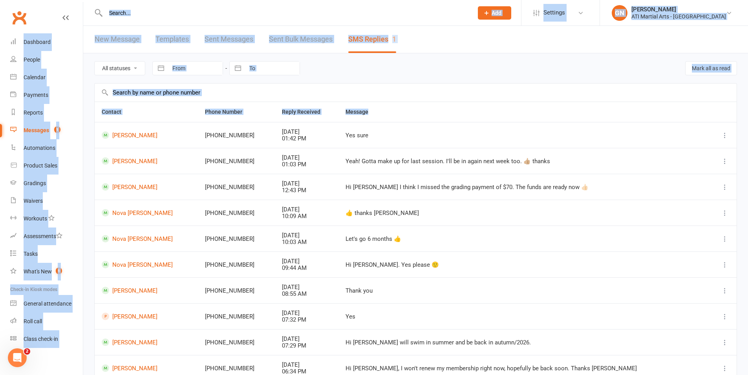
drag, startPoint x: 416, startPoint y: 113, endPoint x: 8, endPoint y: -49, distance: 438.8
click at [8, 0] on html "Prospect Member Non-attending contact Class / event Appointment Grading event T…" at bounding box center [374, 220] width 748 height 440
click at [223, 118] on th "Phone Number" at bounding box center [236, 112] width 77 height 20
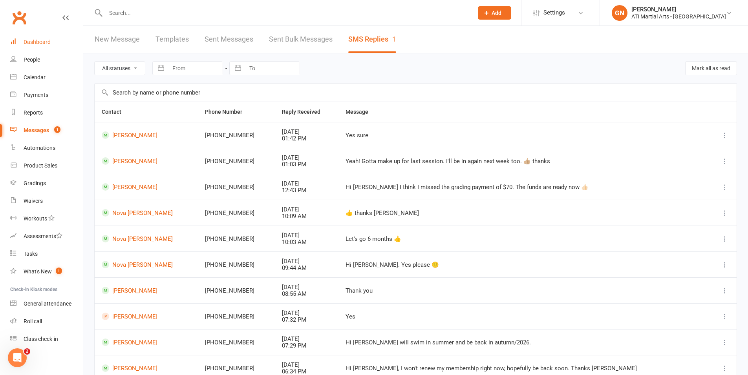
click at [26, 35] on link "Dashboard" at bounding box center [46, 42] width 73 height 18
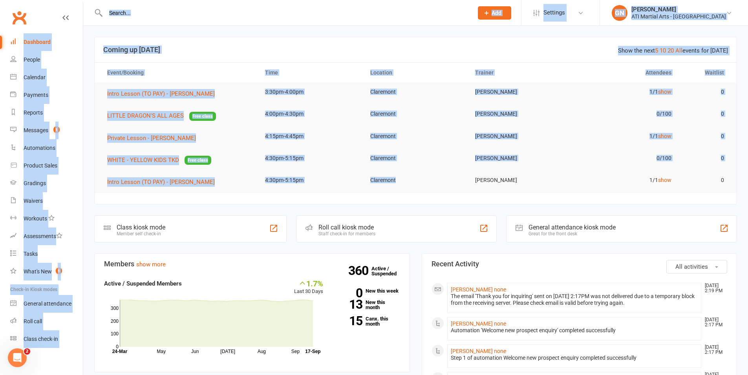
drag, startPoint x: 406, startPoint y: 185, endPoint x: 69, endPoint y: -9, distance: 388.3
click at [526, 153] on td "Brandon Grigch" at bounding box center [520, 158] width 105 height 18
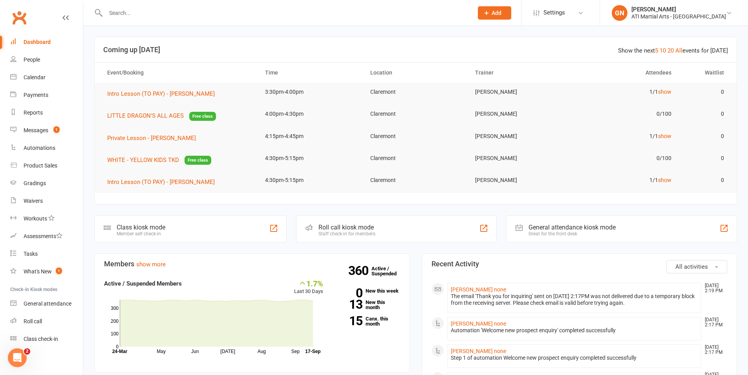
scroll to position [2, 0]
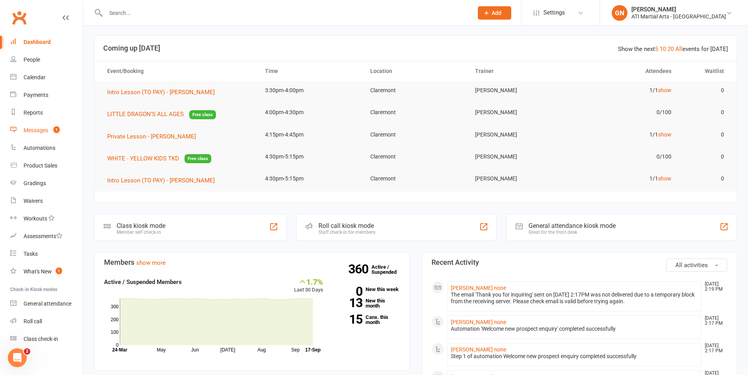
click at [44, 136] on link "Messages 1" at bounding box center [46, 131] width 73 height 18
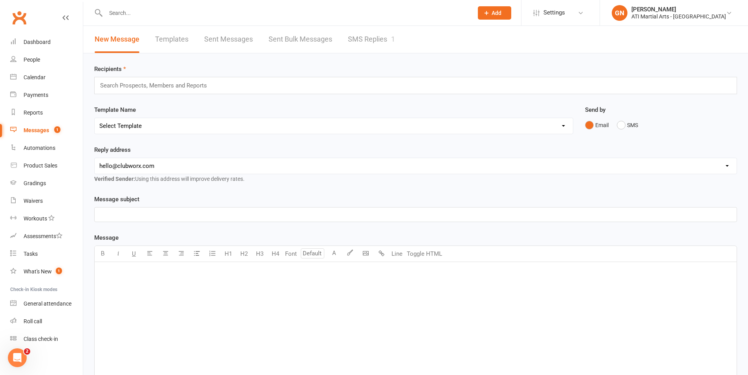
click at [398, 45] on div "New Message Templates Sent Messages Sent Bulk Messages SMS Replies 1" at bounding box center [244, 39] width 323 height 27
click at [362, 45] on link "SMS Replies 1" at bounding box center [371, 39] width 47 height 27
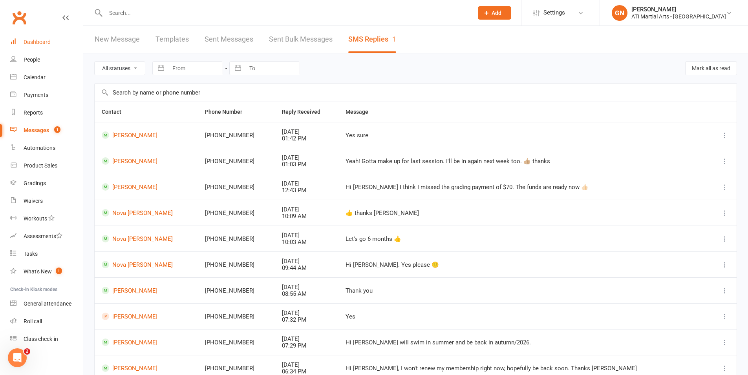
click at [63, 44] on link "Dashboard" at bounding box center [46, 42] width 73 height 18
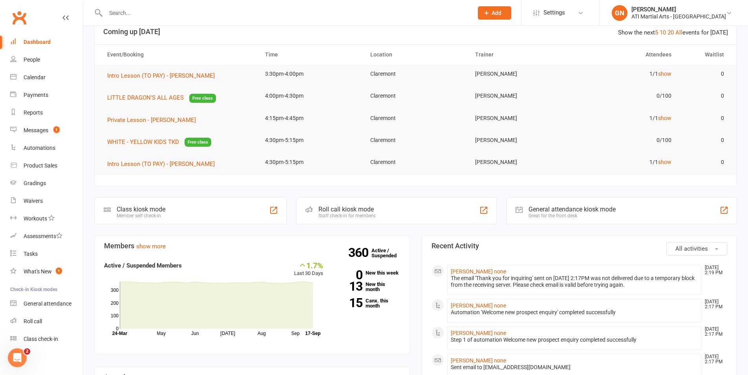
scroll to position [19, 0]
click at [46, 138] on link "Messages 1" at bounding box center [46, 131] width 73 height 18
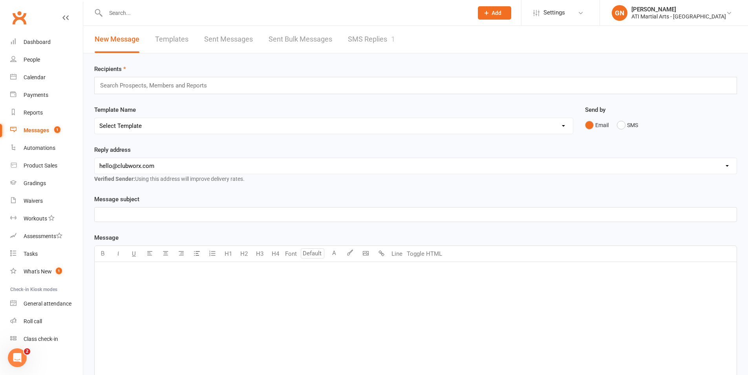
click at [369, 29] on link "SMS Replies 1" at bounding box center [371, 39] width 47 height 27
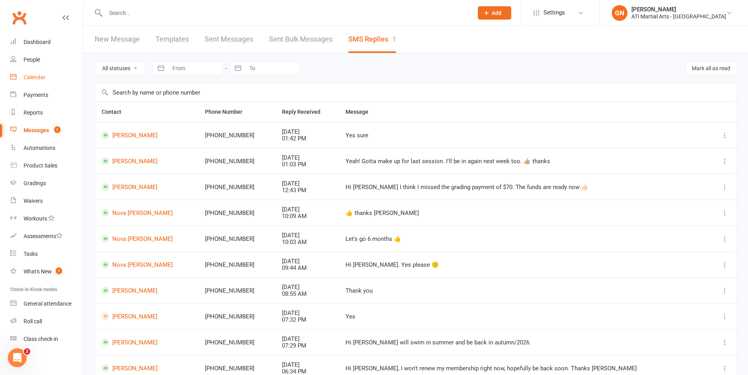
click at [42, 81] on link "Calendar" at bounding box center [46, 78] width 73 height 18
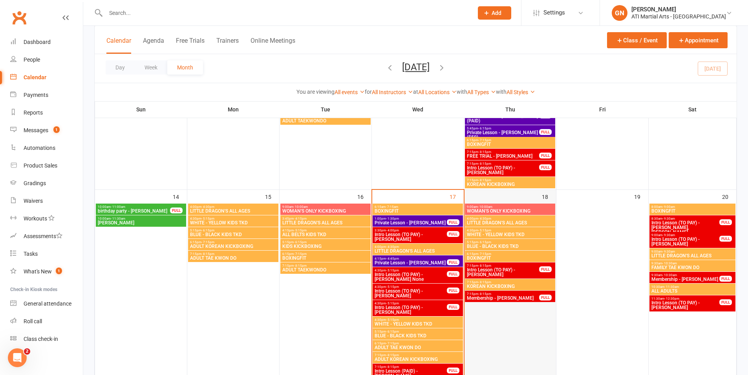
scroll to position [391, 0]
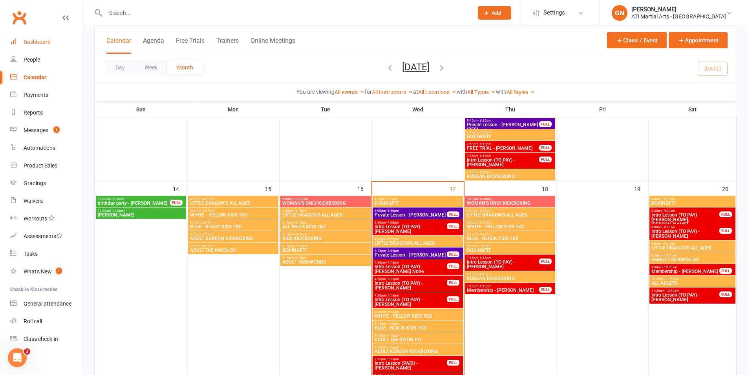
click at [27, 46] on link "Dashboard" at bounding box center [46, 42] width 73 height 18
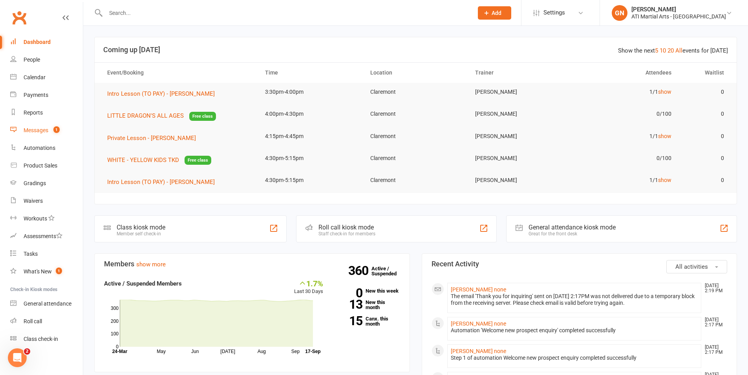
click at [50, 132] on count-badge "1" at bounding box center [54, 130] width 10 height 6
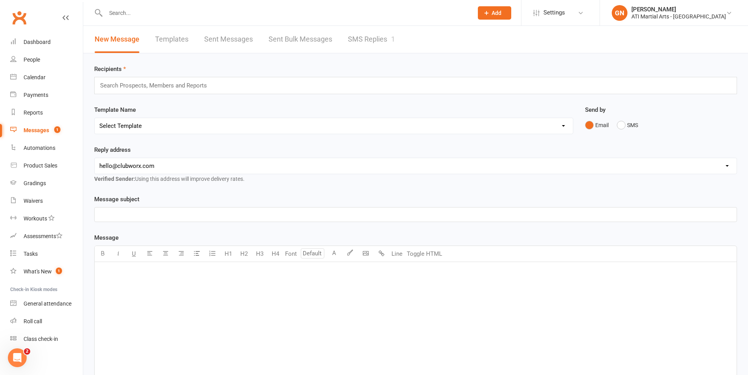
click at [361, 46] on link "SMS Replies 1" at bounding box center [371, 39] width 47 height 27
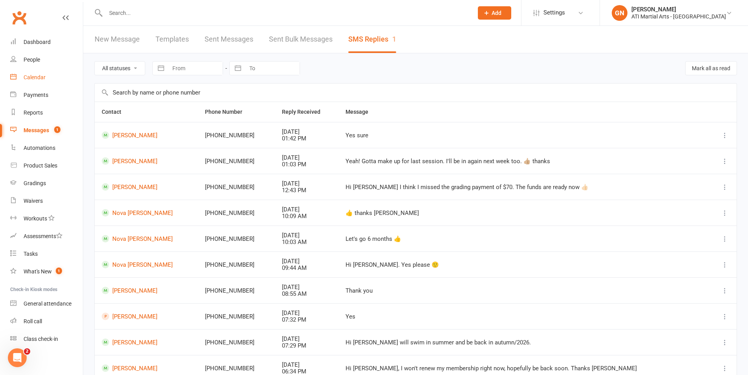
click at [73, 77] on link "Calendar" at bounding box center [46, 78] width 73 height 18
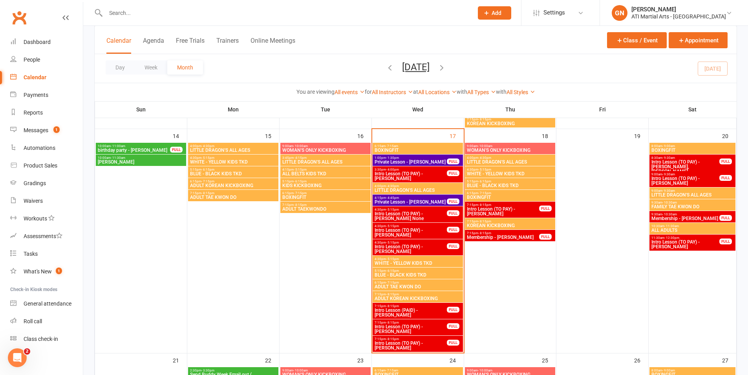
scroll to position [441, 0]
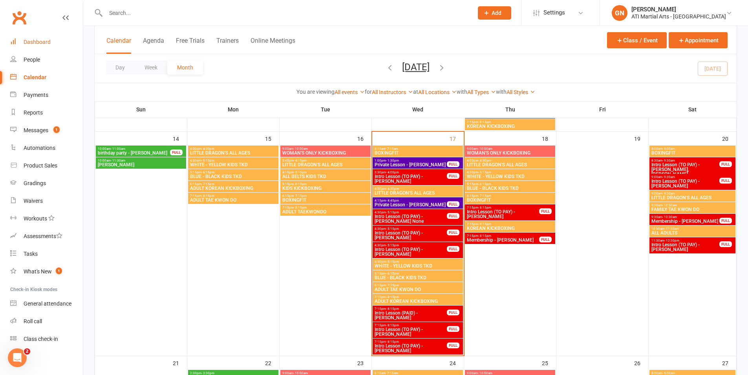
click at [37, 44] on div "Dashboard" at bounding box center [37, 42] width 27 height 6
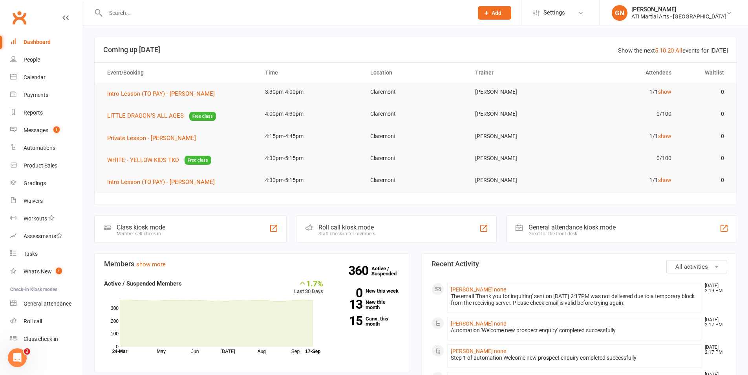
click at [145, 17] on input "text" at bounding box center [285, 12] width 364 height 11
click at [58, 127] on span "1" at bounding box center [56, 129] width 6 height 7
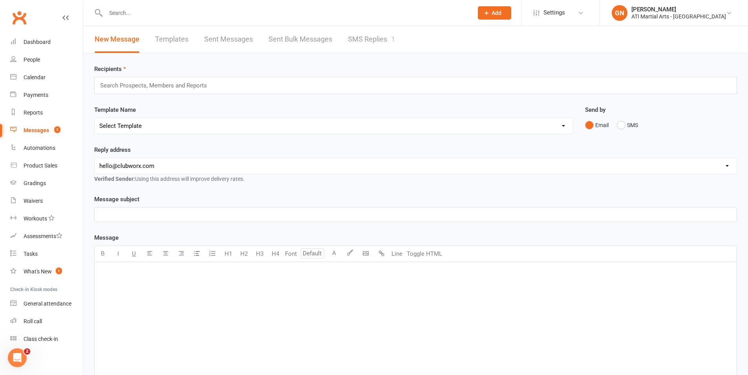
click at [372, 51] on link "SMS Replies 1" at bounding box center [371, 39] width 47 height 27
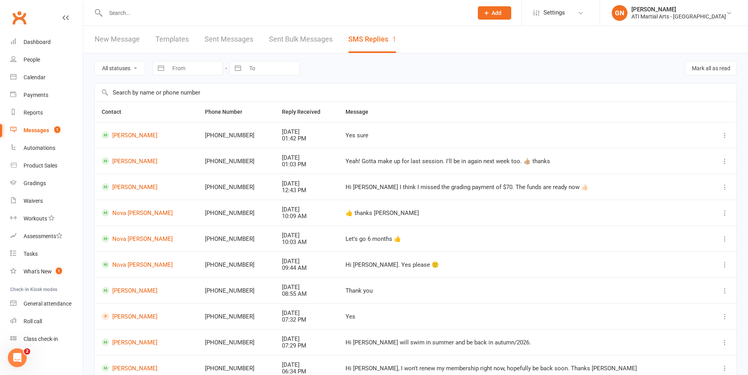
click at [215, 14] on input "text" at bounding box center [285, 12] width 364 height 11
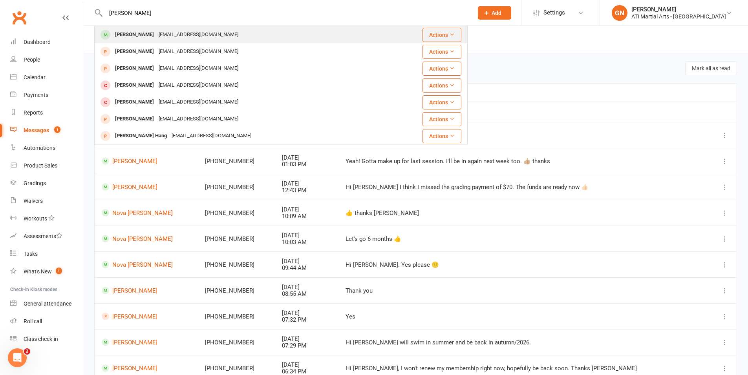
type input "eva vitale"
click at [206, 27] on div "Eva Vitale-Macdonald macdonkel@hotmail.com" at bounding box center [245, 35] width 300 height 16
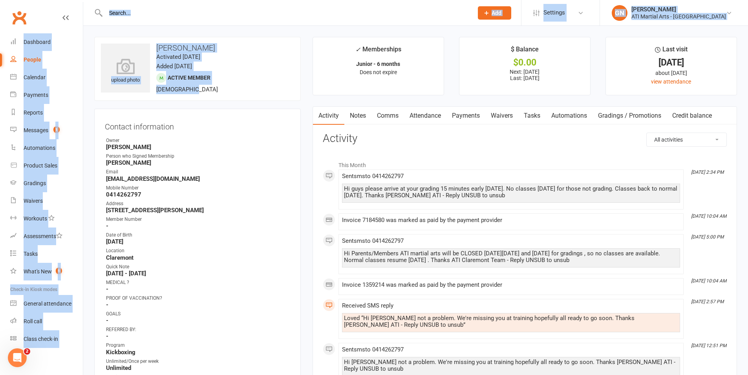
drag, startPoint x: 212, startPoint y: 96, endPoint x: 142, endPoint y: -1, distance: 120.0
drag, startPoint x: 187, startPoint y: 135, endPoint x: 110, endPoint y: 11, distance: 146.0
click at [204, 136] on div "Contact information Owner Brandon Grigch Person who Signed Membership Kelly Mac…" at bounding box center [197, 376] width 206 height 535
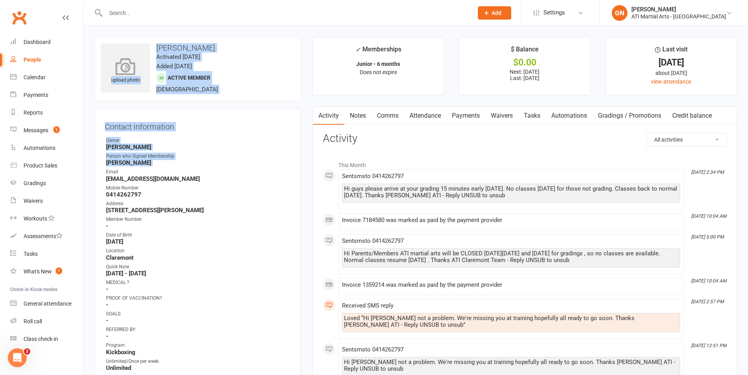
drag, startPoint x: 189, startPoint y: 167, endPoint x: 109, endPoint y: 49, distance: 143.0
click at [109, 49] on contact-information "upload photo Eva Vitale-Macdonald Activated 14 January, 2025 Added 16 December,…" at bounding box center [197, 340] width 206 height 607
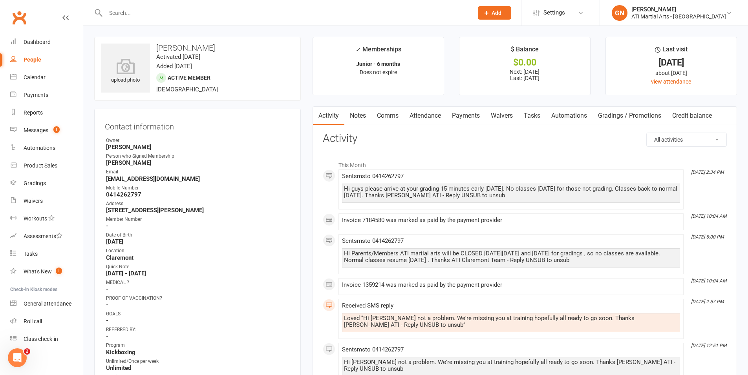
click at [232, 229] on strong "-" at bounding box center [198, 226] width 184 height 7
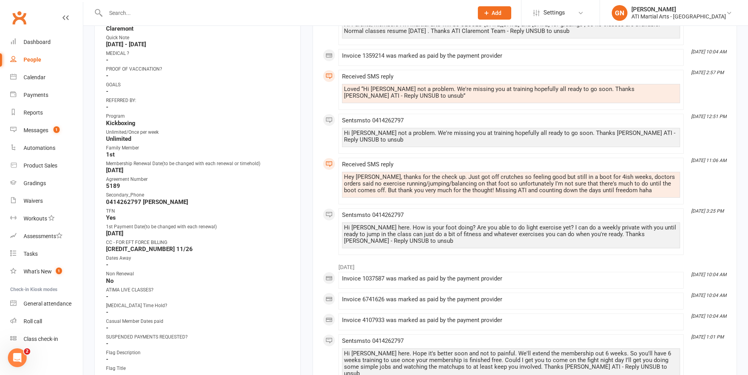
scroll to position [355, 0]
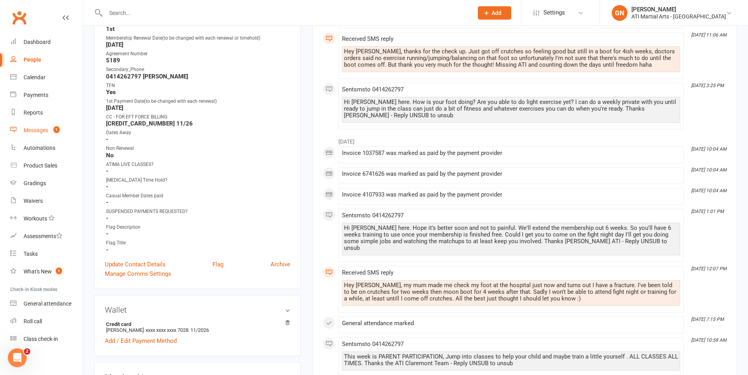
click at [30, 126] on link "Messages 1" at bounding box center [46, 131] width 73 height 18
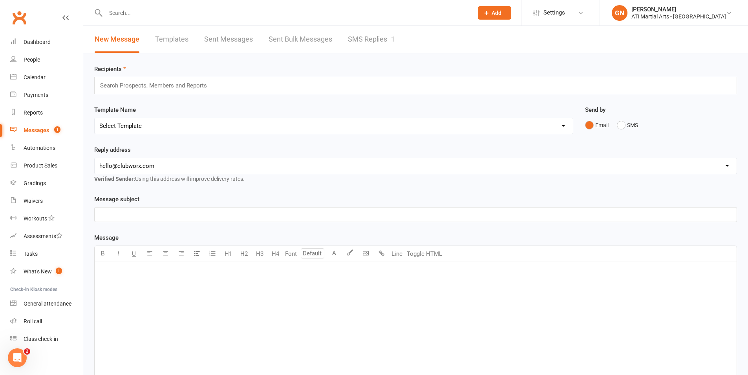
click at [390, 46] on link "SMS Replies 1" at bounding box center [371, 39] width 47 height 27
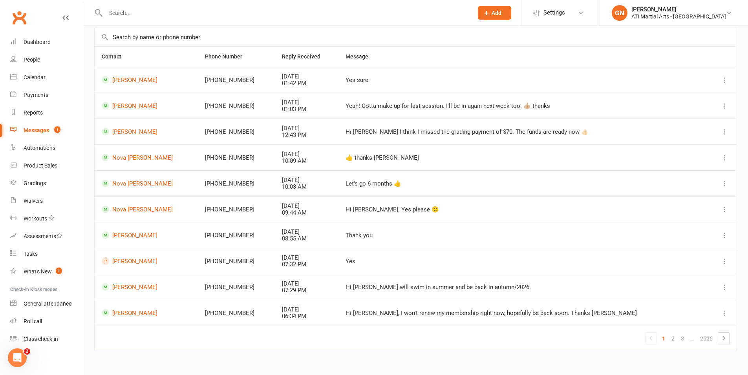
scroll to position [65, 0]
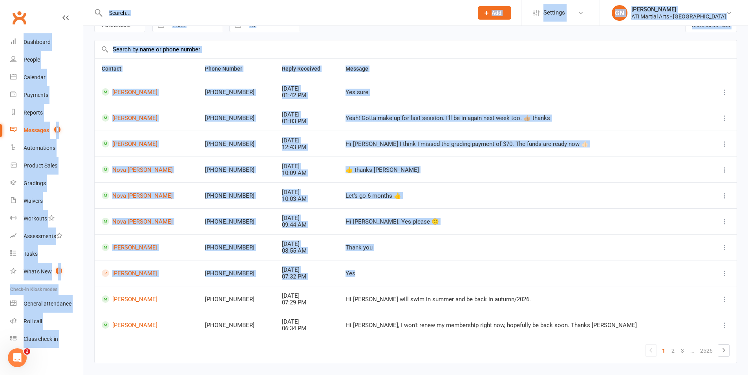
drag, startPoint x: 553, startPoint y: 253, endPoint x: 376, endPoint y: 96, distance: 236.4
click at [228, 4] on ui-view "Prospect Member Non-attending contact Class / event Appointment Grading event T…" at bounding box center [374, 172] width 748 height 427
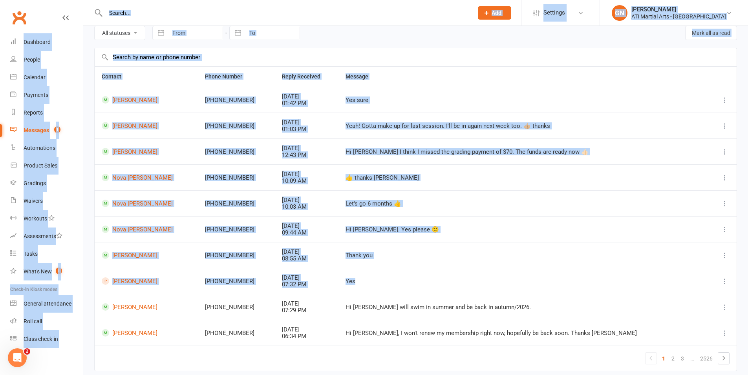
click at [478, 201] on div "Let's go 6 months 👍" at bounding box center [523, 204] width 356 height 7
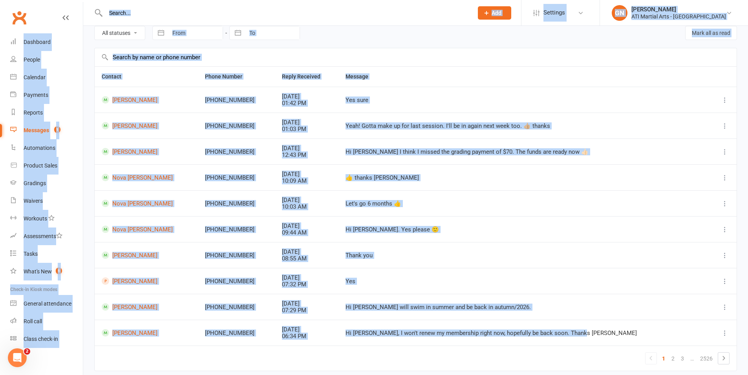
scroll to position [0, 0]
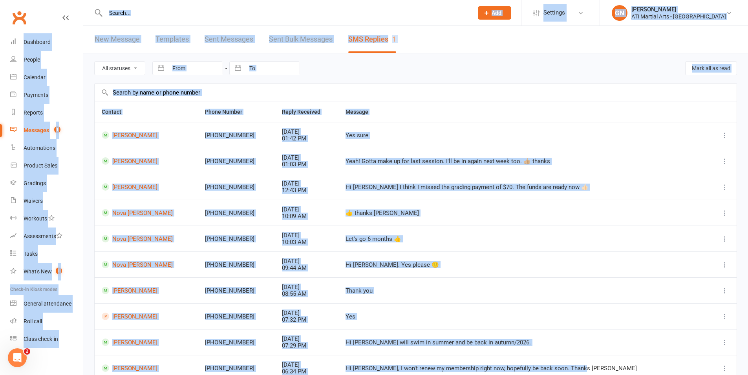
drag, startPoint x: 600, startPoint y: 341, endPoint x: 199, endPoint y: -49, distance: 559.1
click at [199, 0] on html "Prospect Member Non-attending contact Class / event Appointment Grading event T…" at bounding box center [374, 220] width 748 height 440
click at [402, 150] on td "Yeah! Gotta make up for last session. I'll be in again next week too. 👍🏼 thanks" at bounding box center [523, 161] width 370 height 26
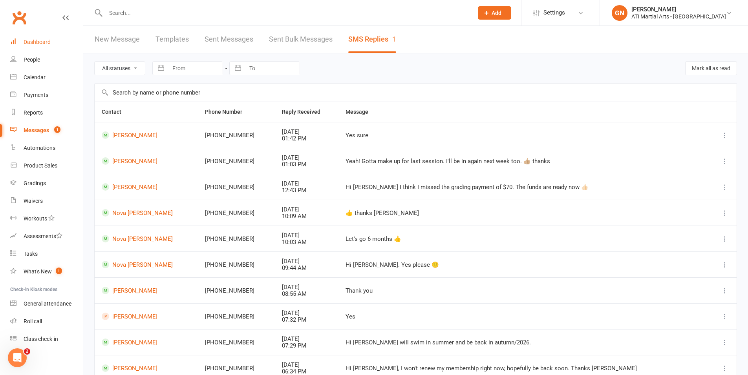
click at [27, 48] on link "Dashboard" at bounding box center [46, 42] width 73 height 18
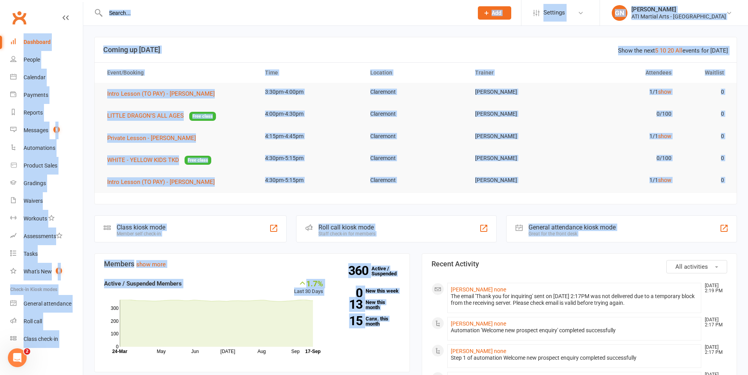
drag, startPoint x: 373, startPoint y: 251, endPoint x: 0, endPoint y: -40, distance: 472.9
click at [298, 100] on td "3:30pm-4:00pm" at bounding box center [310, 92] width 105 height 18
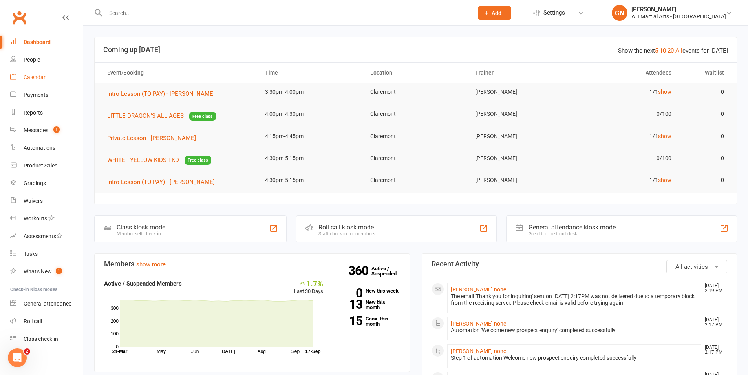
click at [56, 84] on link "Calendar" at bounding box center [46, 78] width 73 height 18
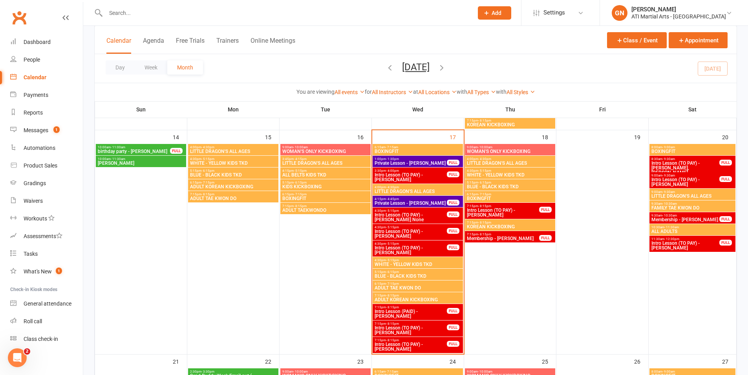
scroll to position [444, 0]
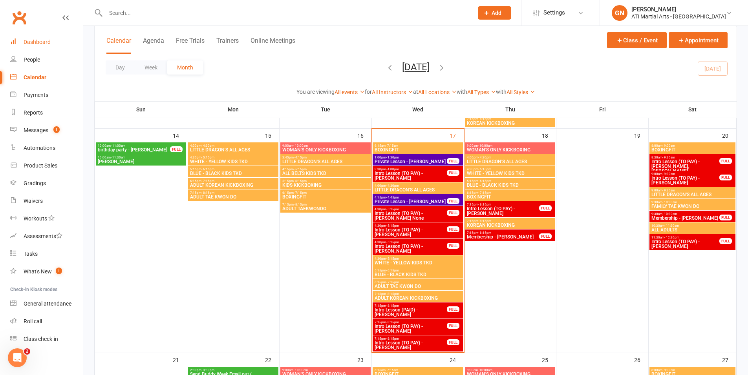
click at [44, 37] on link "Dashboard" at bounding box center [46, 42] width 73 height 18
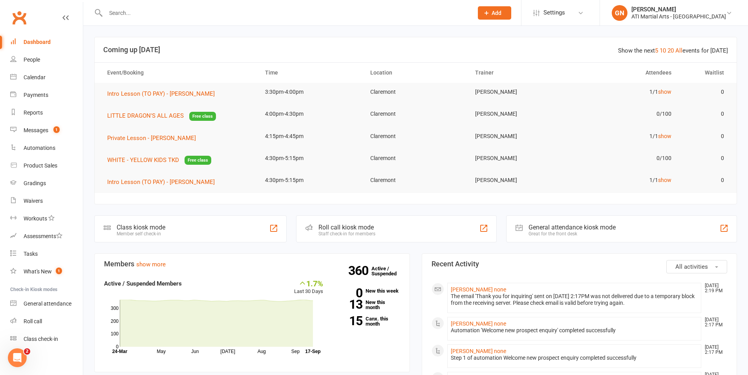
scroll to position [2, 0]
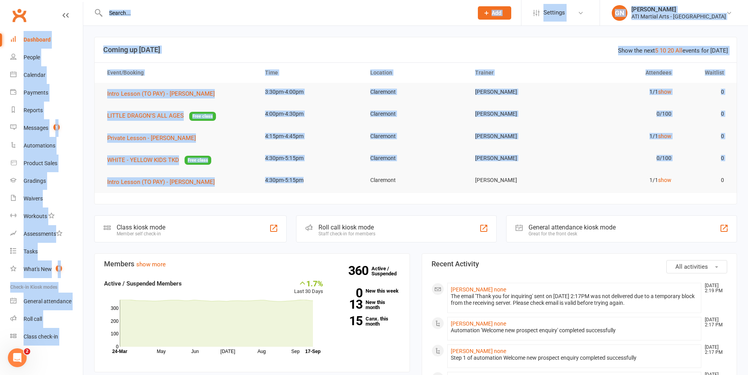
drag, startPoint x: 327, startPoint y: 167, endPoint x: 196, endPoint y: 17, distance: 198.9
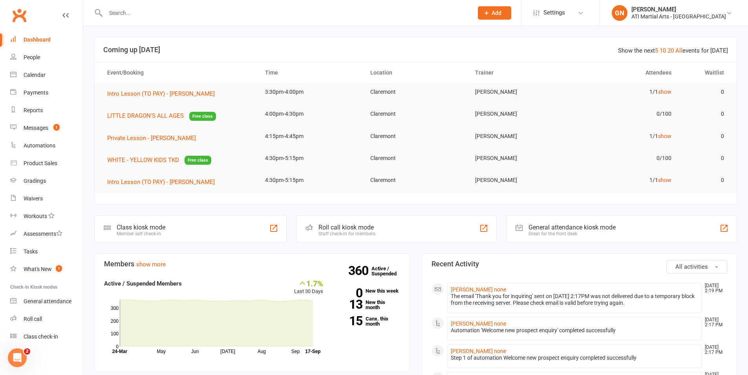
click at [414, 179] on td "Claremont" at bounding box center [415, 180] width 105 height 18
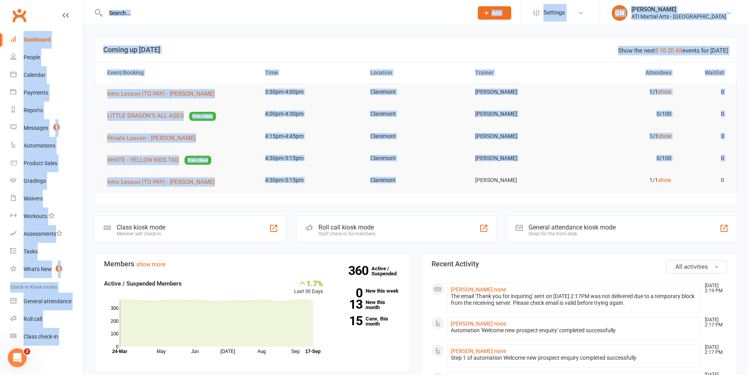
drag, startPoint x: 415, startPoint y: 181, endPoint x: 217, endPoint y: -24, distance: 284.9
click at [290, 66] on th "Time" at bounding box center [310, 73] width 105 height 20
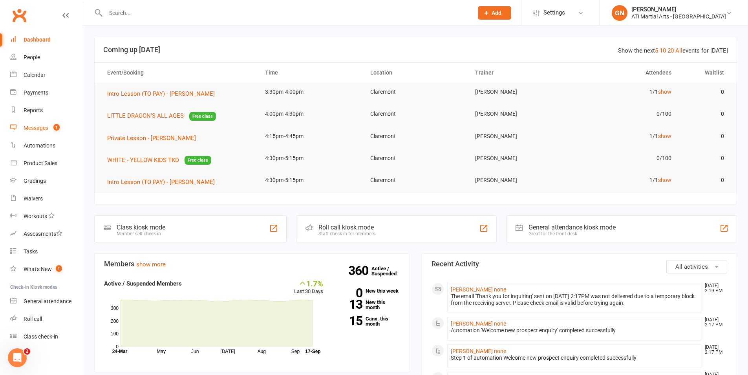
click at [60, 124] on link "Messages 1" at bounding box center [46, 128] width 73 height 18
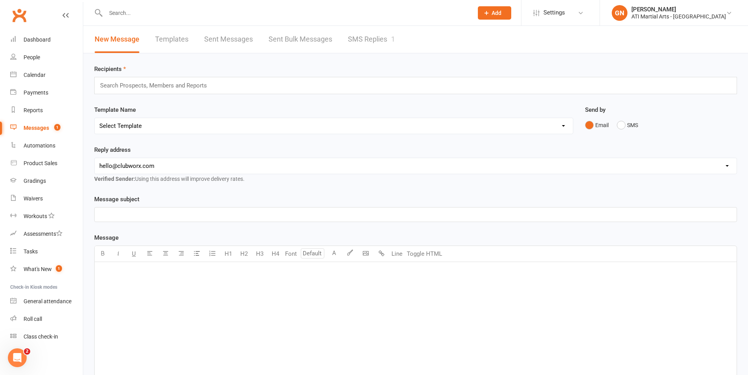
click at [361, 48] on link "SMS Replies 1" at bounding box center [371, 39] width 47 height 27
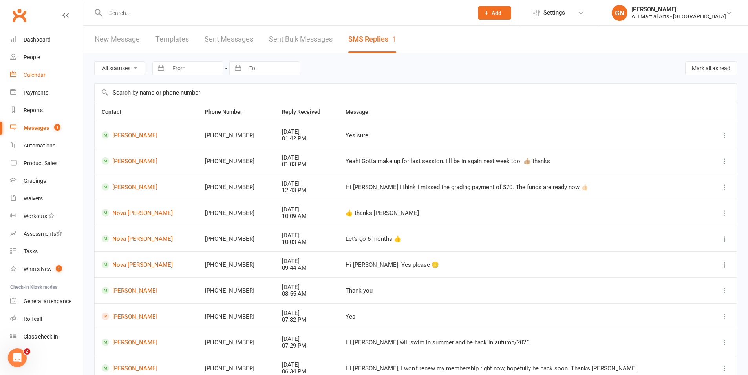
click at [21, 67] on link "Calendar" at bounding box center [46, 75] width 73 height 18
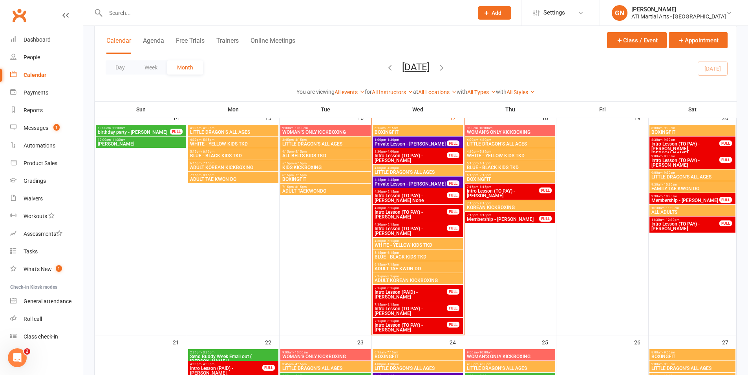
scroll to position [462, 0]
click at [190, 13] on input "text" at bounding box center [285, 12] width 364 height 11
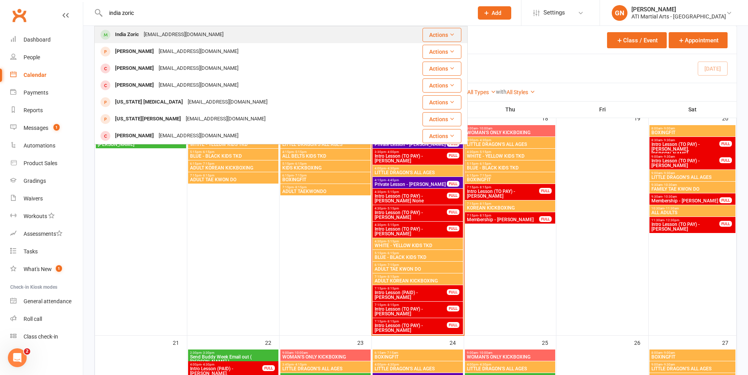
type input "india zoric"
click at [148, 30] on div "zoricindia@gmail.com" at bounding box center [183, 34] width 84 height 11
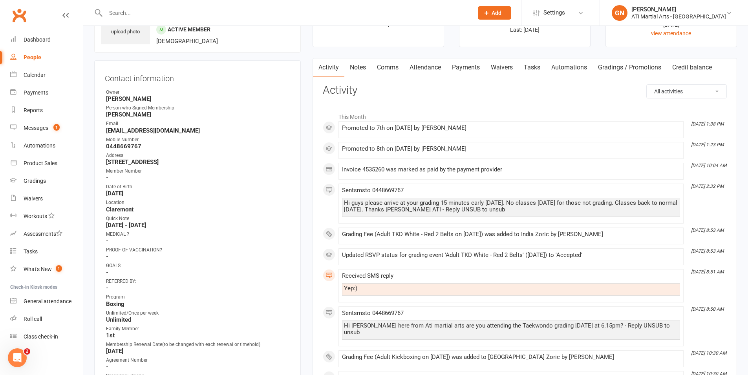
scroll to position [39, 0]
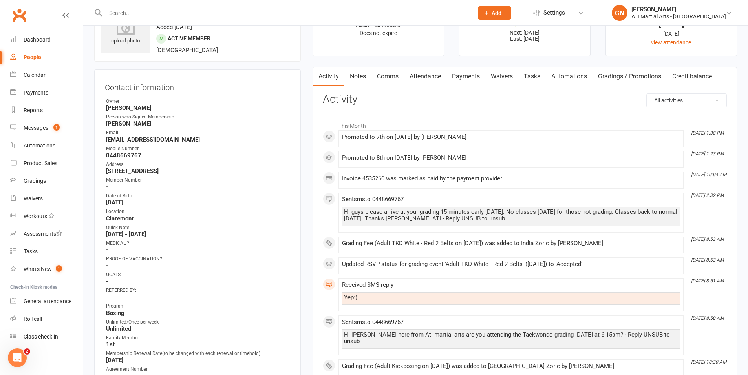
click at [424, 80] on link "Attendance" at bounding box center [425, 77] width 42 height 18
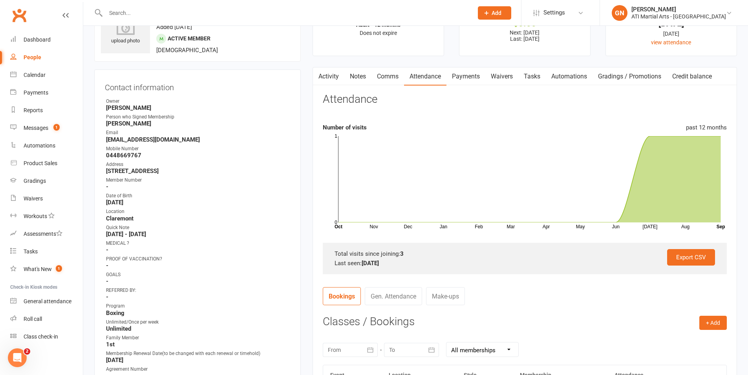
click at [473, 80] on link "Payments" at bounding box center [465, 77] width 39 height 18
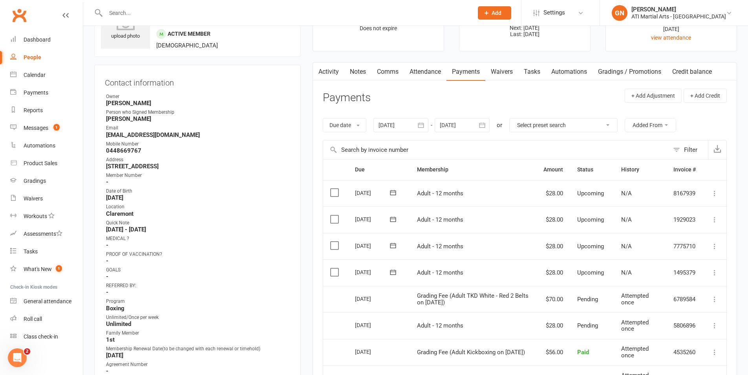
scroll to position [22, 0]
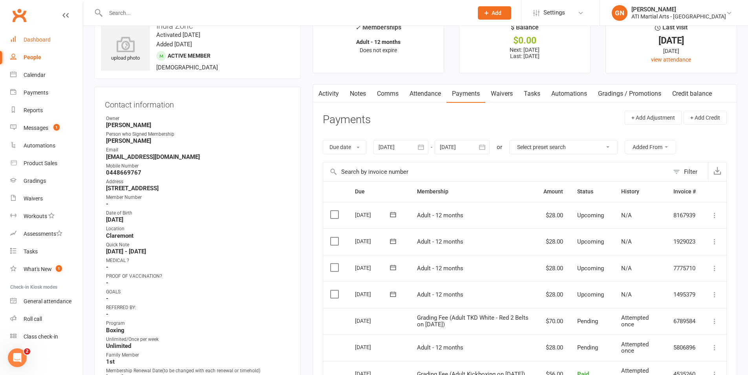
click at [44, 34] on link "Dashboard" at bounding box center [46, 40] width 73 height 18
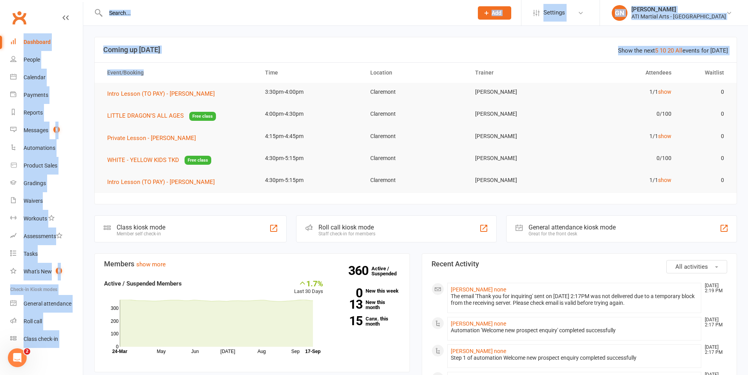
drag, startPoint x: 178, startPoint y: 80, endPoint x: 252, endPoint y: 28, distance: 90.2
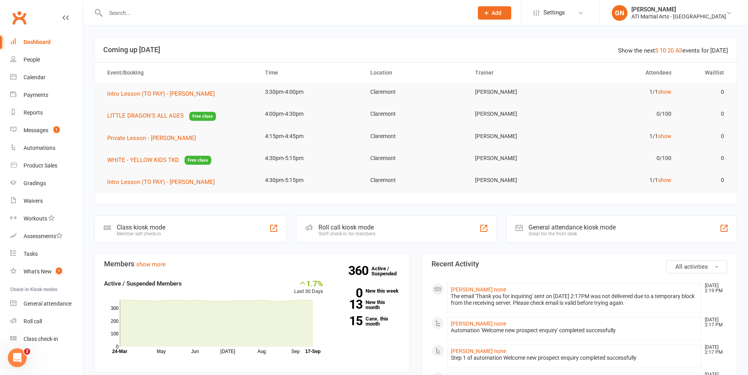
click at [419, 74] on th "Location" at bounding box center [415, 73] width 105 height 20
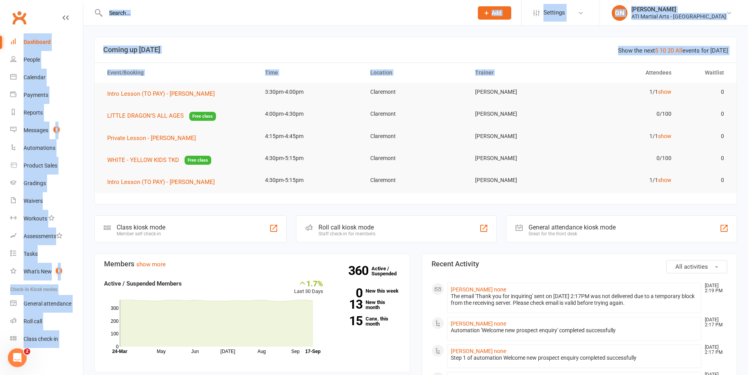
drag, startPoint x: 585, startPoint y: 76, endPoint x: 148, endPoint y: -49, distance: 454.7
click at [507, 83] on td "Brandon Grigch" at bounding box center [520, 92] width 105 height 18
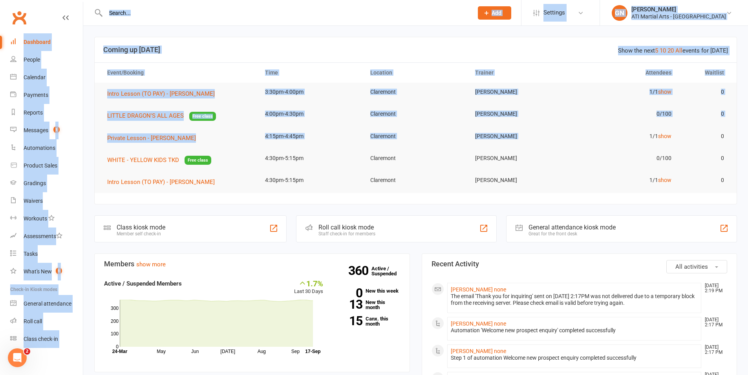
drag, startPoint x: 615, startPoint y: 133, endPoint x: 477, endPoint y: 22, distance: 177.9
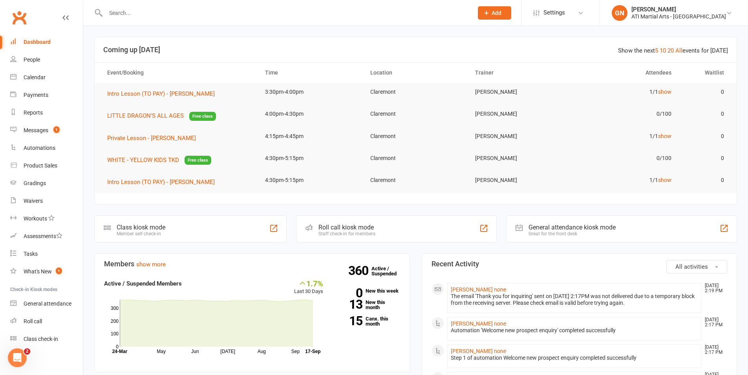
click at [620, 195] on section "Show the next 5 10 20 All events for today Coming up Today Event/Booking Time L…" at bounding box center [415, 121] width 643 height 168
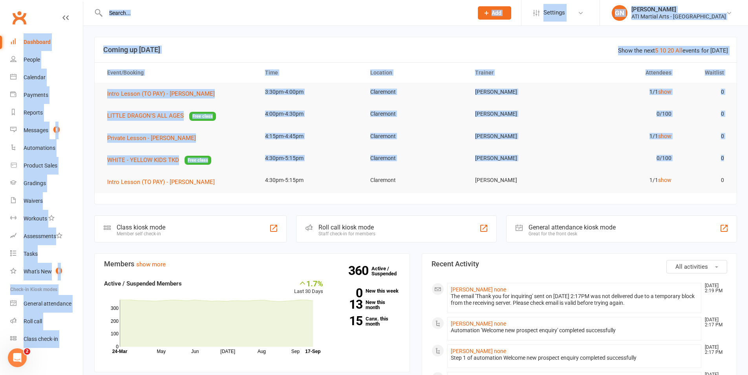
drag, startPoint x: 451, startPoint y: 190, endPoint x: 279, endPoint y: -49, distance: 294.7
click at [441, 166] on td "Claremont" at bounding box center [415, 158] width 105 height 18
drag, startPoint x: 424, startPoint y: 180, endPoint x: 242, endPoint y: -42, distance: 287.0
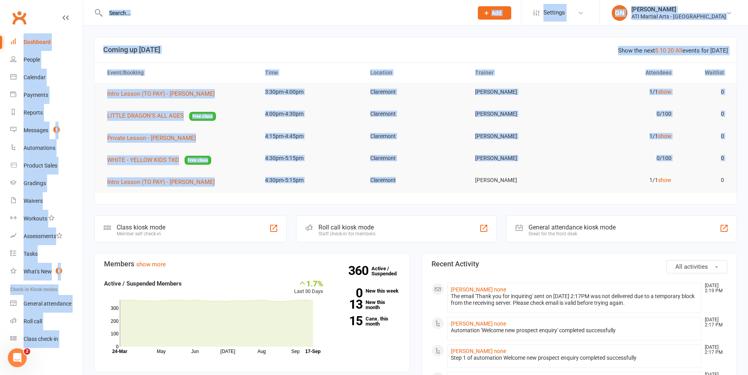
click at [363, 108] on td "Claremont" at bounding box center [415, 114] width 105 height 18
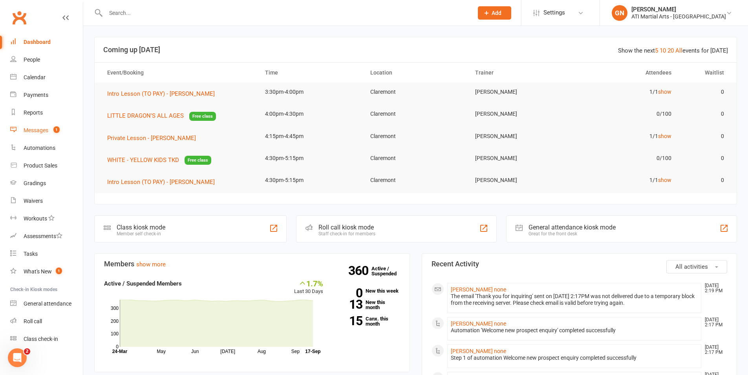
click at [55, 126] on link "Messages 1" at bounding box center [46, 131] width 73 height 18
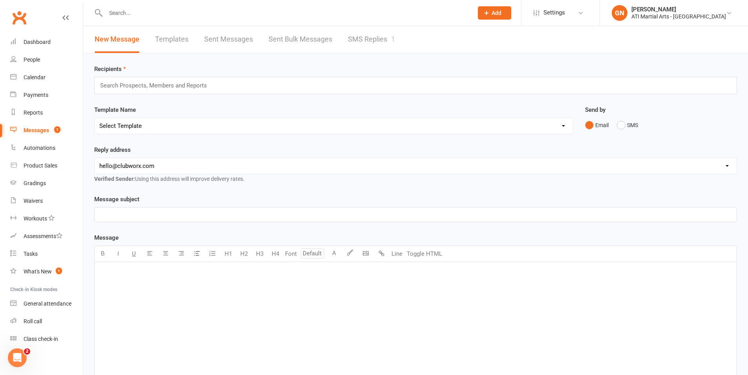
click at [374, 29] on link "SMS Replies 1" at bounding box center [371, 39] width 47 height 27
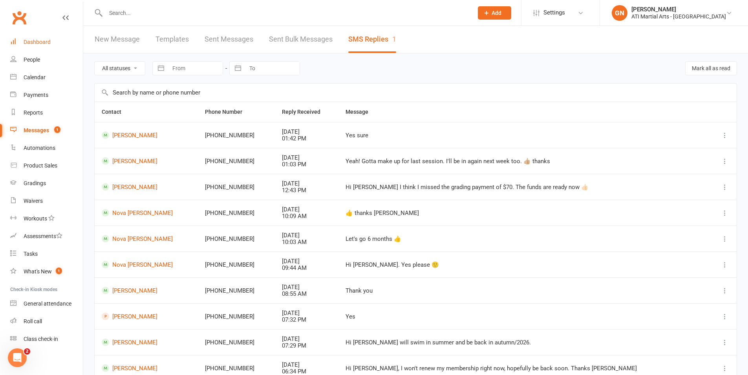
click at [64, 38] on link "Dashboard" at bounding box center [46, 42] width 73 height 18
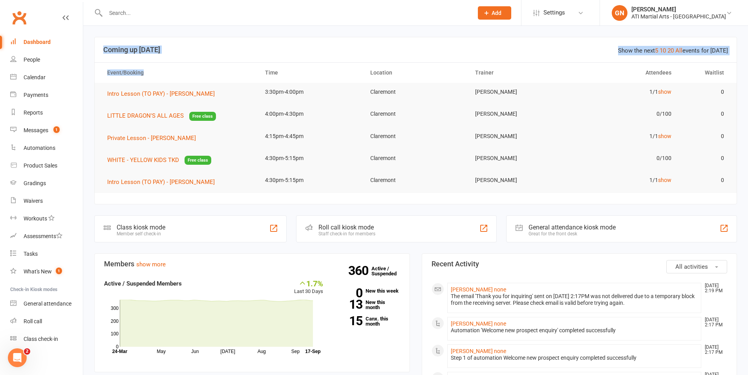
drag, startPoint x: 152, startPoint y: 73, endPoint x: 149, endPoint y: 26, distance: 46.8
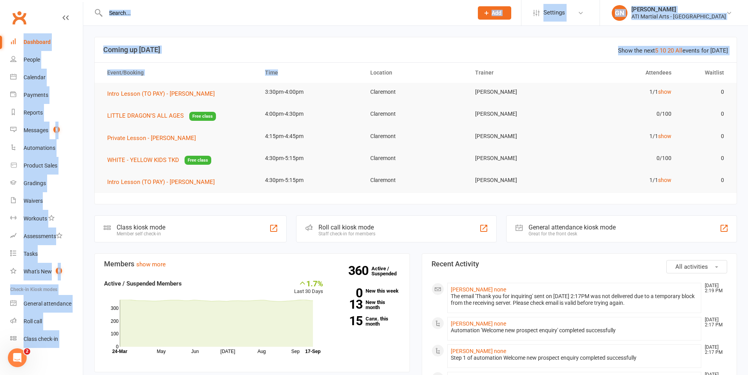
drag, startPoint x: 293, startPoint y: 76, endPoint x: 254, endPoint y: 24, distance: 65.3
click at [305, 55] on header "Show the next 5 10 20 All events for today Coming up Today" at bounding box center [416, 49] width 642 height 25
drag, startPoint x: 408, startPoint y: 75, endPoint x: 452, endPoint y: 94, distance: 47.3
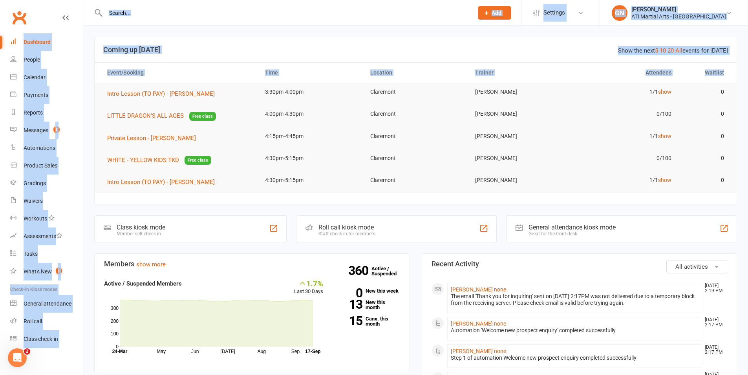
drag, startPoint x: 730, startPoint y: 76, endPoint x: 533, endPoint y: -40, distance: 228.0
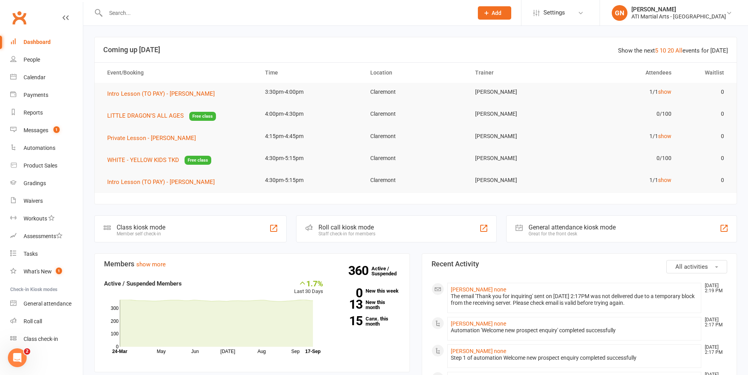
click at [588, 93] on td "1/1 show" at bounding box center [625, 92] width 105 height 18
click at [723, 85] on td "0" at bounding box center [704, 92] width 53 height 18
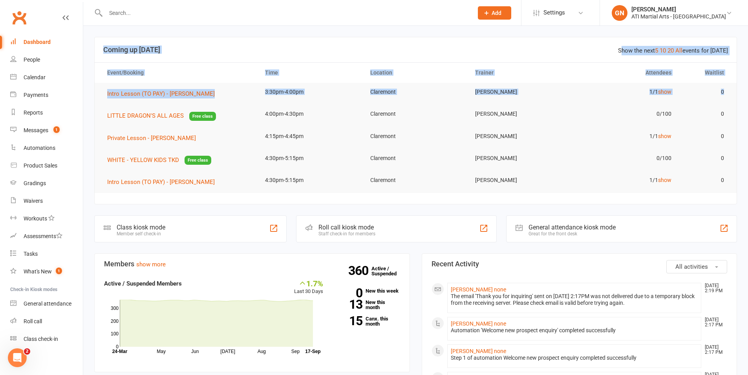
drag, startPoint x: 725, startPoint y: 94, endPoint x: 620, endPoint y: 52, distance: 113.3
click at [620, 52] on section "Show the next 5 10 20 All events for today Coming up Today Event/Booking Time L…" at bounding box center [415, 121] width 643 height 168
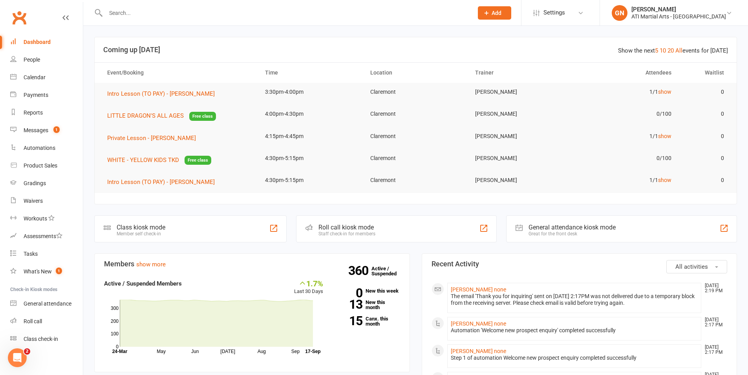
click at [710, 111] on td "0" at bounding box center [704, 114] width 53 height 18
click at [42, 134] on link "Messages 1" at bounding box center [46, 131] width 73 height 18
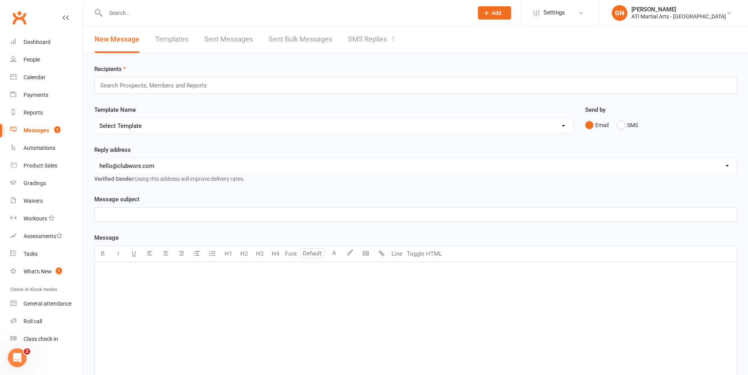
click at [358, 34] on link "SMS Replies 1" at bounding box center [371, 39] width 47 height 27
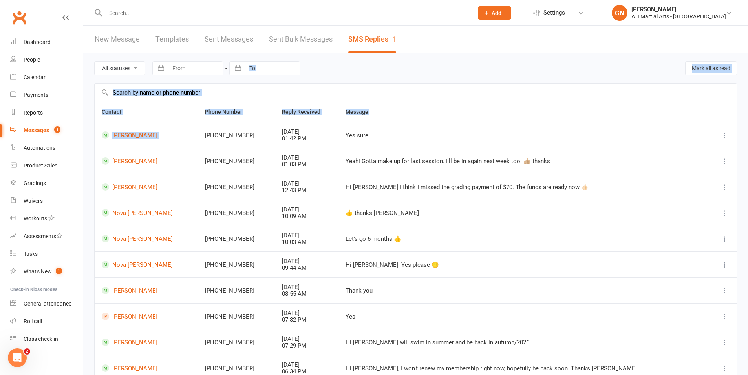
drag, startPoint x: 248, startPoint y: 132, endPoint x: 240, endPoint y: 56, distance: 76.5
click at [241, 55] on main "All statuses Read only Unread only Navigate forward to interact with the calend…" at bounding box center [415, 235] width 643 height 364
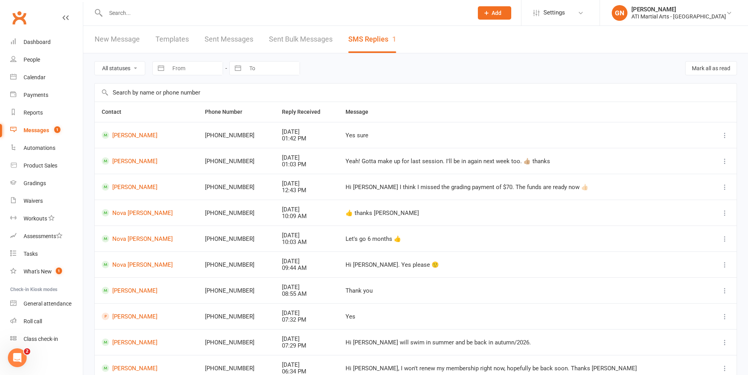
click at [331, 164] on div "01:03 PM" at bounding box center [306, 164] width 49 height 7
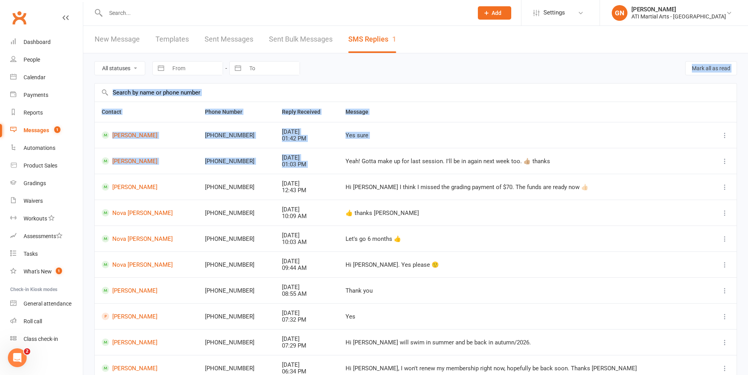
drag, startPoint x: 428, startPoint y: 154, endPoint x: 373, endPoint y: 70, distance: 100.4
click at [373, 70] on main "All statuses Read only Unread only Navigate forward to interact with the calend…" at bounding box center [415, 235] width 643 height 364
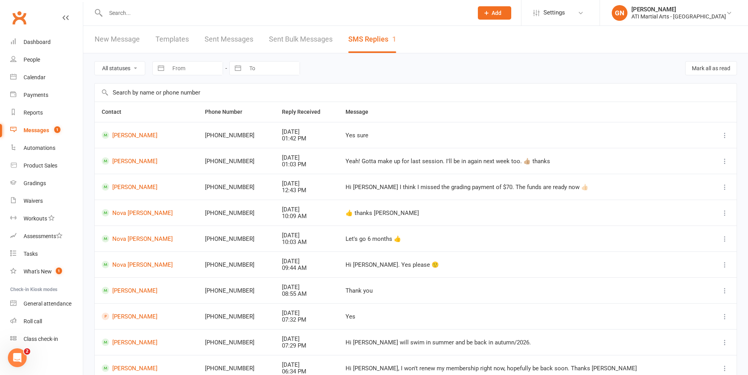
click at [433, 166] on td "Yeah! Gotta make up for last session. I'll be in again next week too. 👍🏼 thanks" at bounding box center [523, 161] width 370 height 26
click at [38, 46] on link "Dashboard" at bounding box center [46, 42] width 73 height 18
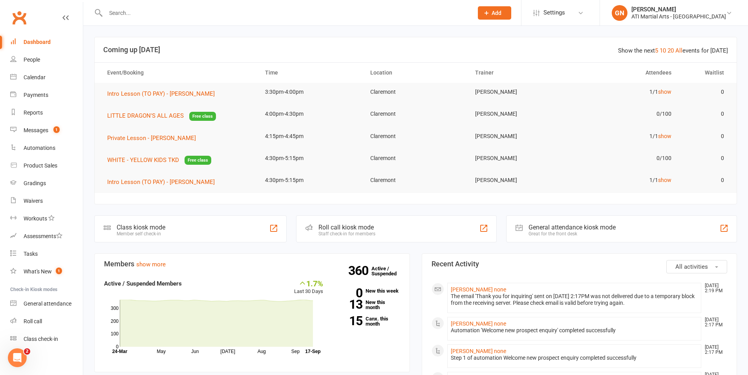
scroll to position [2, 0]
click at [66, 129] on link "Messages 1" at bounding box center [46, 128] width 73 height 18
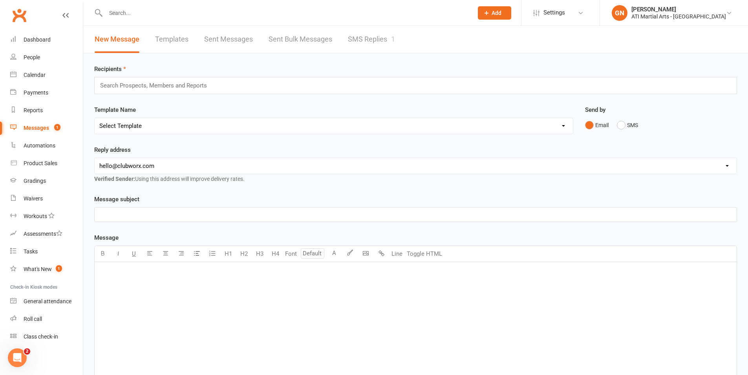
click at [369, 40] on link "SMS Replies 1" at bounding box center [371, 39] width 47 height 27
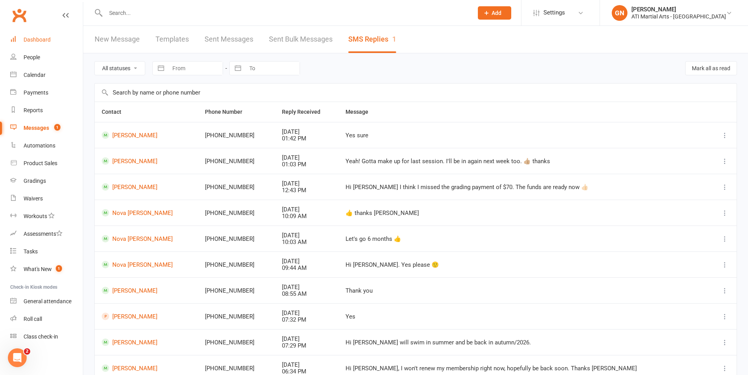
click at [49, 38] on div "Dashboard" at bounding box center [37, 40] width 27 height 6
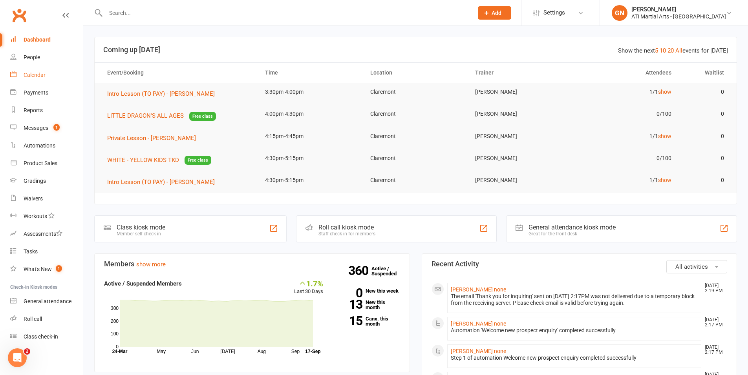
click at [76, 71] on link "Calendar" at bounding box center [46, 75] width 73 height 18
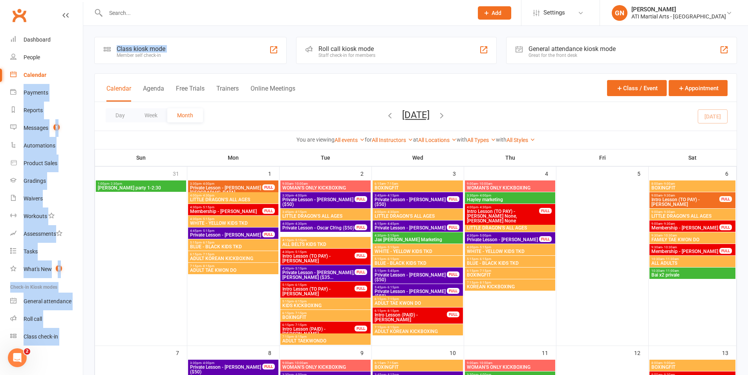
drag, startPoint x: 80, startPoint y: 72, endPoint x: 84, endPoint y: 56, distance: 16.7
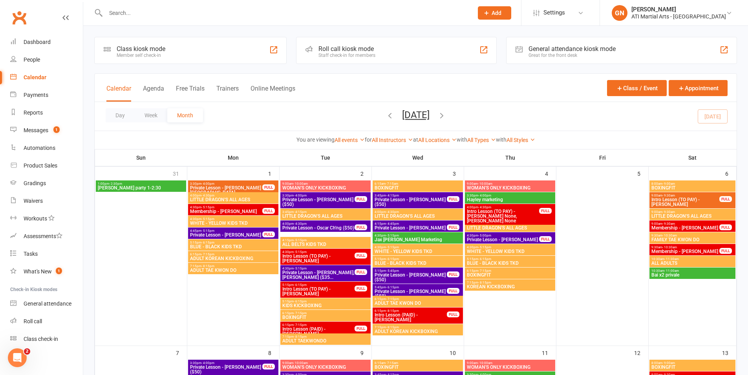
click at [204, 115] on div "Day Week Month September 2025 September 2025 Sun Mon Tue Wed Thu Fri Sat 31 01 …" at bounding box center [416, 116] width 642 height 29
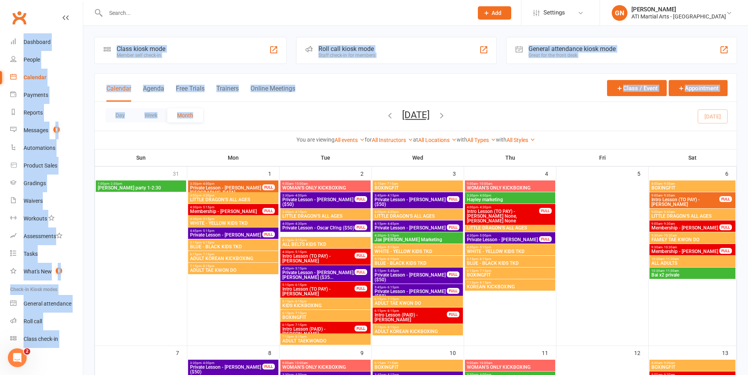
drag, startPoint x: 206, startPoint y: 116, endPoint x: 1, endPoint y: 16, distance: 227.9
click at [216, 104] on div "Day Week Month September 2025 September 2025 Sun Mon Tue Wed Thu Fri Sat 31 01 …" at bounding box center [416, 116] width 642 height 29
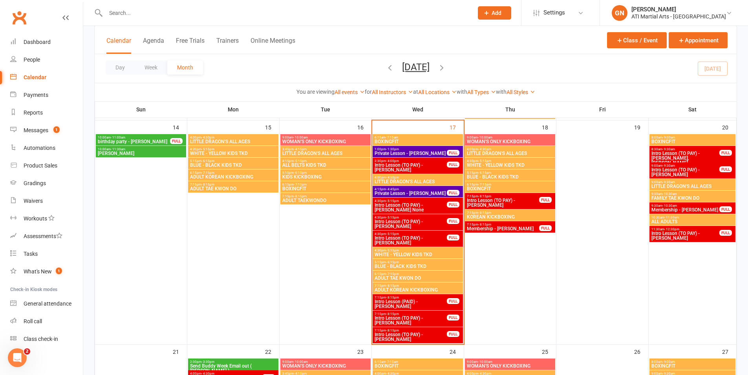
scroll to position [452, 0]
click at [52, 42] on link "Dashboard" at bounding box center [46, 42] width 73 height 18
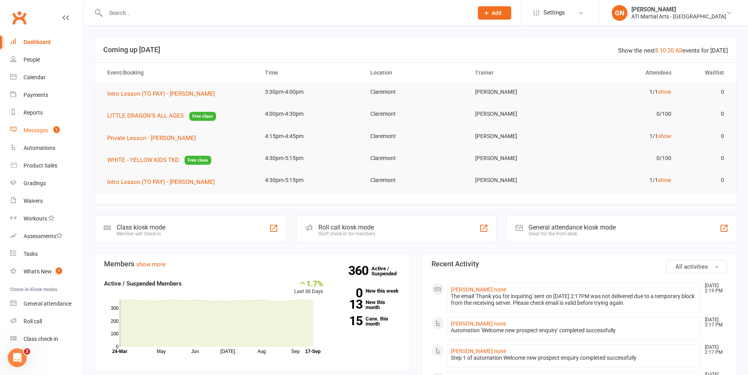
click at [45, 129] on div "Messages" at bounding box center [36, 130] width 25 height 6
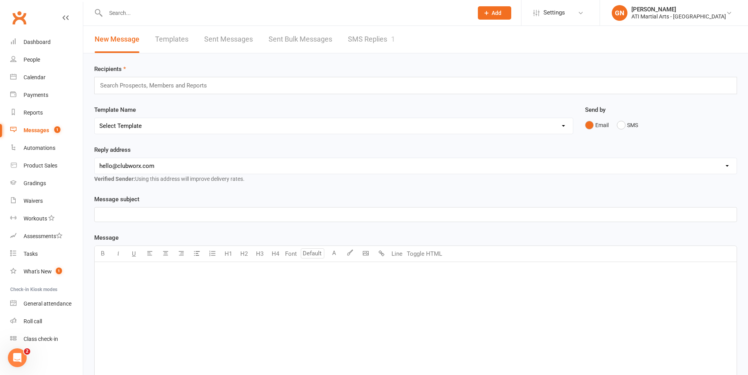
click at [355, 48] on link "SMS Replies 1" at bounding box center [371, 39] width 47 height 27
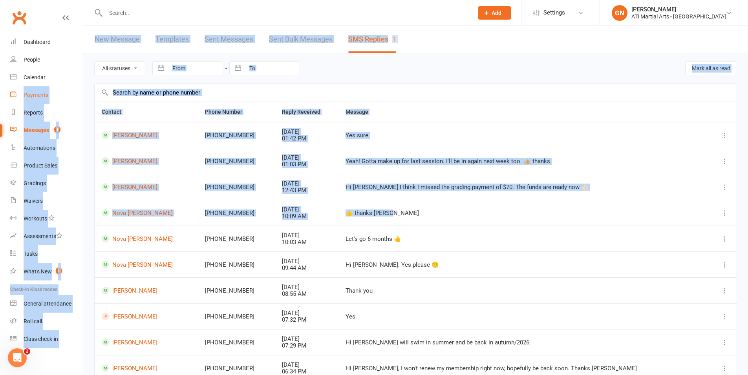
drag, startPoint x: 409, startPoint y: 219, endPoint x: 77, endPoint y: 93, distance: 355.9
click at [2, 87] on ui-view "Prospect Member Non-attending contact Class / event Appointment Grading event T…" at bounding box center [374, 215] width 748 height 427
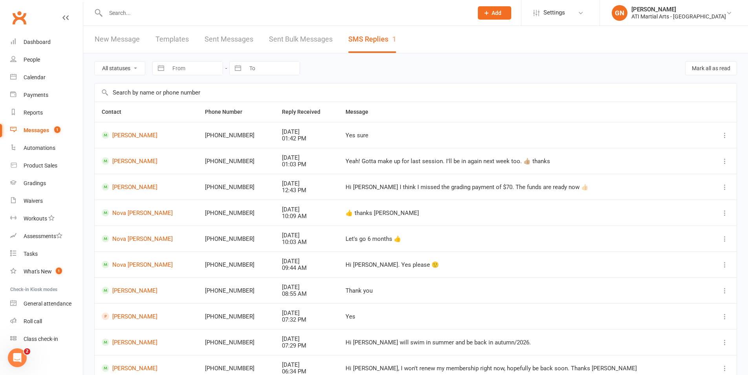
click at [643, 306] on td "Yes" at bounding box center [523, 316] width 370 height 26
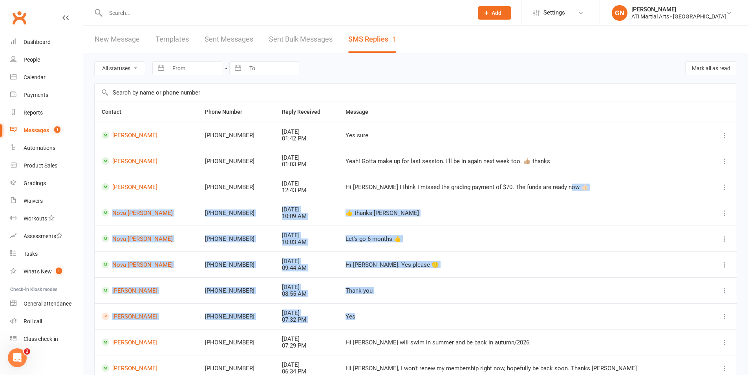
drag, startPoint x: 643, startPoint y: 306, endPoint x: 553, endPoint y: 192, distance: 144.8
click at [553, 192] on tbody "Ray Zhang +61452608886 Sep 17, 2025 01:42 PM Yes sure Grace Wilkie-Elliott +614…" at bounding box center [416, 251] width 642 height 259
click at [555, 290] on div "Thank you" at bounding box center [523, 291] width 356 height 7
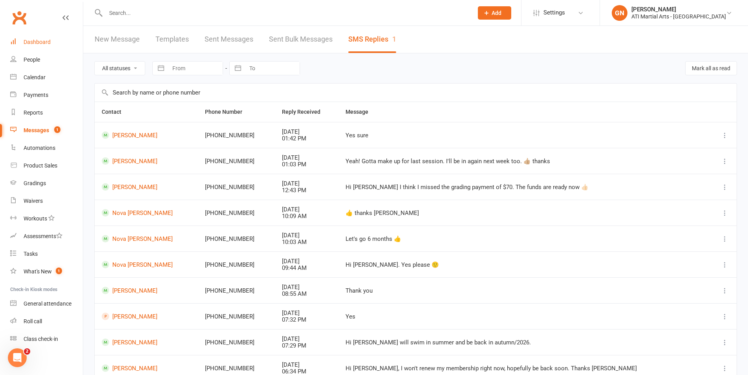
click at [52, 38] on link "Dashboard" at bounding box center [46, 42] width 73 height 18
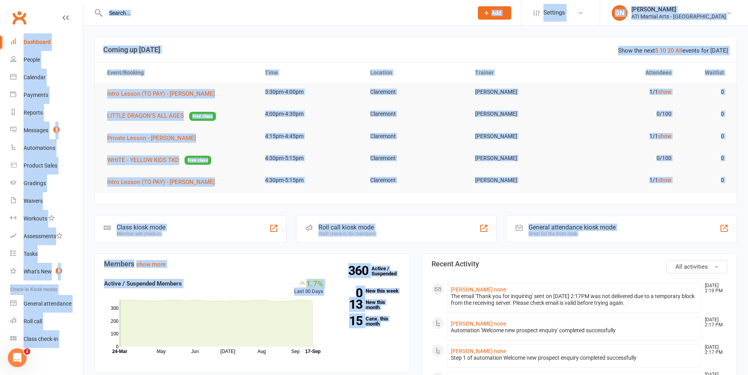
drag, startPoint x: 406, startPoint y: 233, endPoint x: 3, endPoint y: -44, distance: 489.1
click at [418, 144] on td "Claremont" at bounding box center [415, 136] width 105 height 18
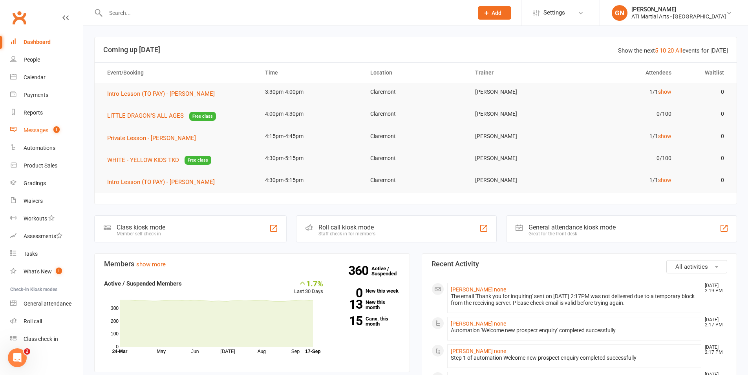
click at [47, 133] on div "Messages" at bounding box center [36, 130] width 25 height 6
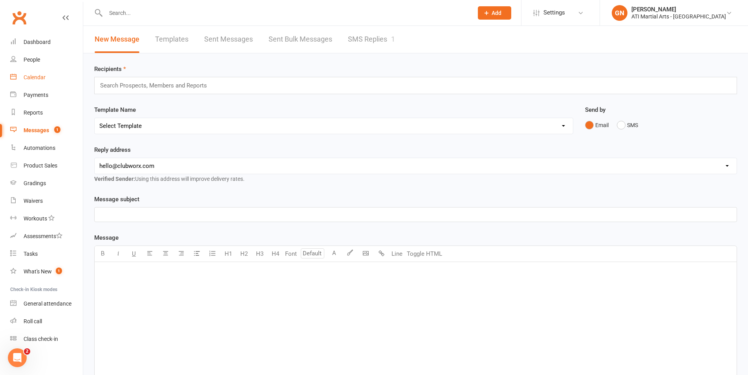
click at [30, 76] on div "Calendar" at bounding box center [35, 77] width 22 height 6
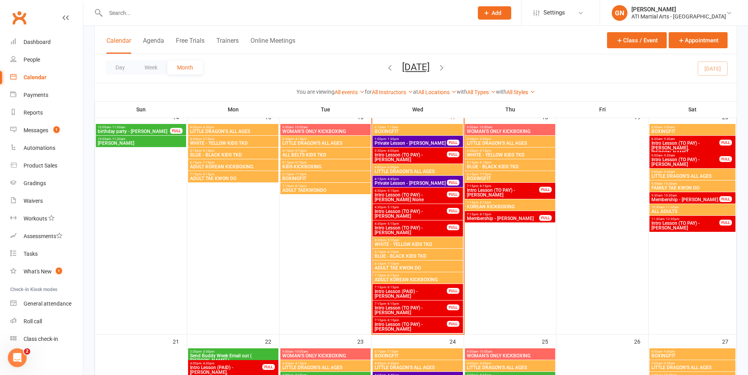
scroll to position [430, 0]
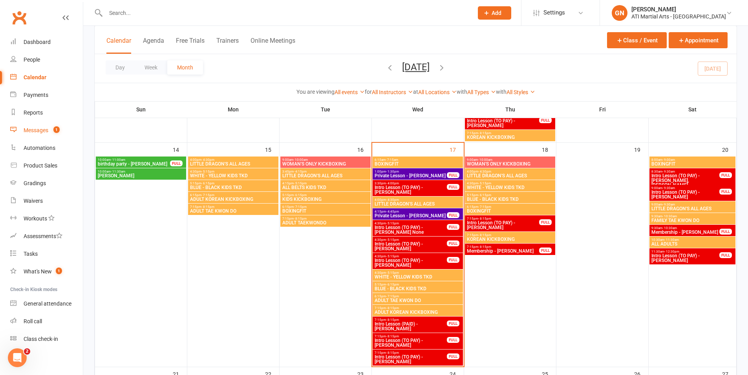
drag, startPoint x: 44, startPoint y: 128, endPoint x: 86, endPoint y: 146, distance: 46.2
click at [44, 128] on div "Messages" at bounding box center [36, 130] width 25 height 6
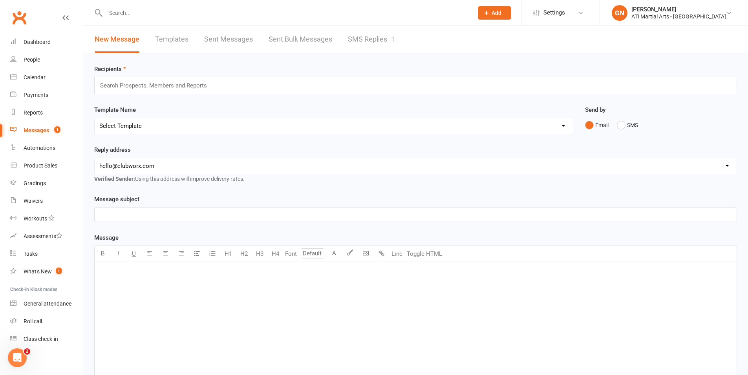
click at [362, 38] on link "SMS Replies 1" at bounding box center [371, 39] width 47 height 27
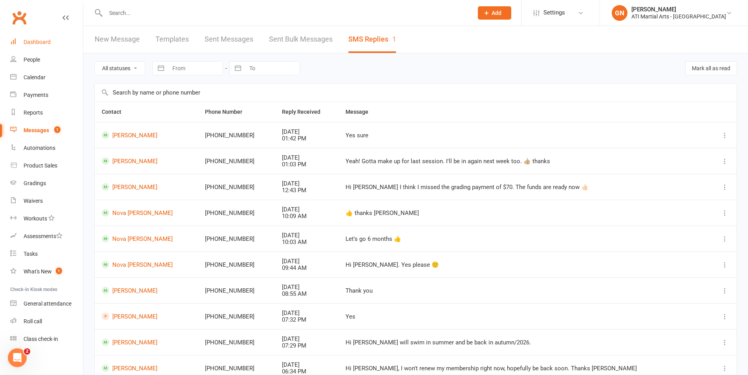
click at [55, 44] on link "Dashboard" at bounding box center [46, 42] width 73 height 18
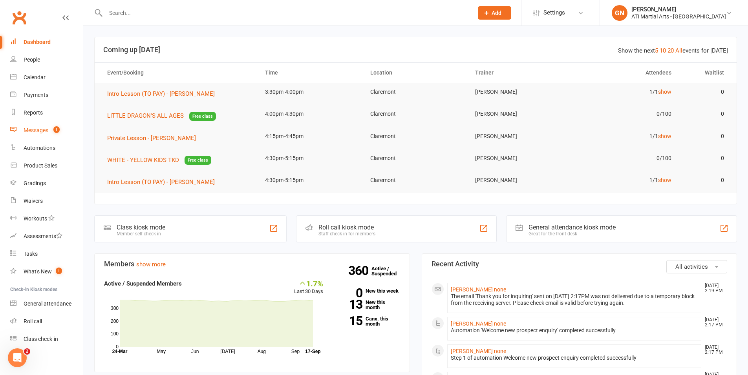
click at [30, 133] on link "Messages 1" at bounding box center [46, 131] width 73 height 18
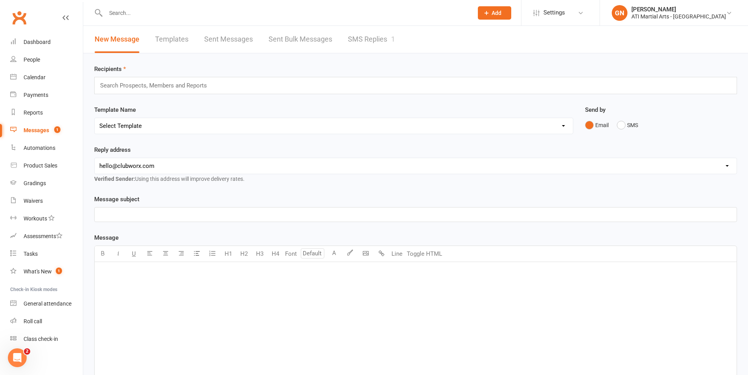
click at [356, 28] on link "SMS Replies 1" at bounding box center [371, 39] width 47 height 27
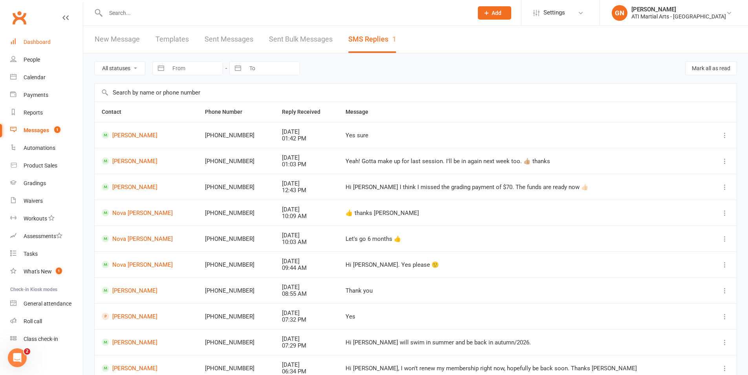
click at [37, 42] on div "Dashboard" at bounding box center [37, 42] width 27 height 6
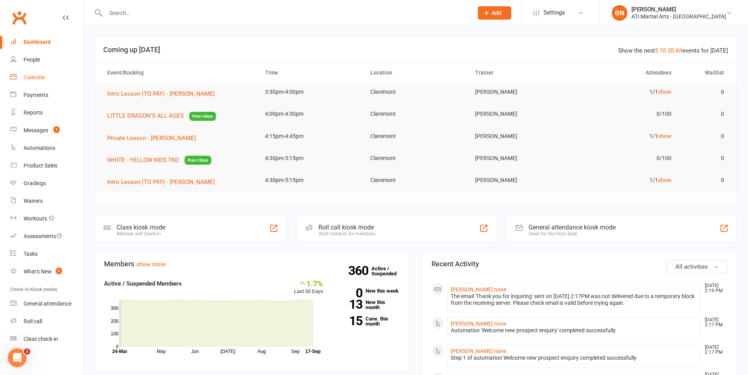
click at [32, 80] on link "Calendar" at bounding box center [46, 78] width 73 height 18
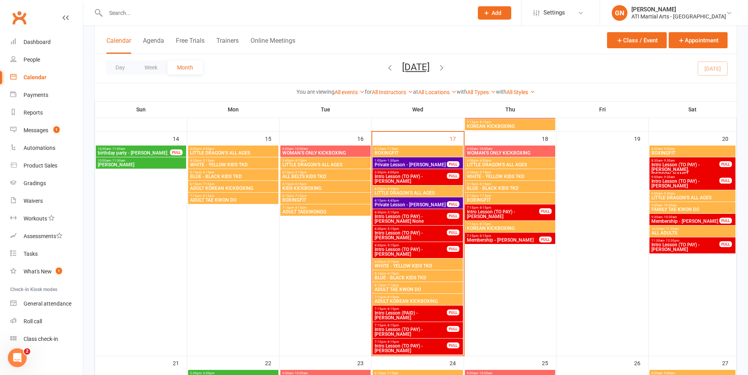
scroll to position [444, 0]
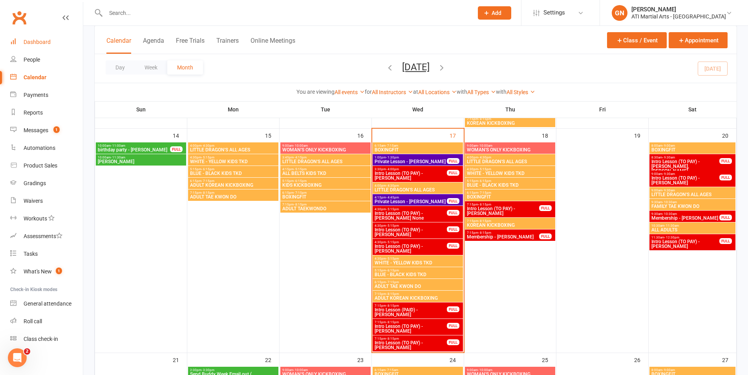
click at [18, 42] on link "Dashboard" at bounding box center [46, 42] width 73 height 18
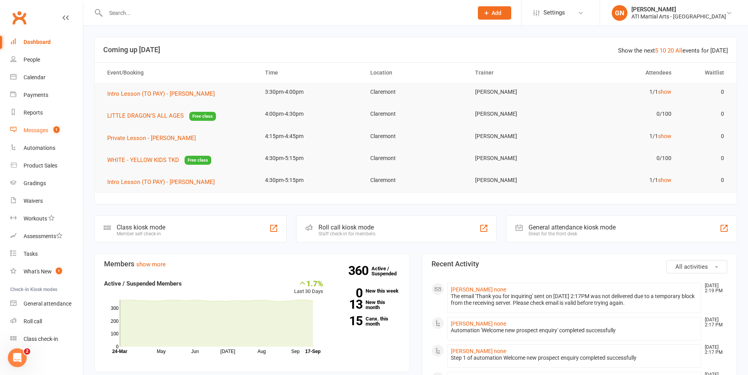
click at [28, 126] on link "Messages 1" at bounding box center [46, 131] width 73 height 18
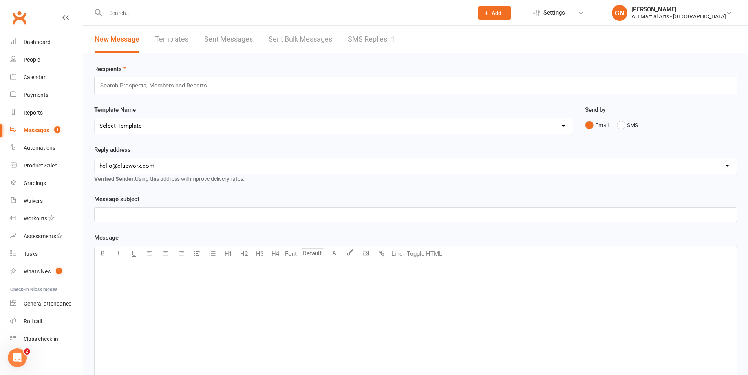
click at [368, 52] on link "SMS Replies 1" at bounding box center [371, 39] width 47 height 27
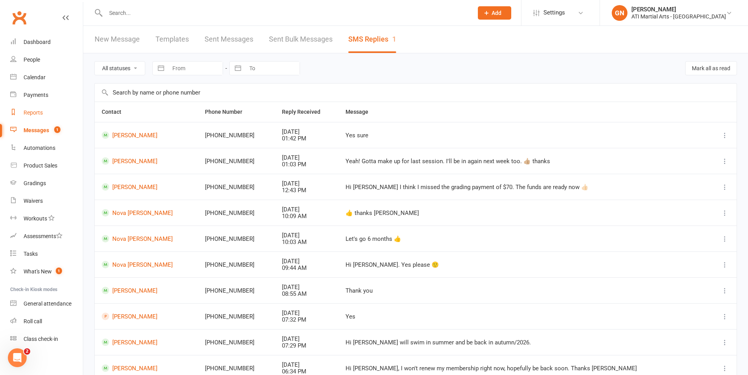
click at [25, 111] on div "Reports" at bounding box center [33, 113] width 19 height 6
select select "50"
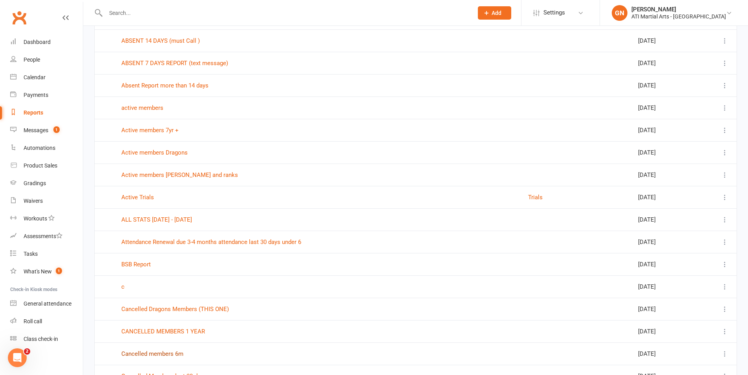
scroll to position [311, 0]
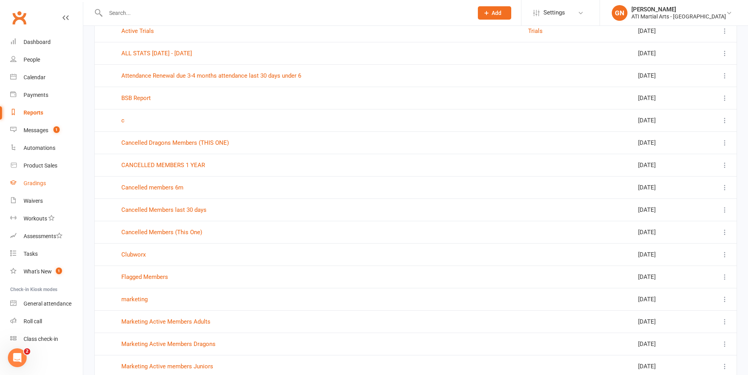
click at [44, 182] on div "Gradings" at bounding box center [35, 183] width 22 height 6
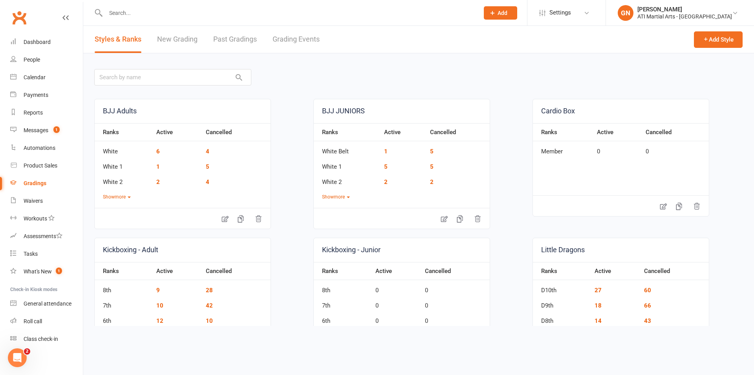
click at [311, 41] on link "Grading Events" at bounding box center [295, 39] width 47 height 27
select select "25"
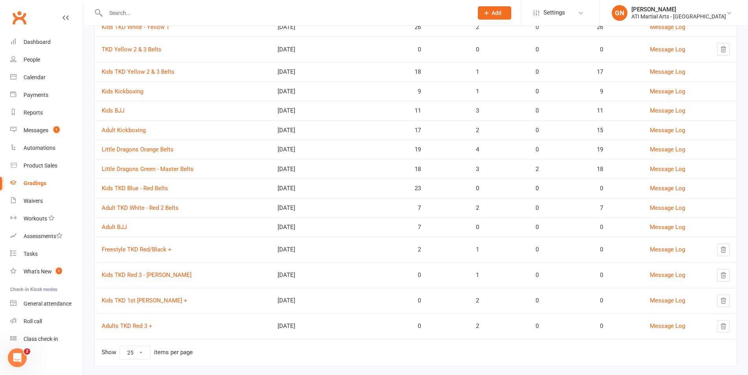
scroll to position [129, 0]
click at [41, 40] on div "Dashboard" at bounding box center [37, 42] width 27 height 6
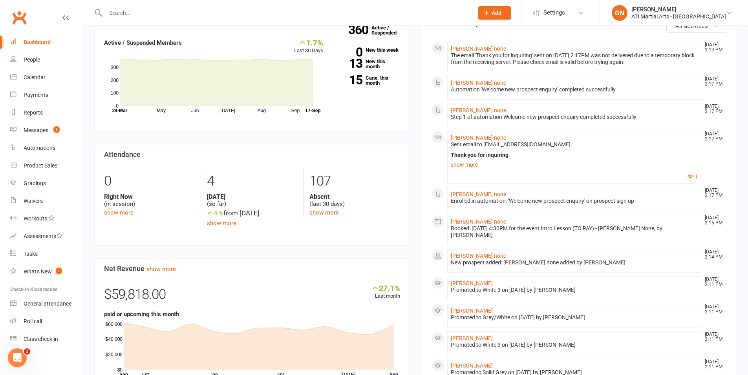
scroll to position [231, 0]
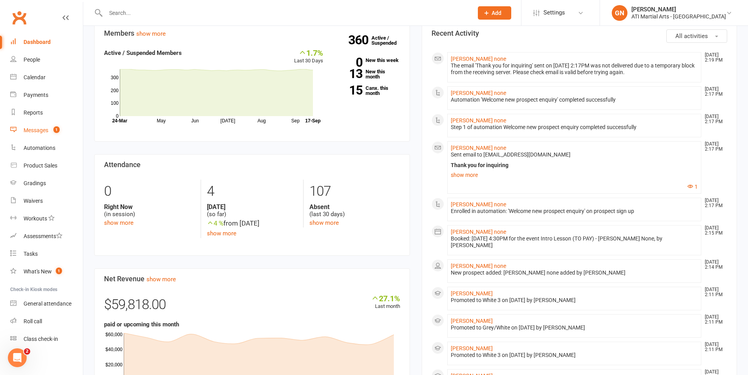
click at [31, 130] on div "Messages" at bounding box center [36, 130] width 25 height 6
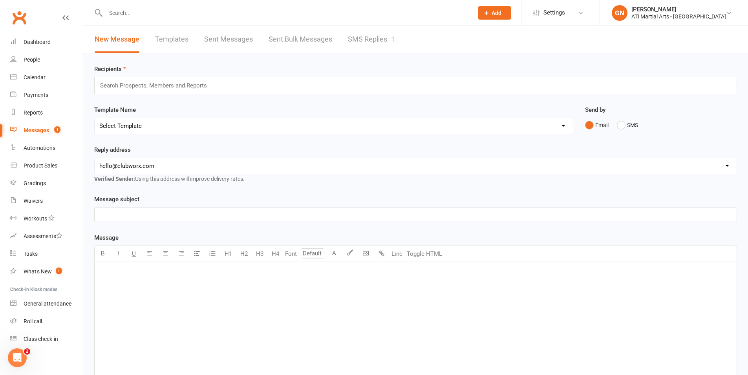
click at [367, 52] on link "SMS Replies 1" at bounding box center [371, 39] width 47 height 27
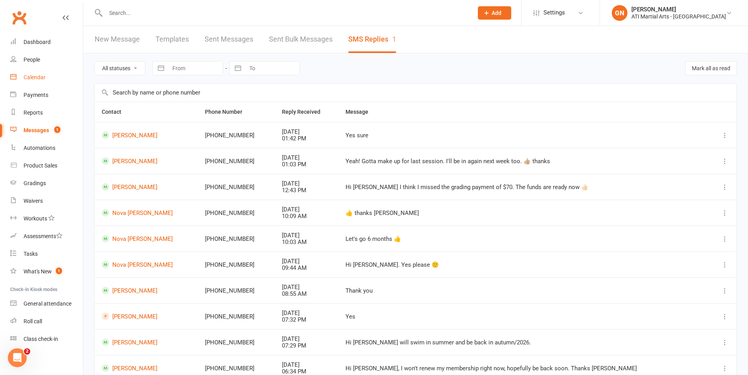
click at [55, 82] on link "Calendar" at bounding box center [46, 78] width 73 height 18
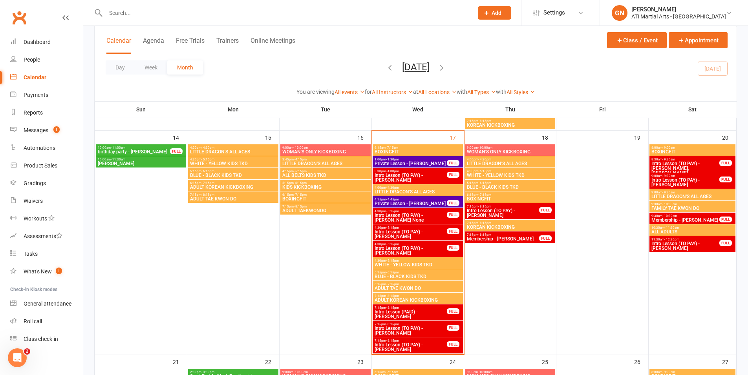
scroll to position [438, 0]
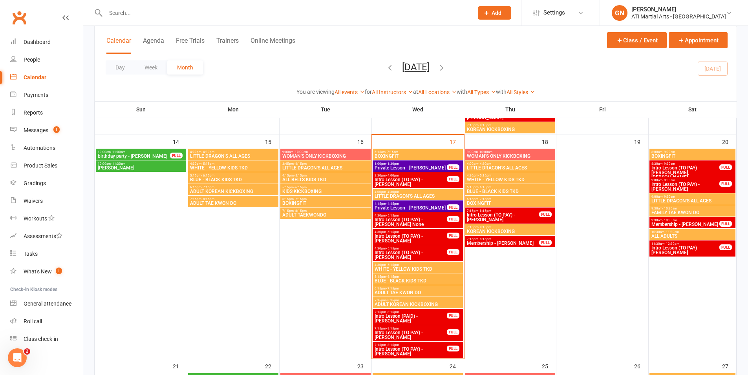
click at [523, 222] on div "7:15pm - 8:15pm Intro Lesson (TO PAY) - Bailey Broux FULL" at bounding box center [510, 216] width 90 height 16
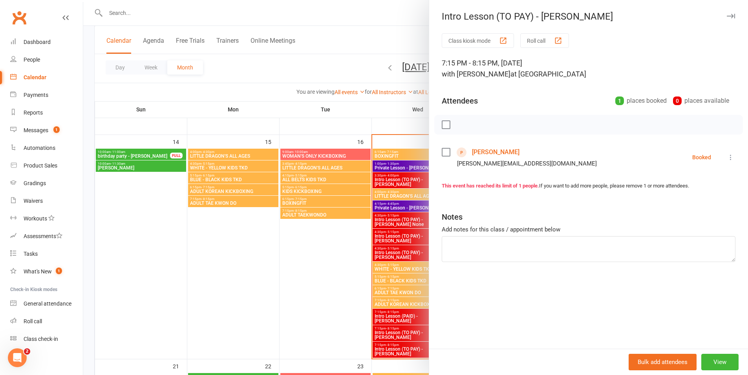
click at [287, 209] on div at bounding box center [415, 187] width 665 height 375
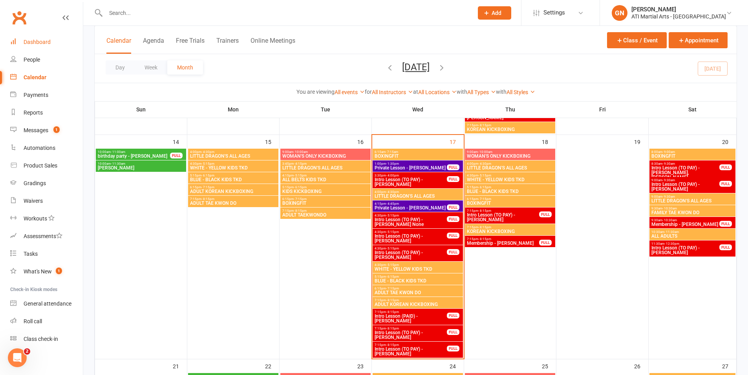
click at [29, 46] on link "Dashboard" at bounding box center [46, 42] width 73 height 18
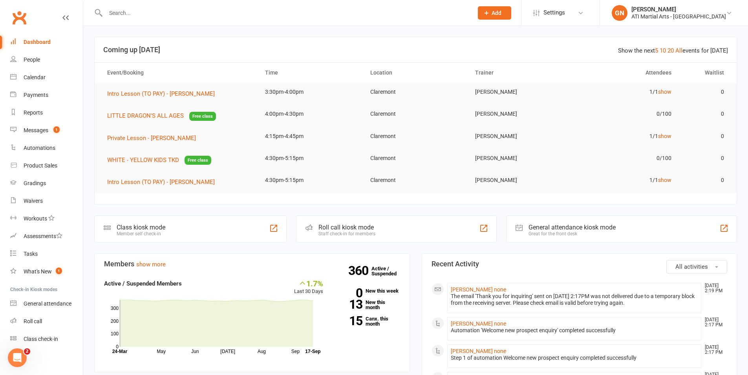
scroll to position [2, 0]
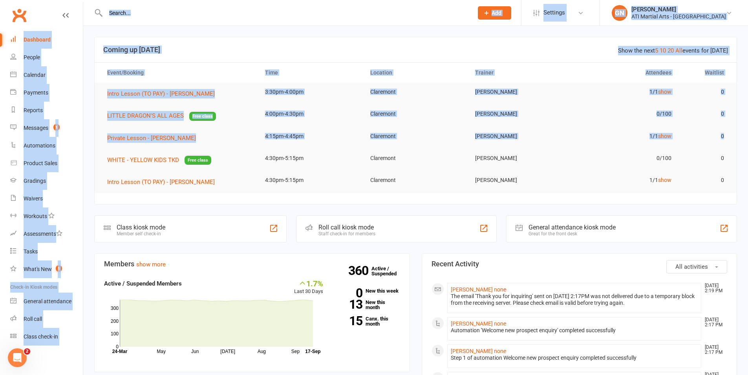
drag, startPoint x: 338, startPoint y: 168, endPoint x: 226, endPoint y: -33, distance: 230.1
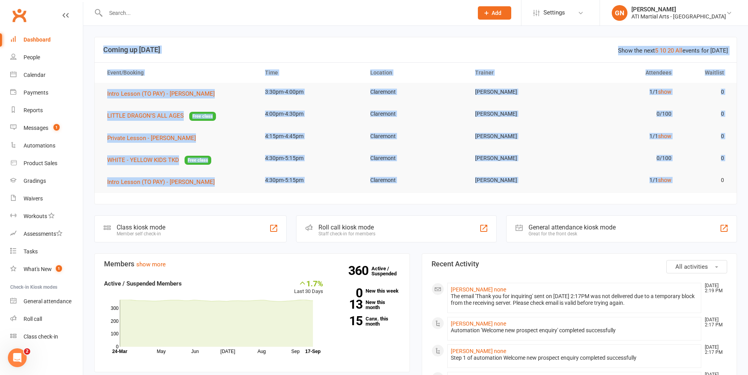
drag, startPoint x: 727, startPoint y: 177, endPoint x: 550, endPoint y: 42, distance: 222.7
click at [554, 37] on section "Show the next 5 10 20 All events for today Coming up Today Event/Booking Time L…" at bounding box center [415, 121] width 643 height 168
click at [548, 102] on tr "Intro Lesson (TO PAY) - Morgan Mc Cleery 3:30pm-4:00pm Claremont Brandon Grigch…" at bounding box center [416, 94] width 642 height 22
drag, startPoint x: 96, startPoint y: 50, endPoint x: 680, endPoint y: 189, distance: 600.1
click at [680, 189] on section "Show the next 5 10 20 All events for today Coming up Today Event/Booking Time L…" at bounding box center [415, 121] width 643 height 168
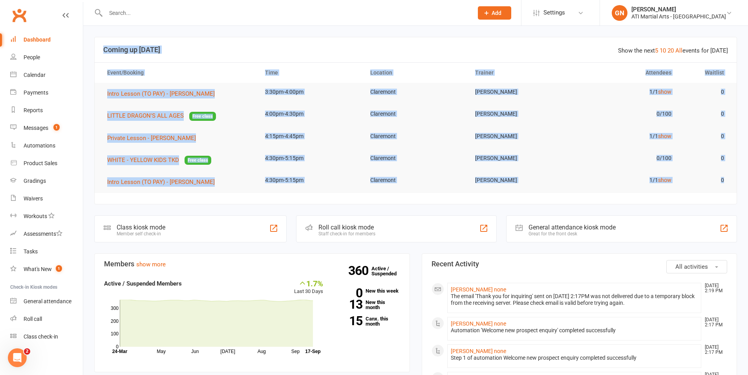
click at [426, 97] on td "Claremont" at bounding box center [415, 92] width 105 height 18
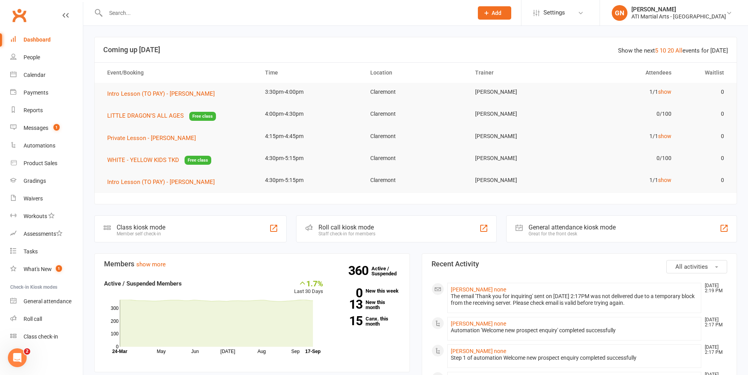
click at [426, 97] on td "Claremont" at bounding box center [415, 92] width 105 height 18
click at [72, 126] on link "Messages 1" at bounding box center [46, 128] width 73 height 18
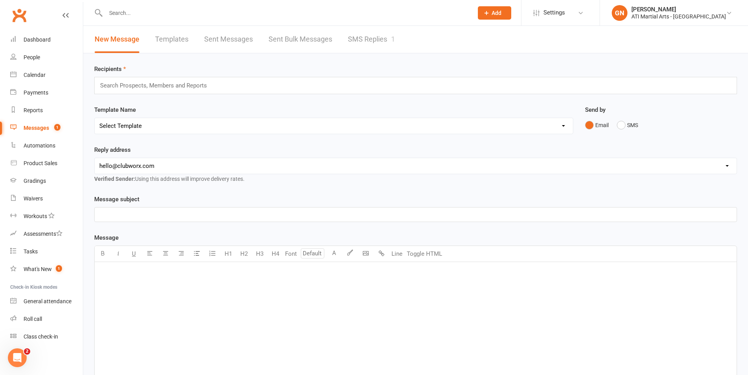
click at [392, 41] on div "1" at bounding box center [393, 39] width 4 height 8
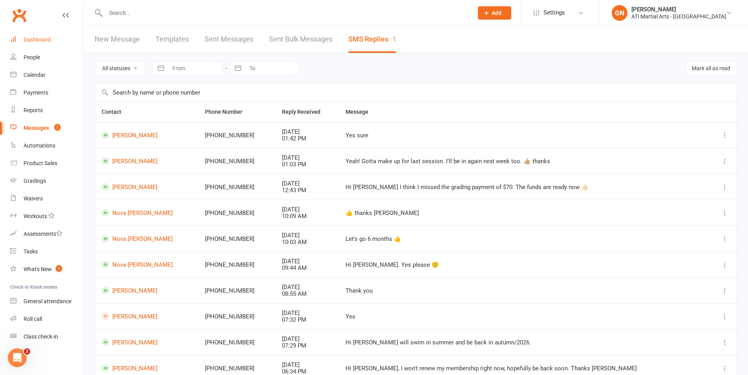
click at [49, 43] on link "Dashboard" at bounding box center [46, 40] width 73 height 18
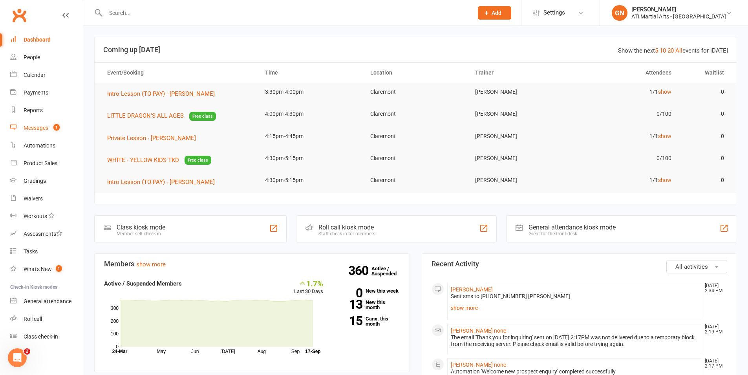
click at [25, 130] on div "Messages" at bounding box center [36, 128] width 25 height 6
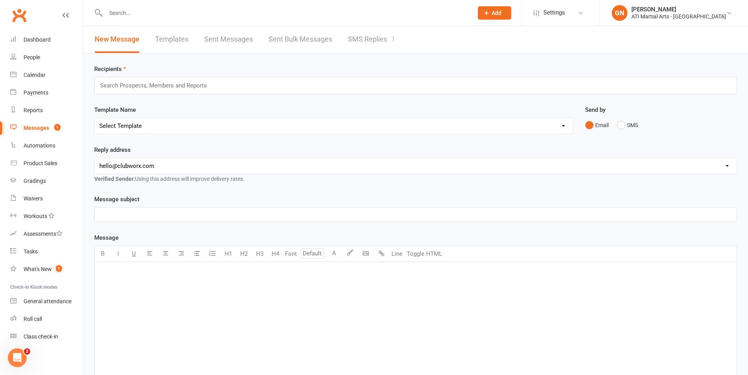
click at [364, 43] on link "SMS Replies 1" at bounding box center [371, 39] width 47 height 27
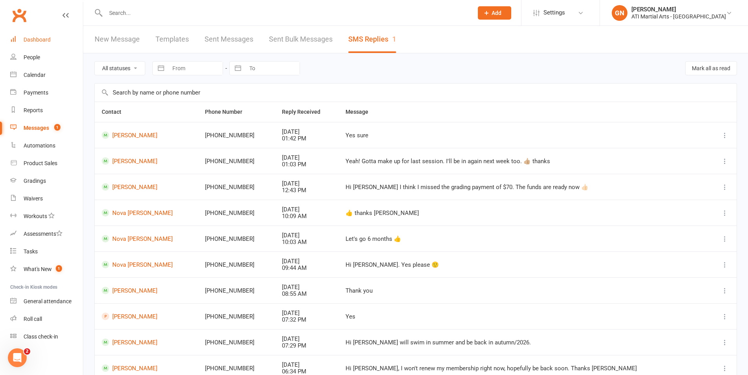
click at [38, 39] on div "Dashboard" at bounding box center [37, 40] width 27 height 6
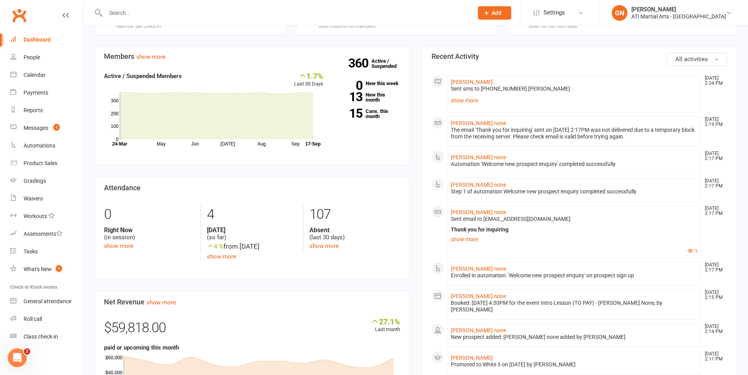
scroll to position [231, 0]
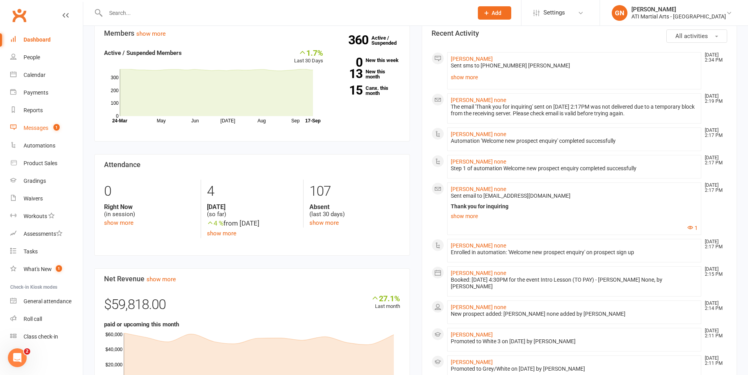
click at [25, 127] on div "Messages" at bounding box center [36, 128] width 25 height 6
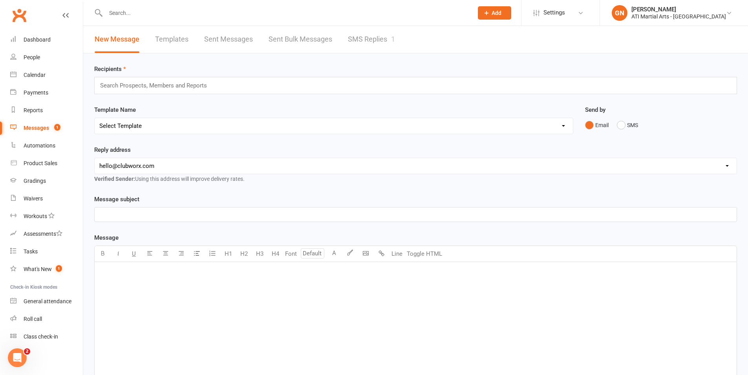
click at [376, 42] on link "SMS Replies 1" at bounding box center [371, 39] width 47 height 27
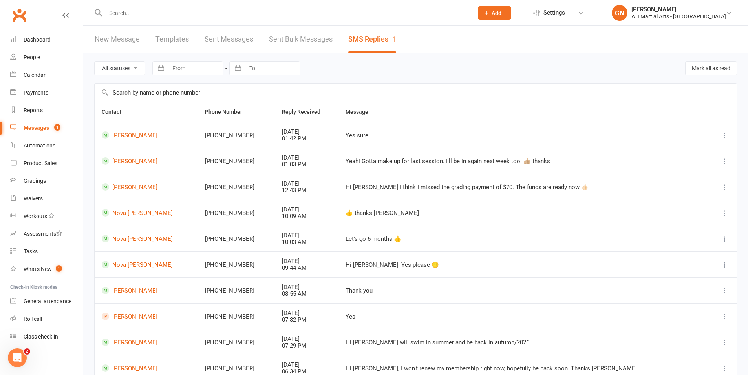
drag, startPoint x: 182, startPoint y: 17, endPoint x: 178, endPoint y: 18, distance: 4.5
click at [179, 18] on input "text" at bounding box center [285, 12] width 364 height 11
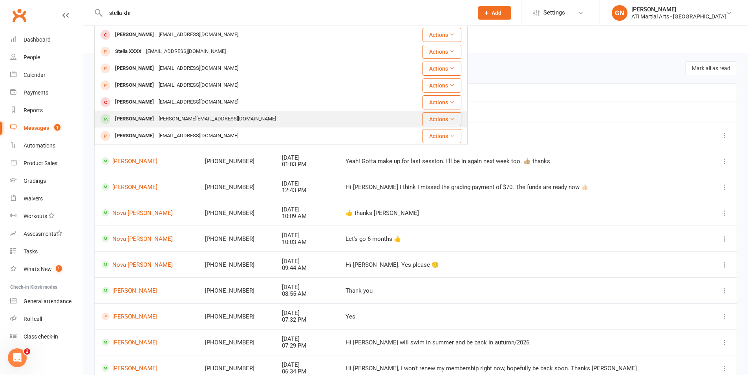
type input "stella khr"
click at [158, 117] on div "jane_cullen@live.com.au" at bounding box center [217, 118] width 122 height 11
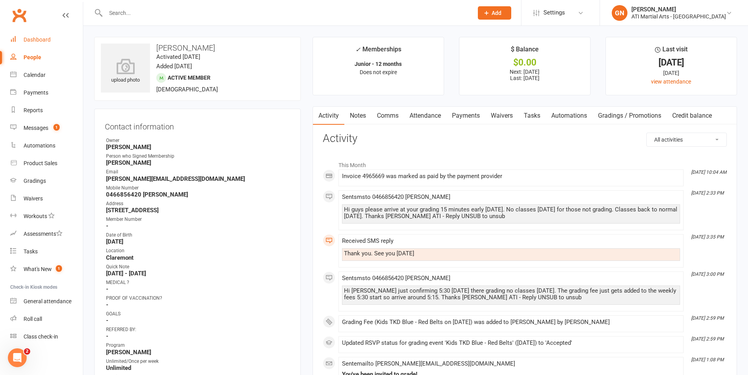
click at [61, 31] on link "Dashboard" at bounding box center [46, 40] width 73 height 18
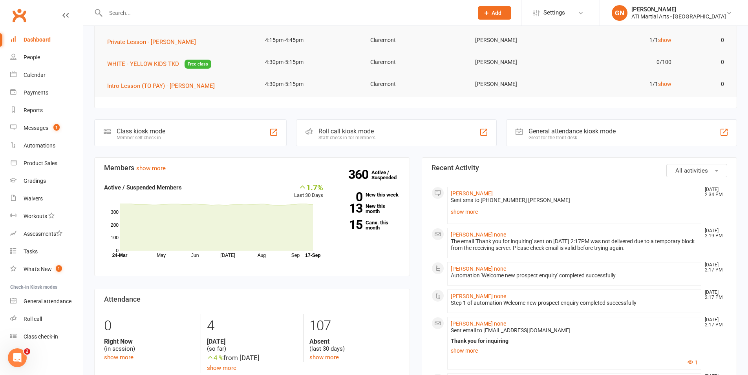
scroll to position [214, 0]
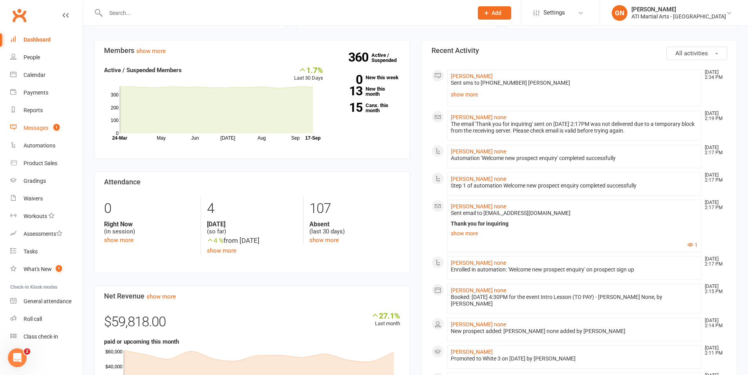
click at [29, 123] on link "Messages 1" at bounding box center [46, 128] width 73 height 18
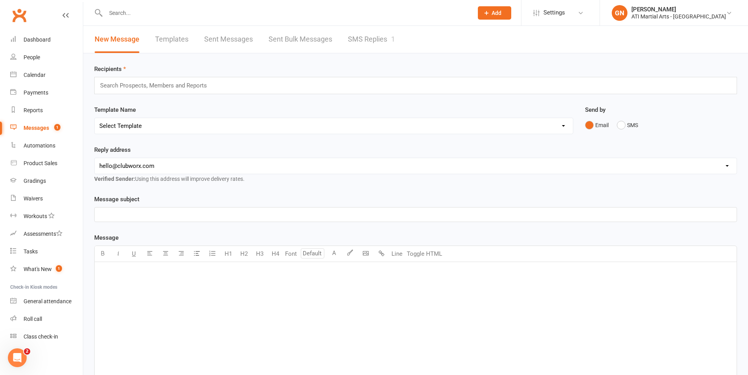
click at [388, 50] on link "SMS Replies 1" at bounding box center [371, 39] width 47 height 27
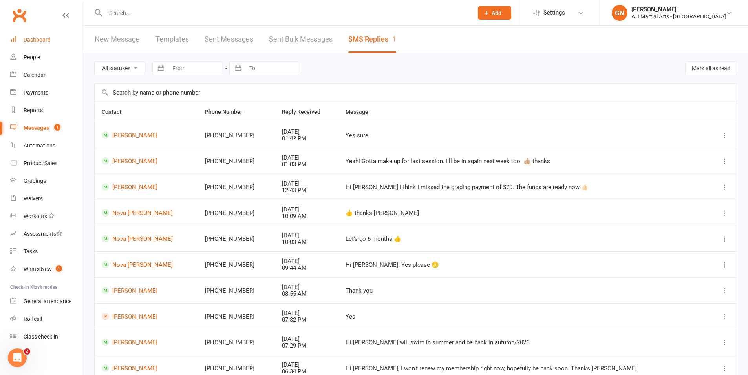
click at [53, 39] on link "Dashboard" at bounding box center [46, 40] width 73 height 18
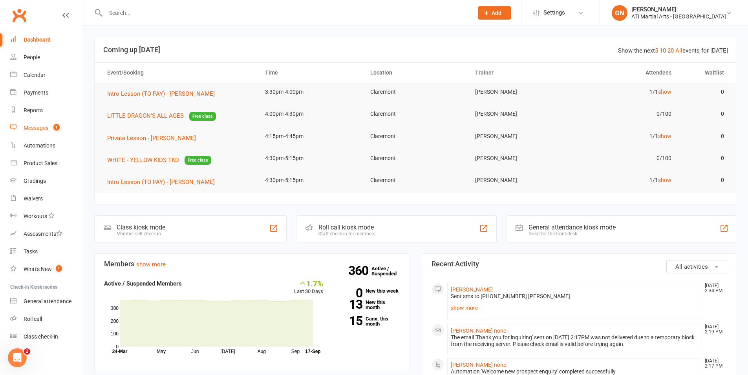
click at [71, 134] on link "Messages 1" at bounding box center [46, 128] width 73 height 18
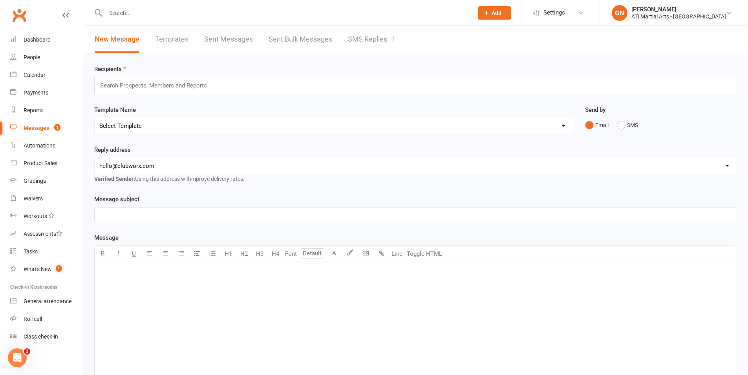
click at [377, 35] on link "SMS Replies 1" at bounding box center [371, 39] width 47 height 27
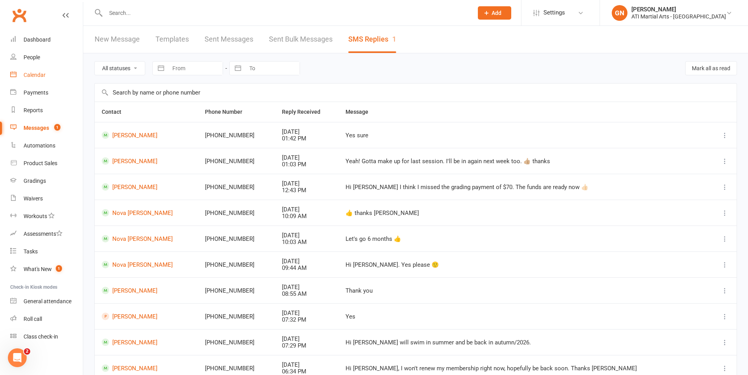
click at [49, 73] on link "Calendar" at bounding box center [46, 75] width 73 height 18
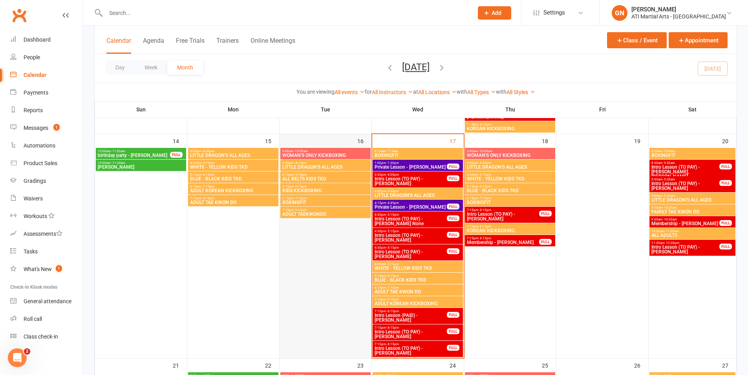
scroll to position [440, 0]
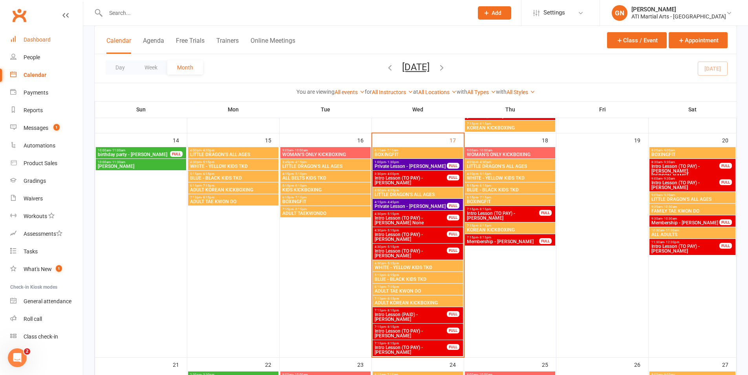
click at [46, 35] on link "Dashboard" at bounding box center [46, 40] width 73 height 18
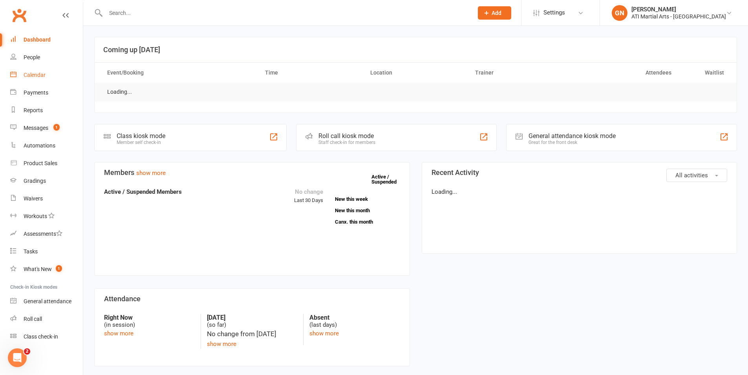
click at [36, 74] on div "Calendar" at bounding box center [35, 75] width 22 height 6
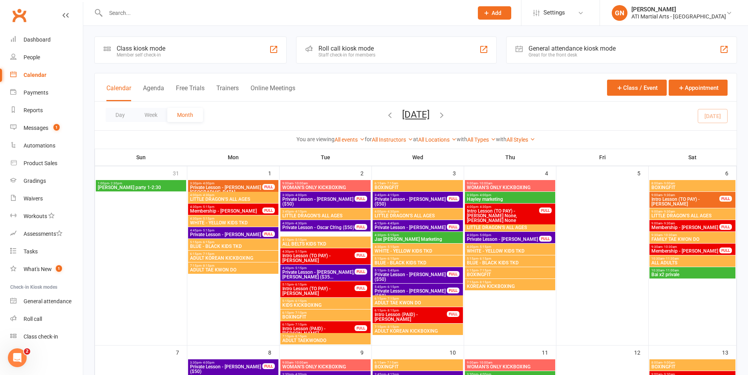
scroll to position [2, 0]
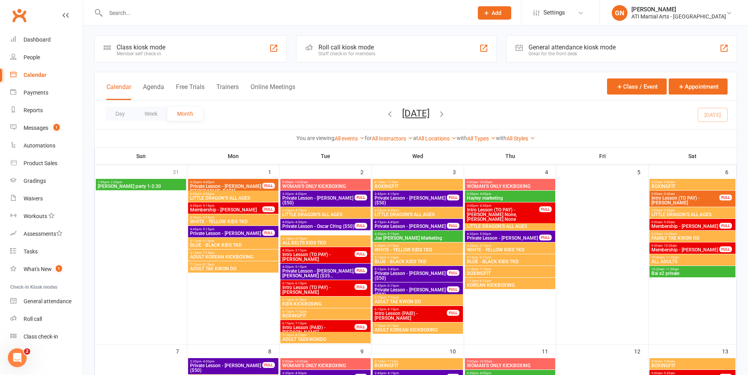
click at [641, 50] on div "General attendance kiosk mode Great for the front desk" at bounding box center [621, 48] width 231 height 27
